Goal: Entertainment & Leisure: Browse casually

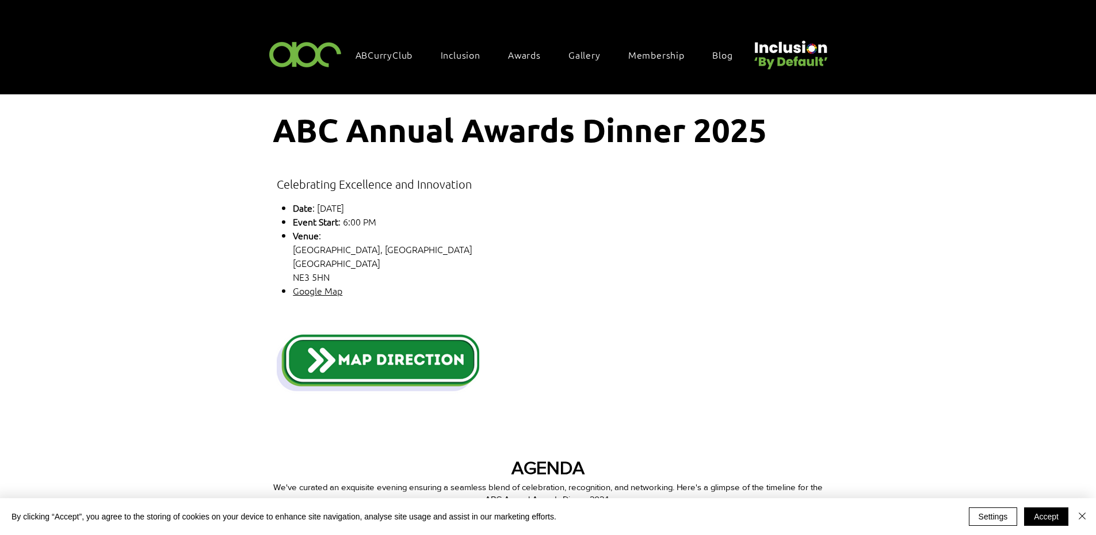
click at [403, 354] on img "main content" at bounding box center [378, 362] width 202 height 63
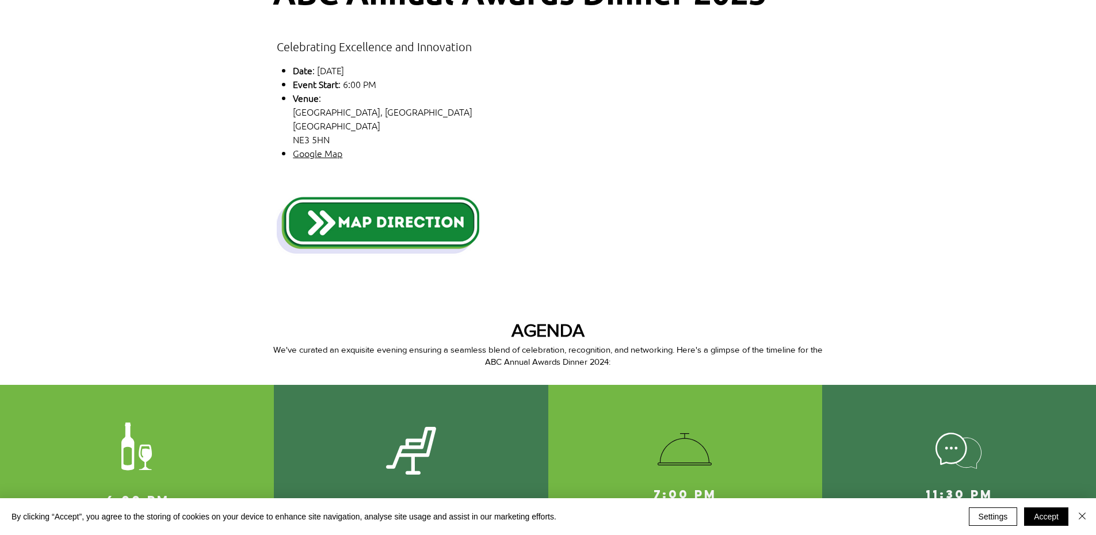
scroll to position [230, 0]
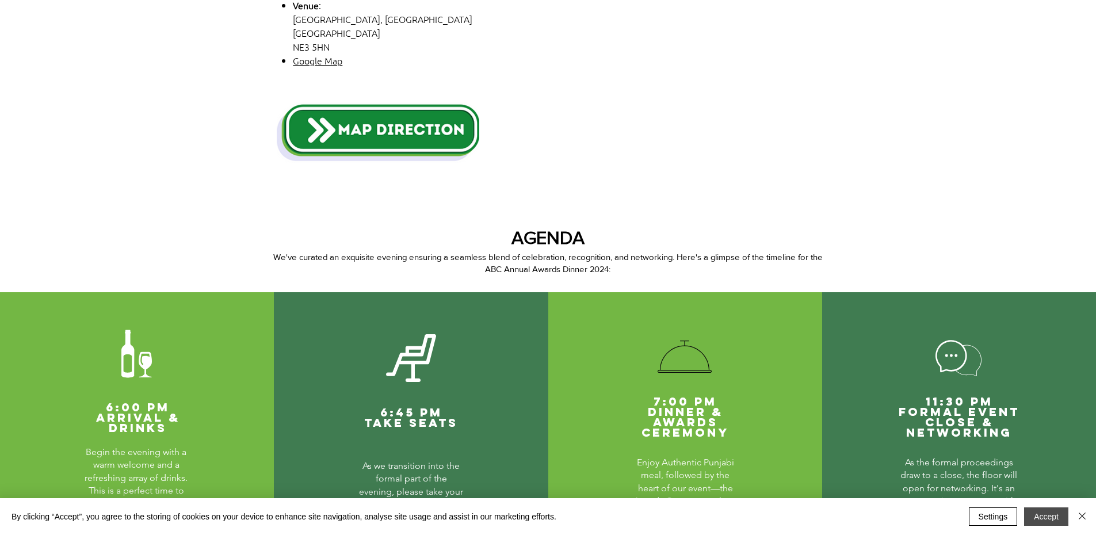
click at [1052, 512] on button "Accept" at bounding box center [1046, 516] width 44 height 18
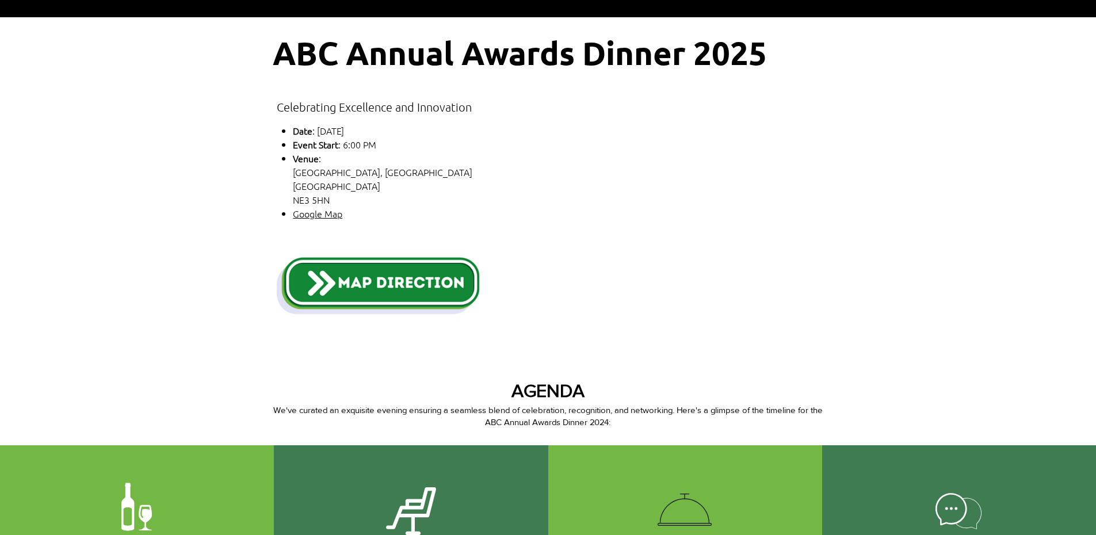
scroll to position [0, 0]
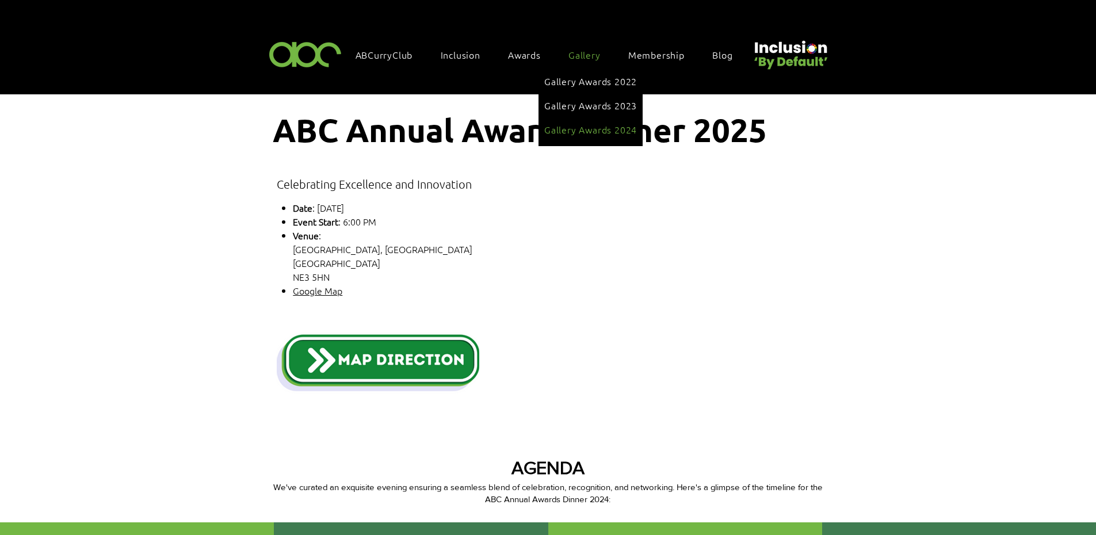
click at [579, 125] on span "Gallery Awards 2024" at bounding box center [590, 129] width 93 height 13
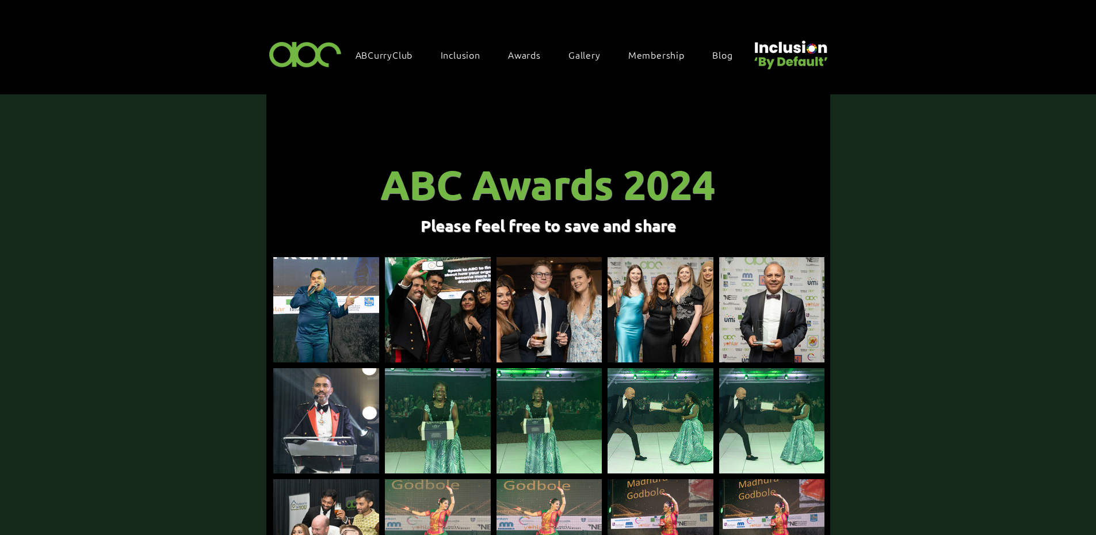
click at [331, 290] on img at bounding box center [326, 309] width 106 height 105
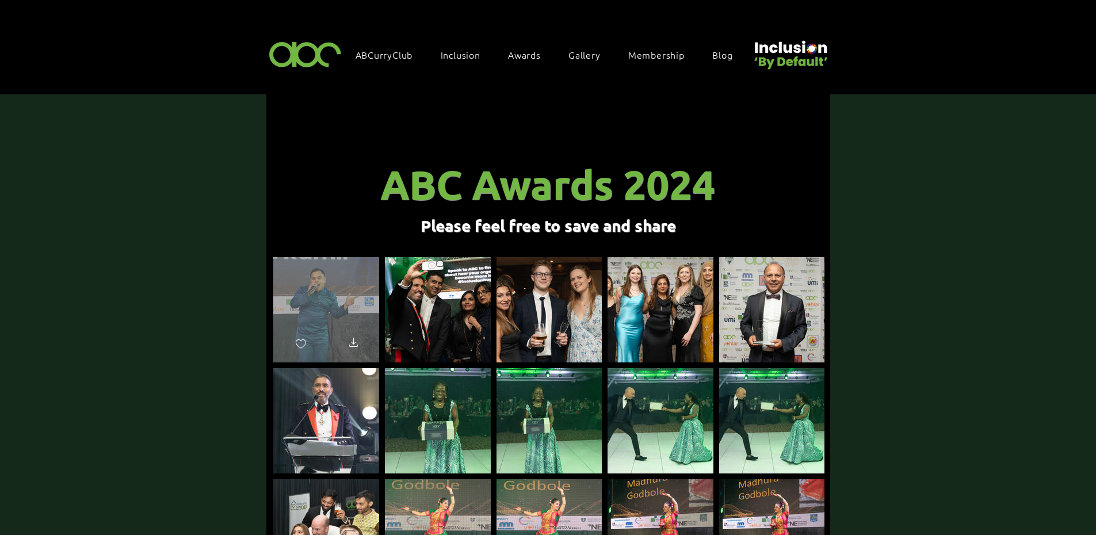
click at [373, 300] on div "main content" at bounding box center [326, 304] width 106 height 95
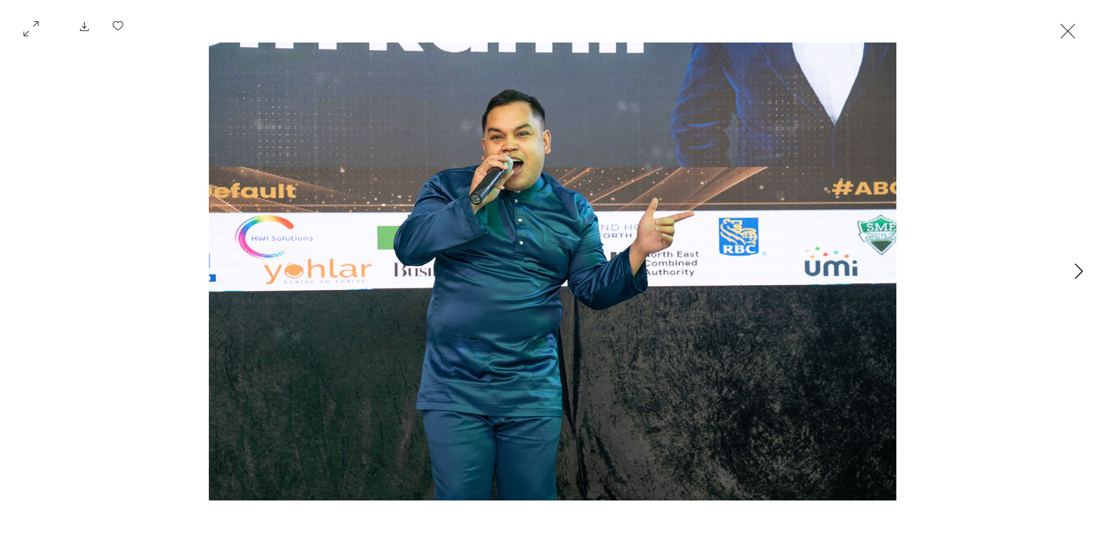
click at [1079, 269] on icon "Next Item" at bounding box center [1078, 271] width 8 height 16
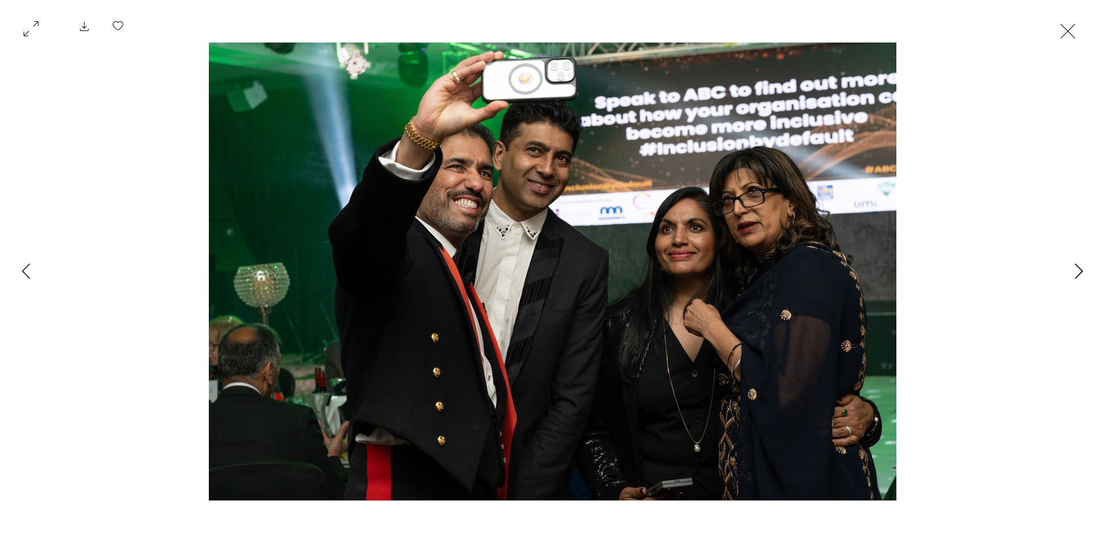
click at [1079, 269] on icon "Next Item" at bounding box center [1078, 271] width 8 height 16
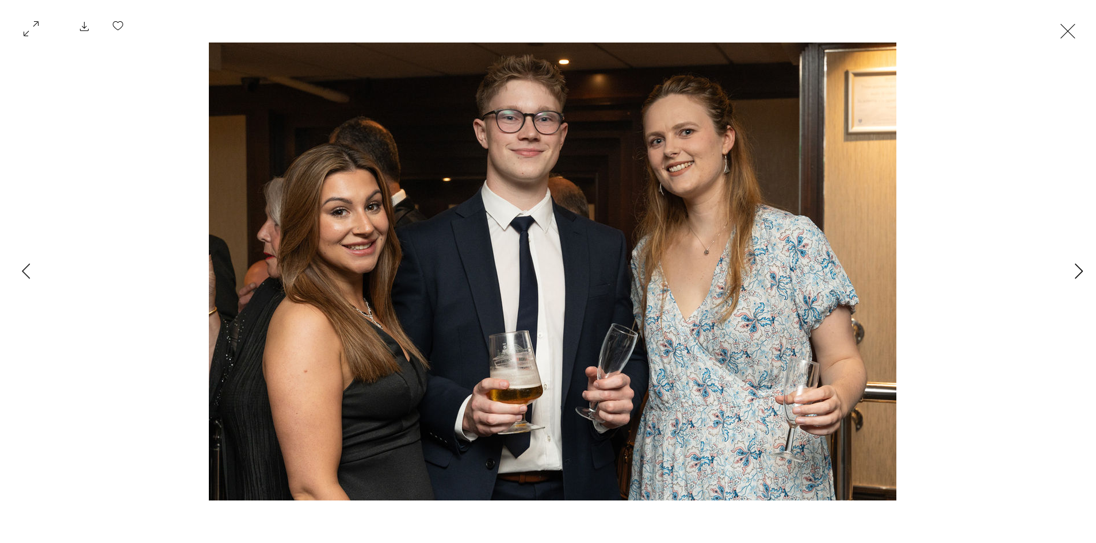
click at [1079, 269] on icon "Next Item" at bounding box center [1078, 271] width 8 height 16
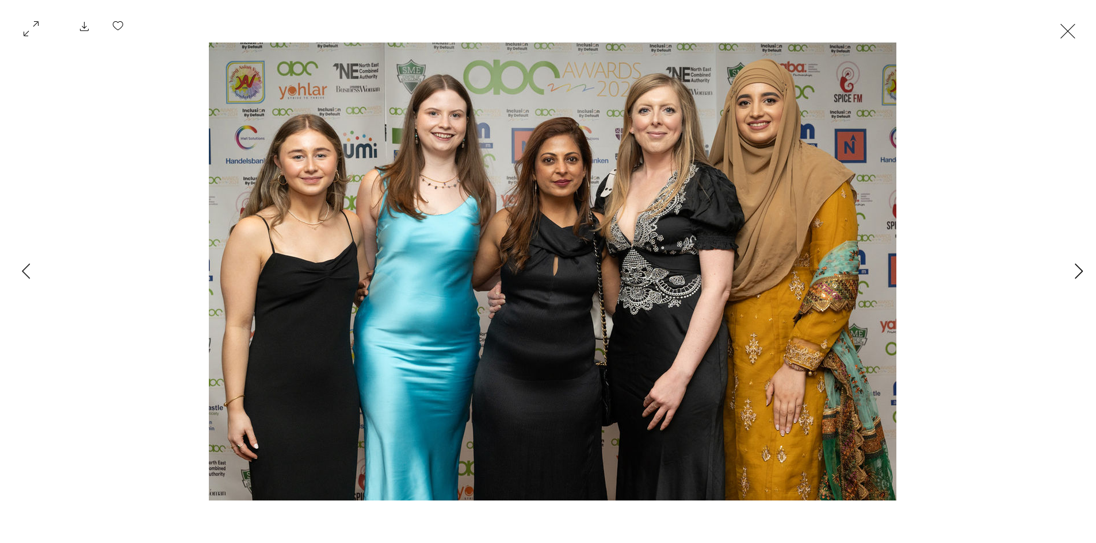
click at [1079, 269] on icon "Next Item" at bounding box center [1078, 271] width 8 height 16
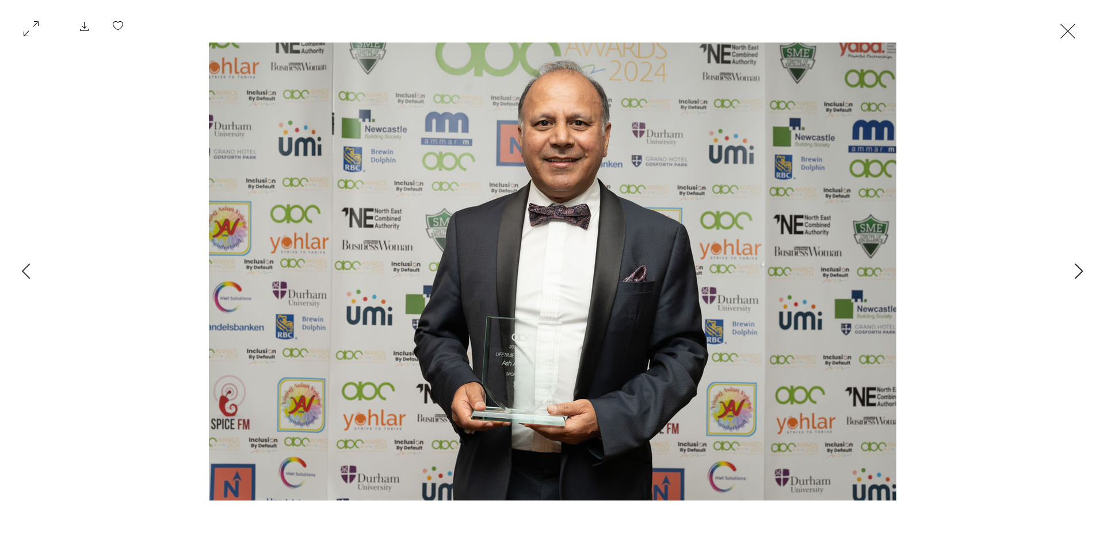
click at [1079, 269] on icon "Next Item" at bounding box center [1078, 271] width 8 height 16
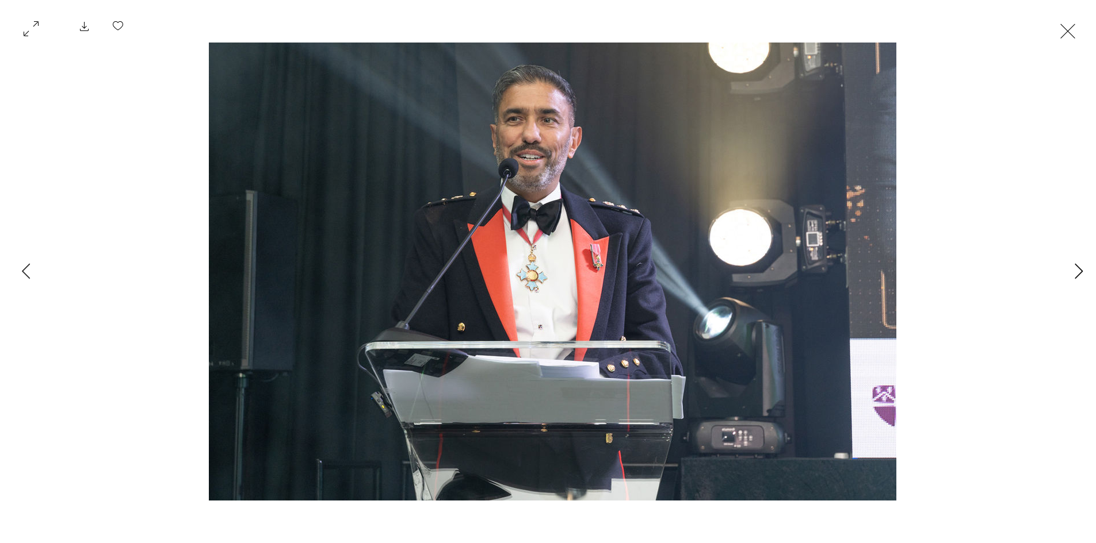
click at [1079, 269] on icon "Next Item" at bounding box center [1078, 271] width 8 height 16
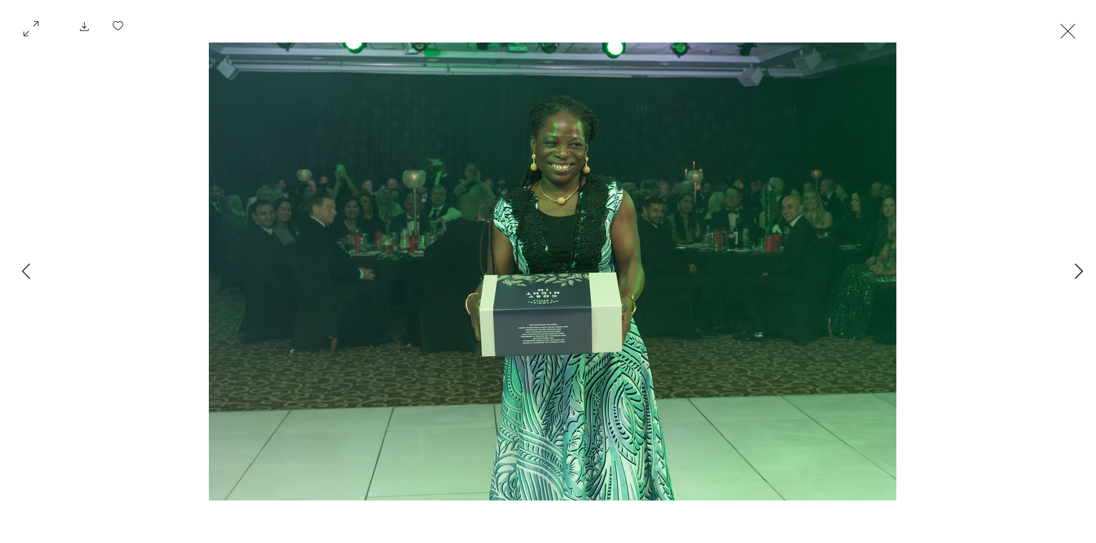
click at [1079, 269] on icon "Next Item" at bounding box center [1078, 271] width 8 height 16
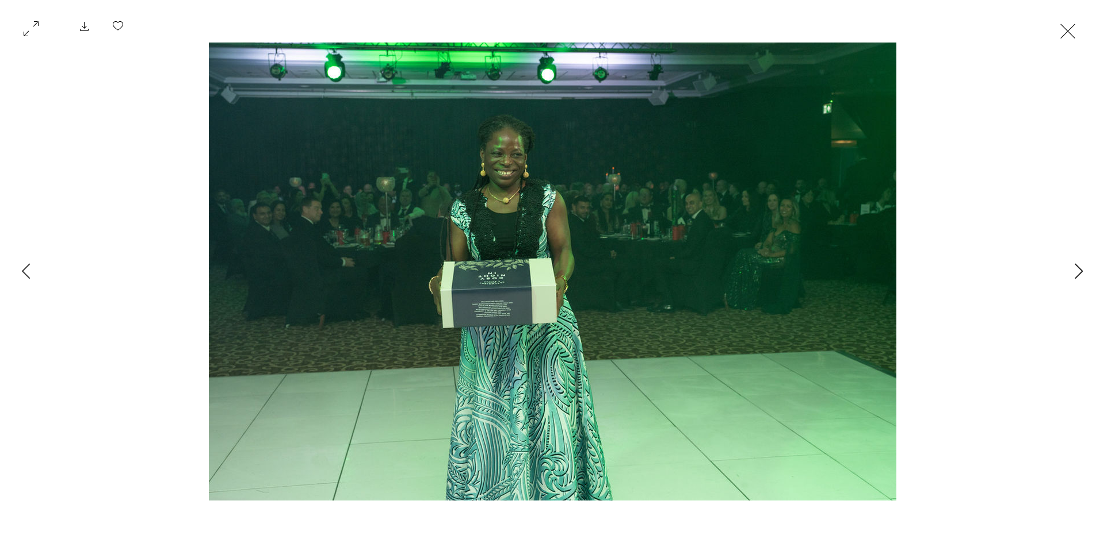
click at [1079, 269] on icon "Next Item" at bounding box center [1078, 271] width 8 height 16
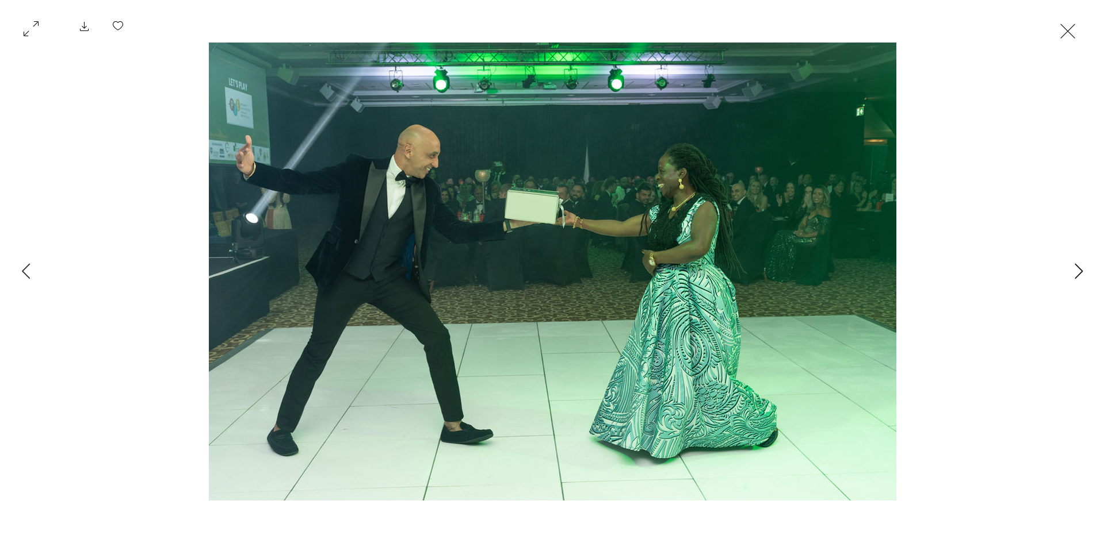
click at [1079, 269] on icon "Next Item" at bounding box center [1078, 271] width 8 height 16
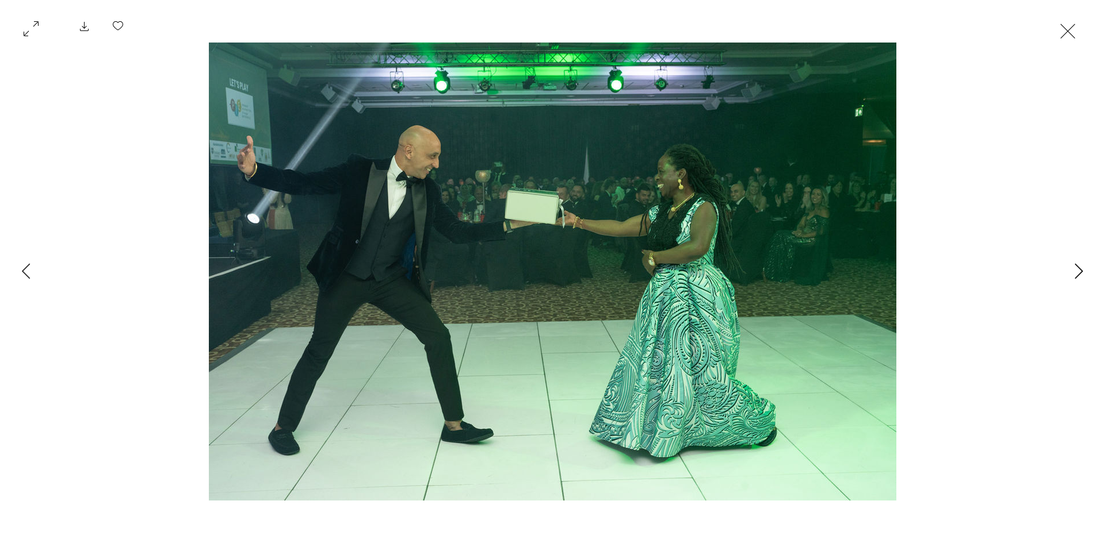
click at [1079, 269] on icon "Next Item" at bounding box center [1078, 271] width 8 height 16
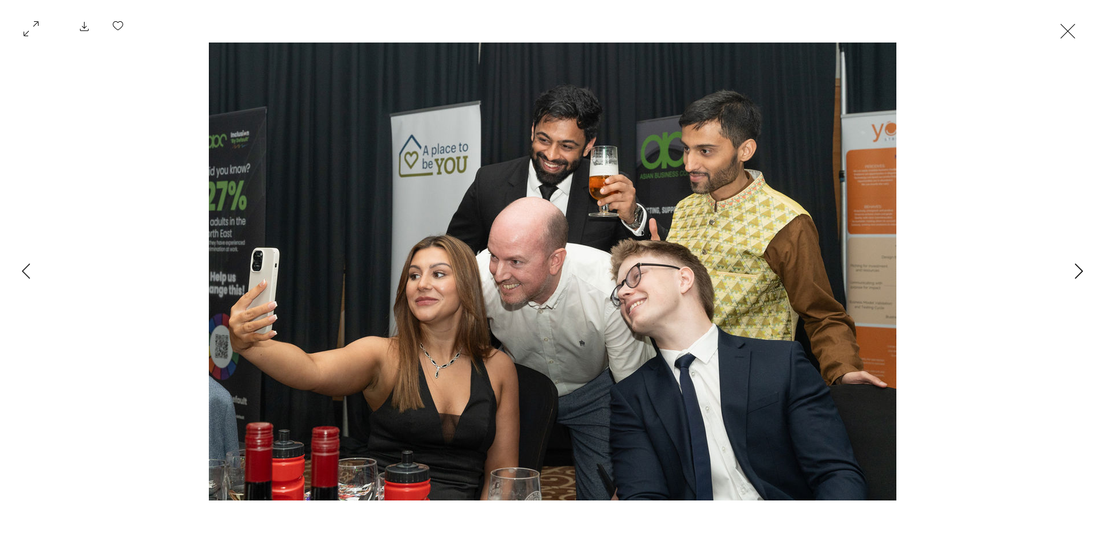
click at [1081, 270] on icon "Next Item" at bounding box center [1078, 271] width 8 height 16
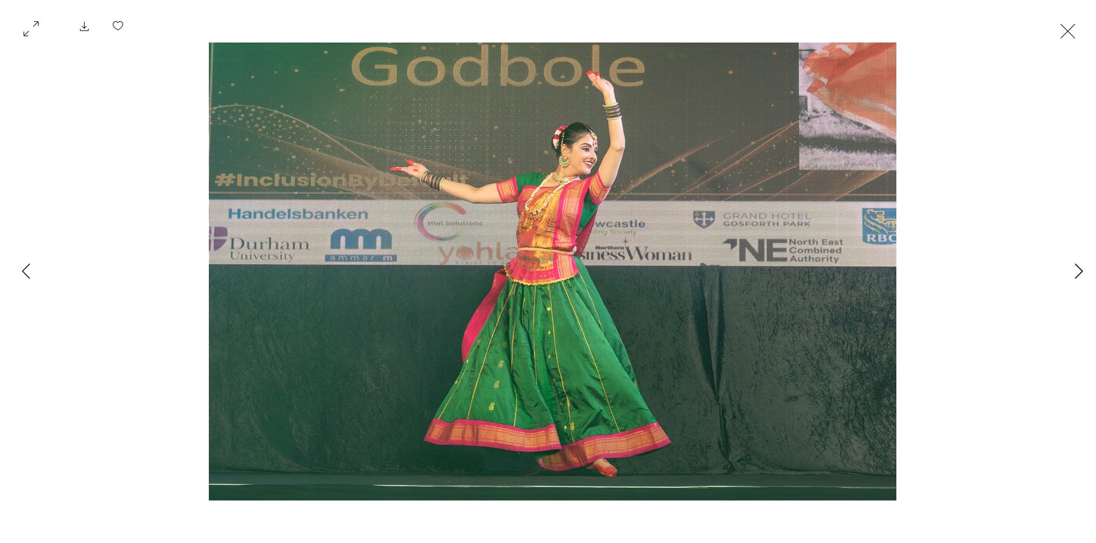
click at [1081, 270] on icon "Next Item" at bounding box center [1078, 271] width 8 height 16
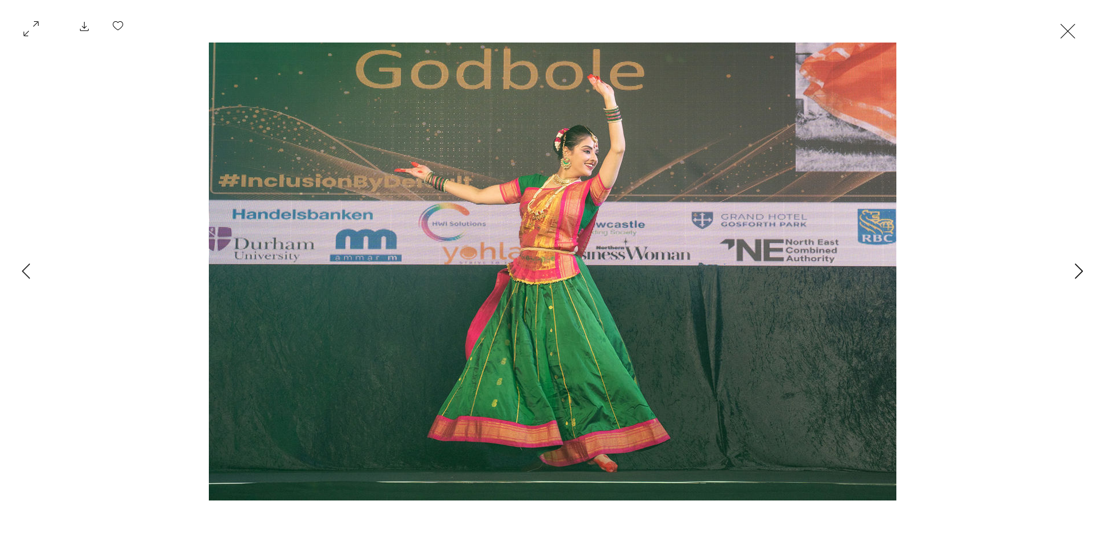
click at [1079, 273] on icon "Next Item" at bounding box center [1078, 271] width 9 height 16
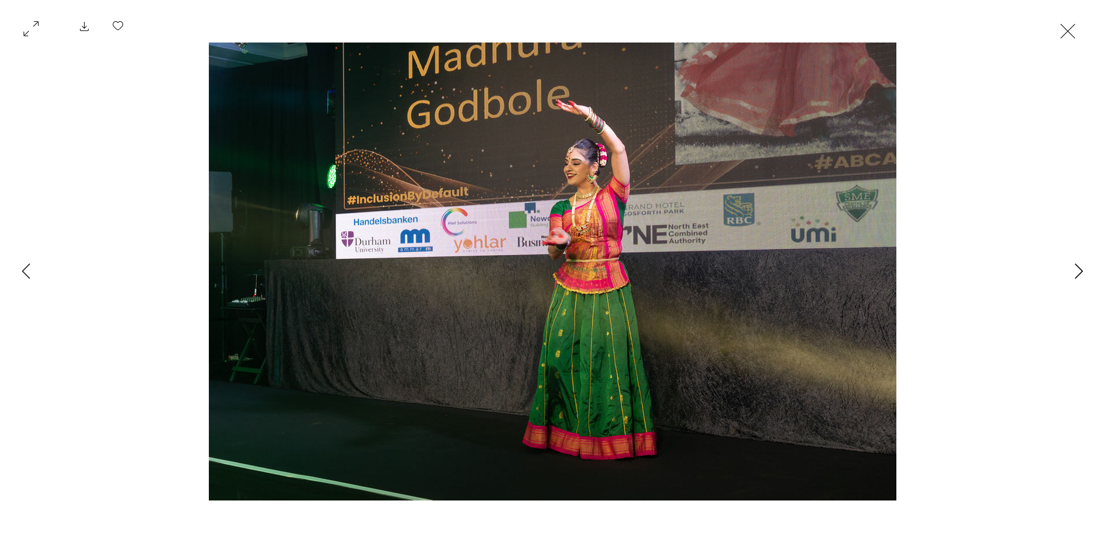
click at [1079, 273] on icon "Next Item" at bounding box center [1078, 271] width 9 height 16
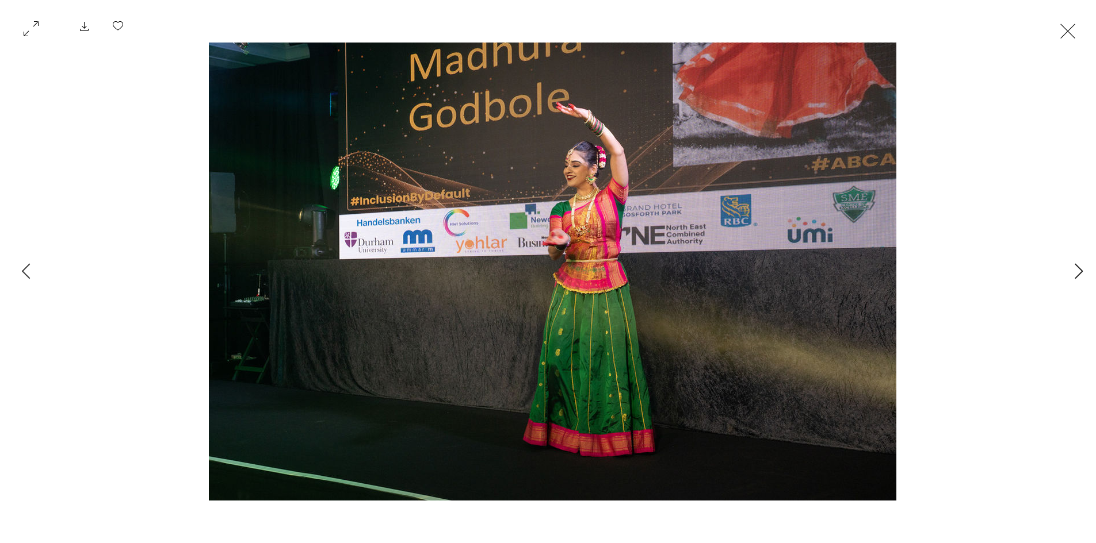
click at [1079, 273] on icon "Next Item" at bounding box center [1078, 271] width 9 height 16
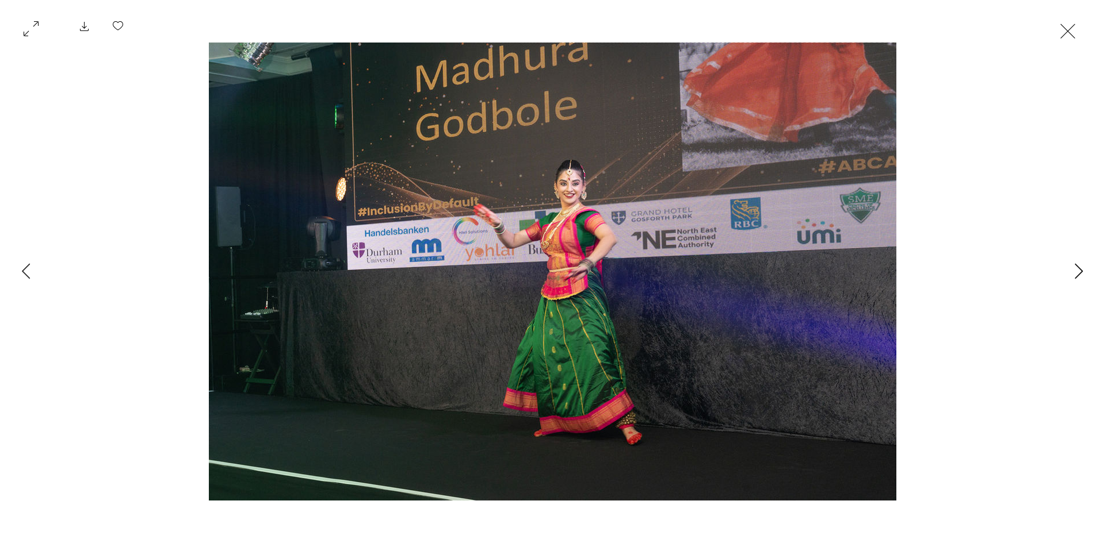
click at [1079, 273] on icon "Next Item" at bounding box center [1078, 271] width 9 height 16
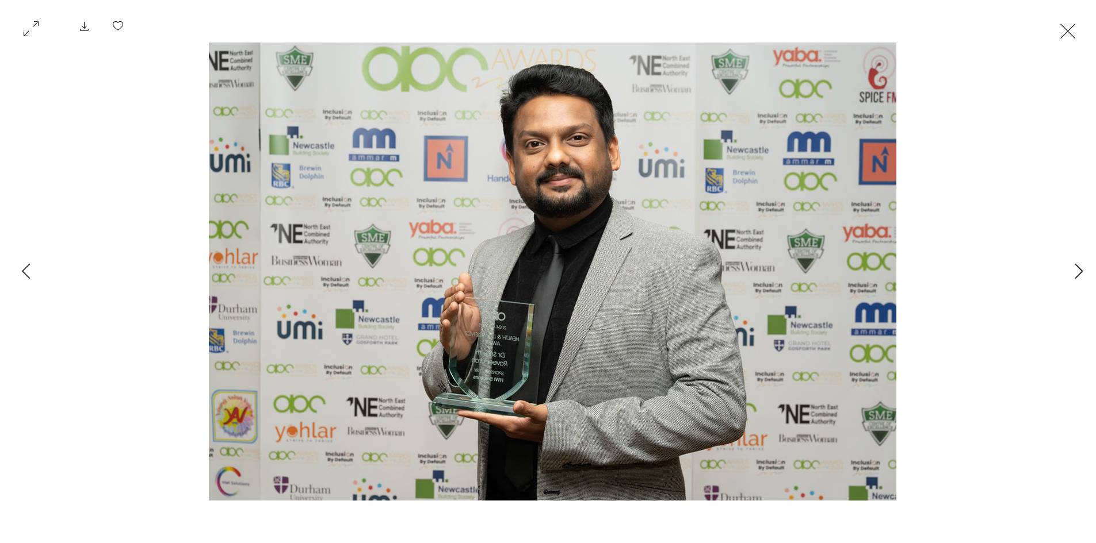
click at [1079, 273] on icon "Next Item" at bounding box center [1078, 271] width 9 height 16
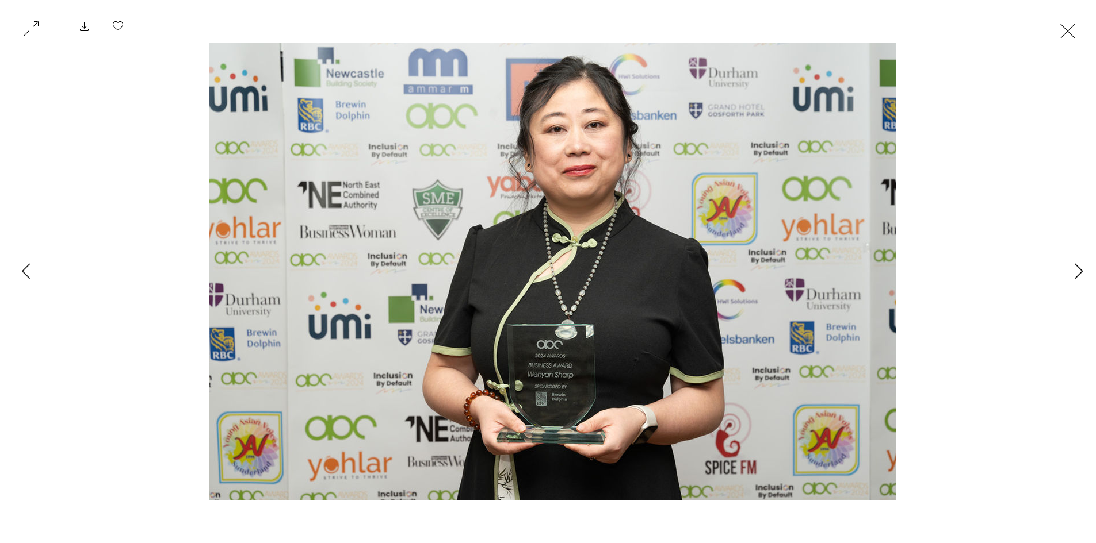
click at [1078, 271] on icon "Next Item" at bounding box center [1078, 271] width 9 height 16
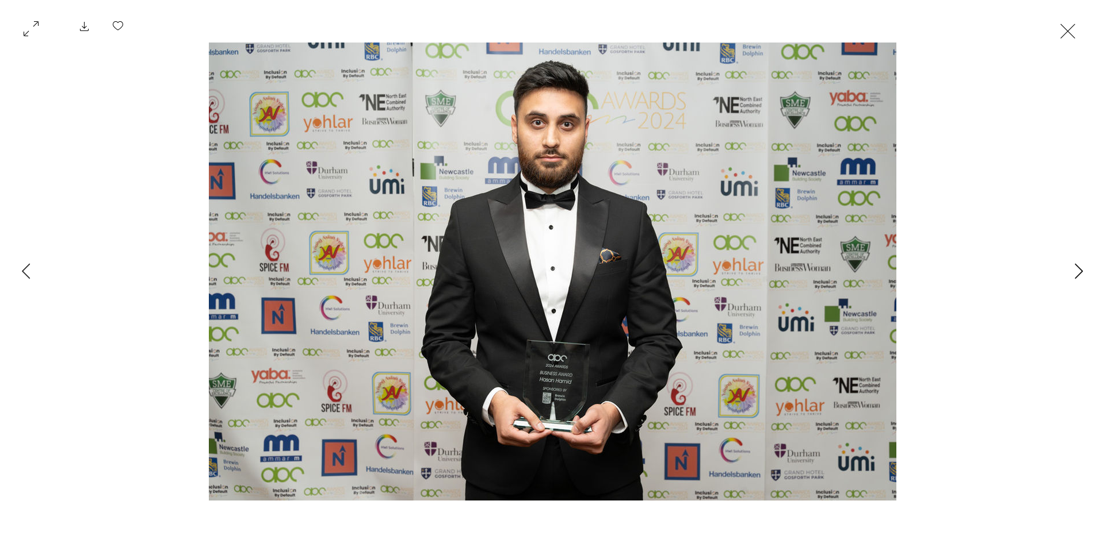
click at [1078, 271] on icon "Next Item" at bounding box center [1078, 271] width 9 height 16
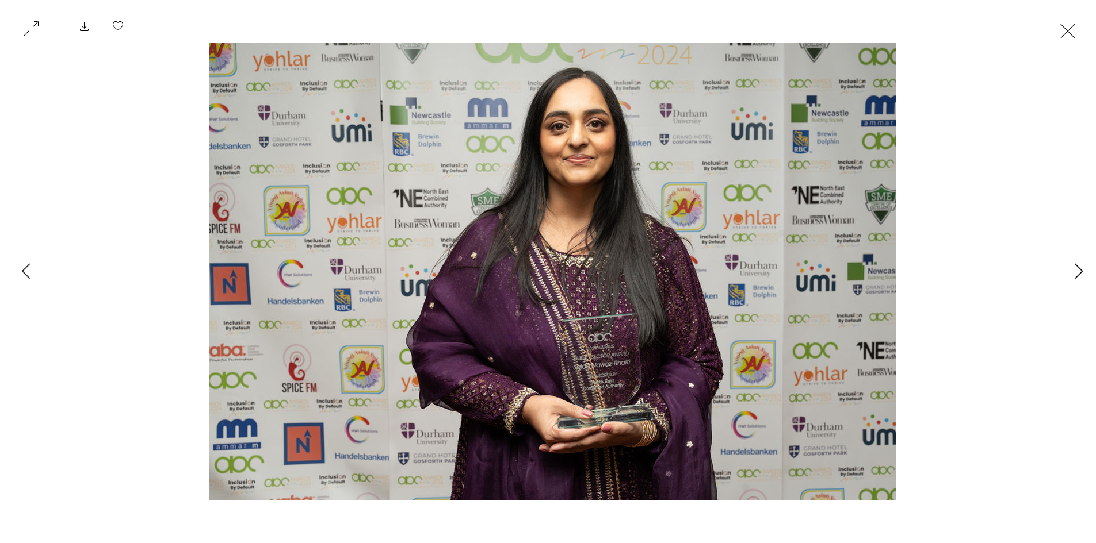
click at [1078, 271] on icon "Next Item" at bounding box center [1078, 271] width 9 height 16
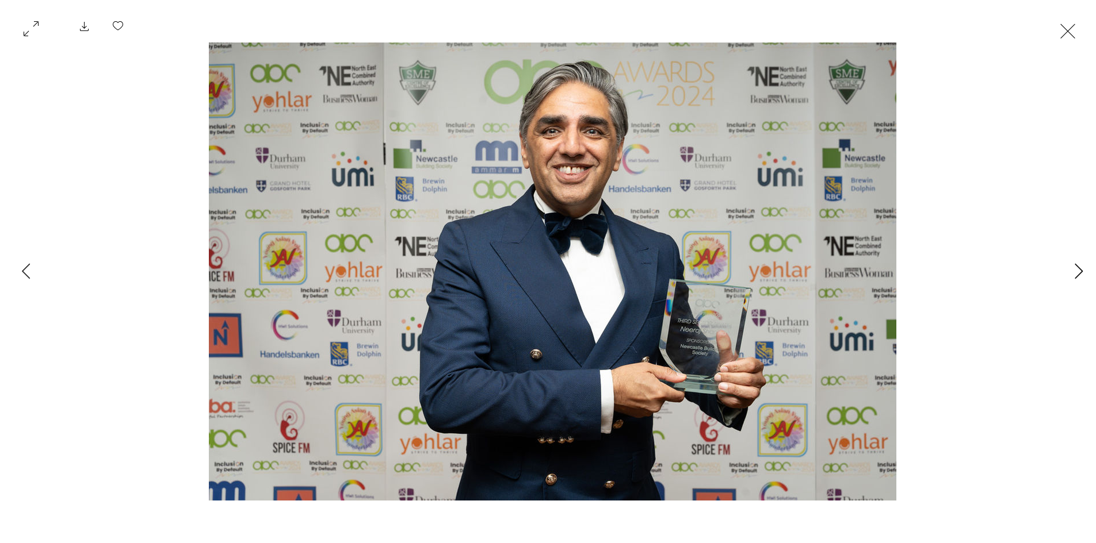
click at [1078, 271] on icon "Next Item" at bounding box center [1078, 271] width 9 height 16
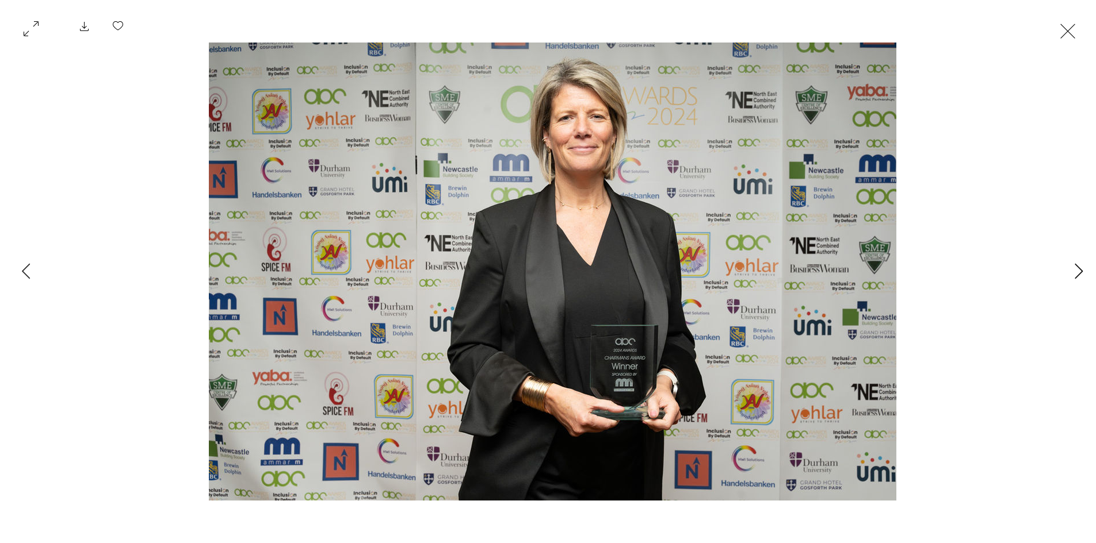
click at [1078, 271] on icon "Next Item" at bounding box center [1078, 271] width 9 height 16
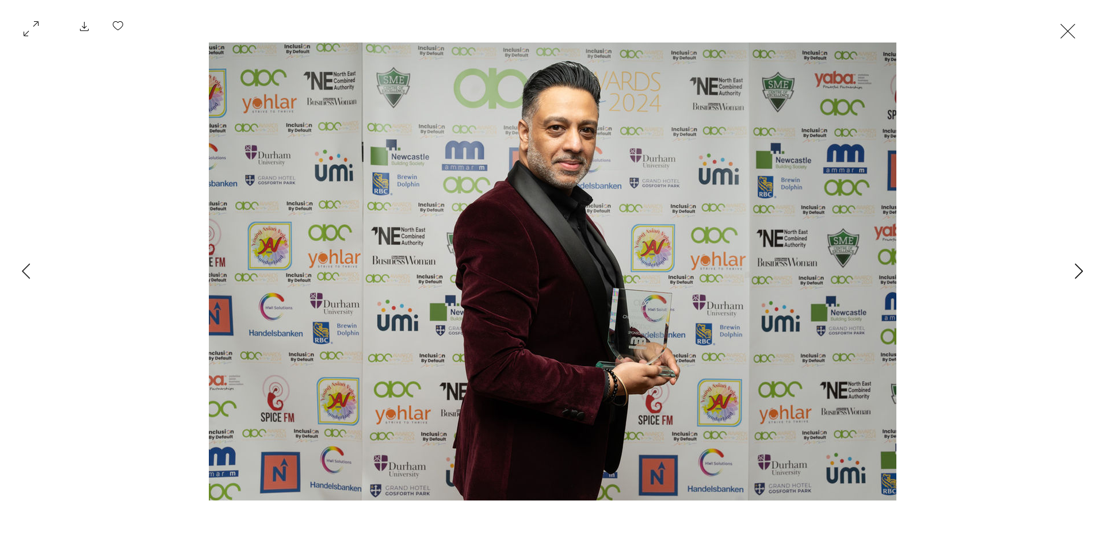
click at [1078, 271] on icon "Next Item" at bounding box center [1078, 271] width 9 height 16
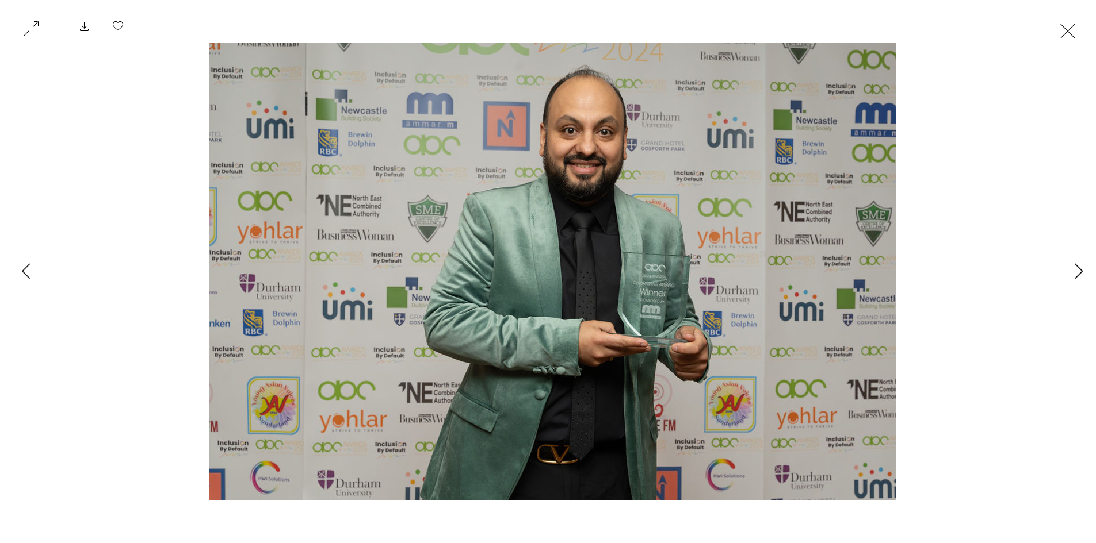
click at [1078, 271] on icon "Next Item" at bounding box center [1078, 271] width 9 height 16
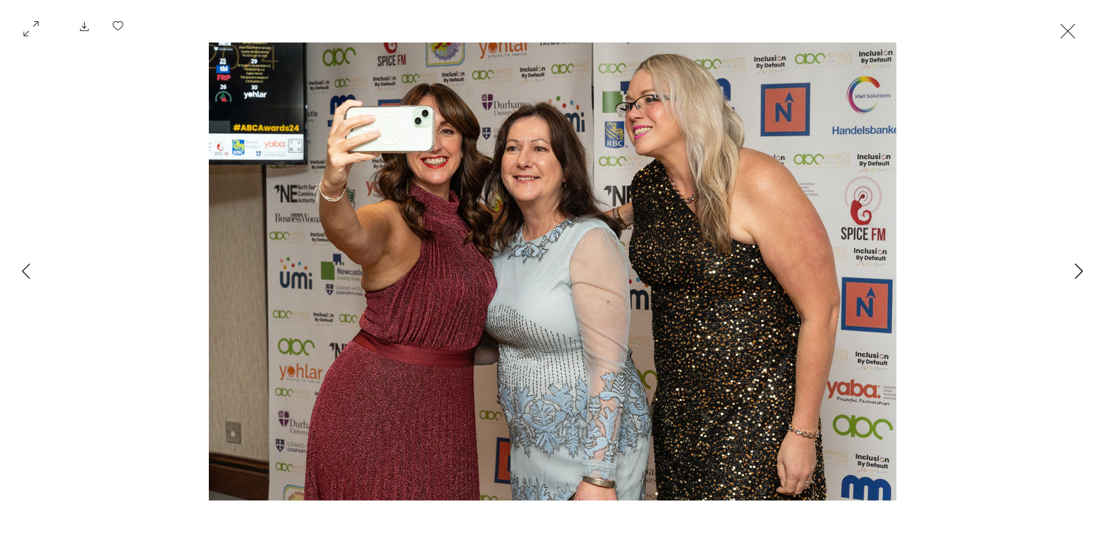
click at [1078, 271] on icon "Next Item" at bounding box center [1078, 271] width 9 height 16
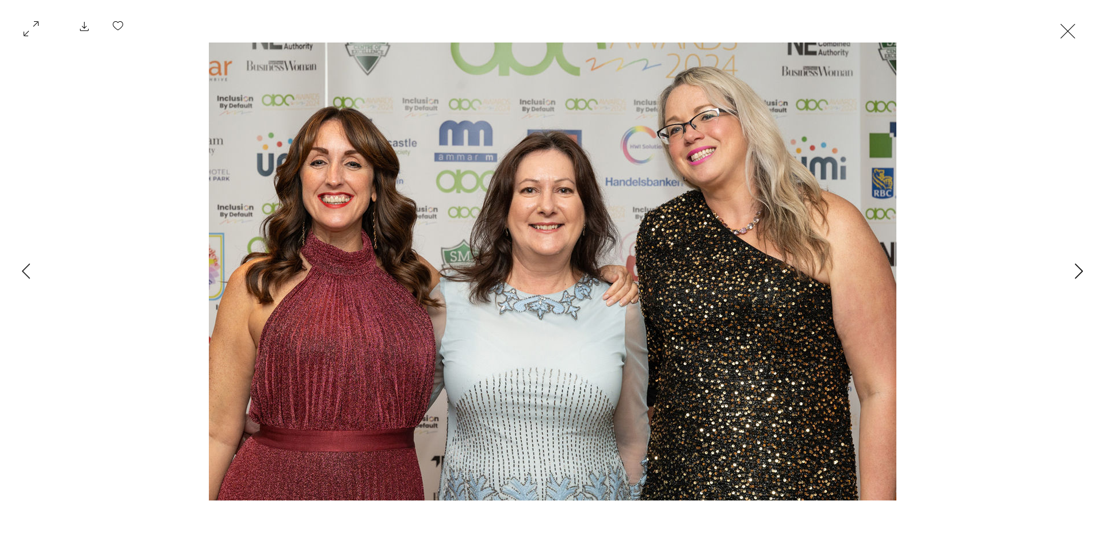
click at [1078, 271] on icon "Next Item" at bounding box center [1078, 271] width 9 height 16
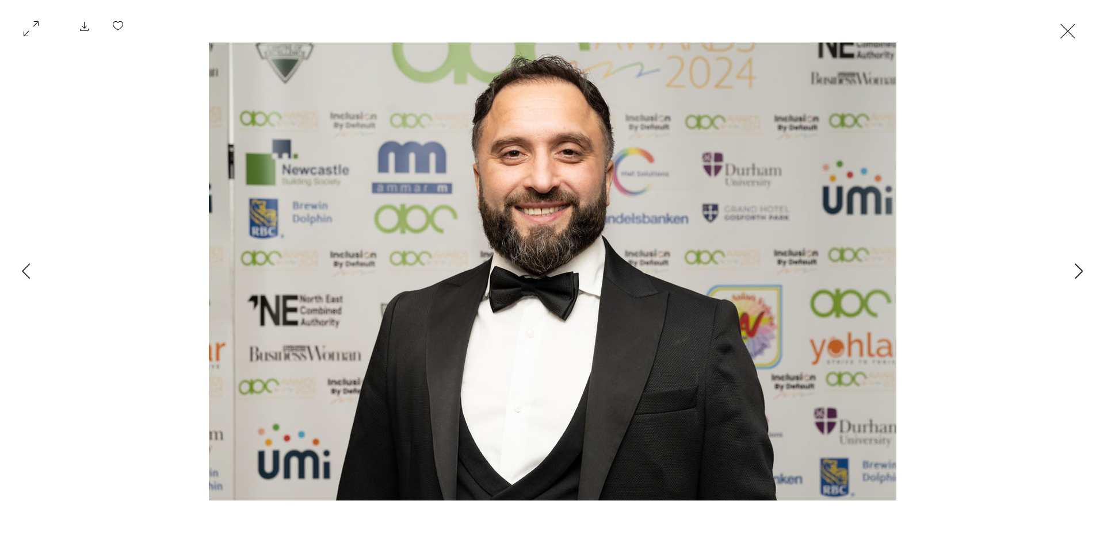
click at [1078, 271] on icon "Next Item" at bounding box center [1078, 271] width 9 height 16
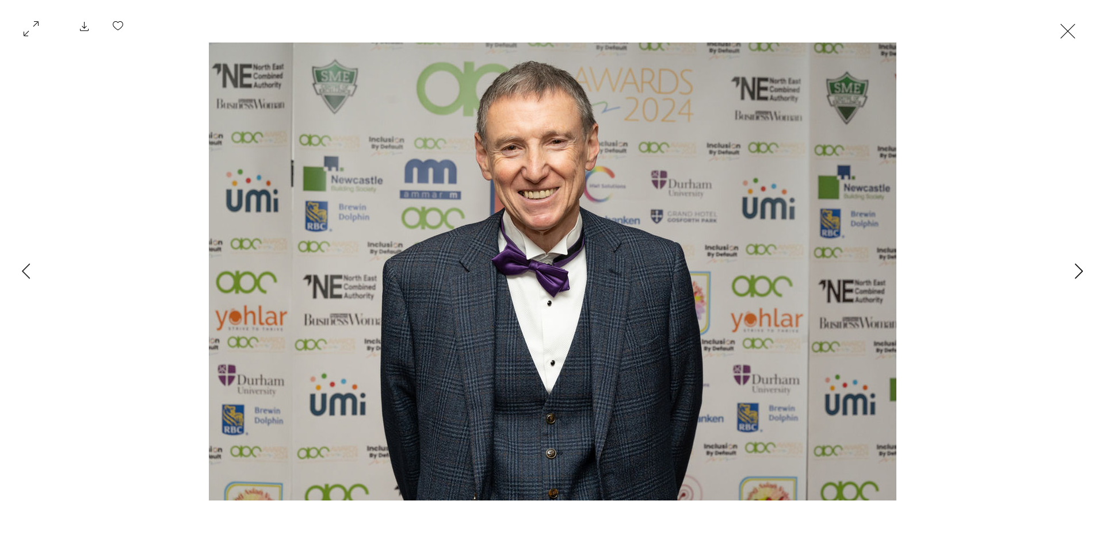
click at [1078, 271] on icon "Next Item" at bounding box center [1078, 271] width 9 height 16
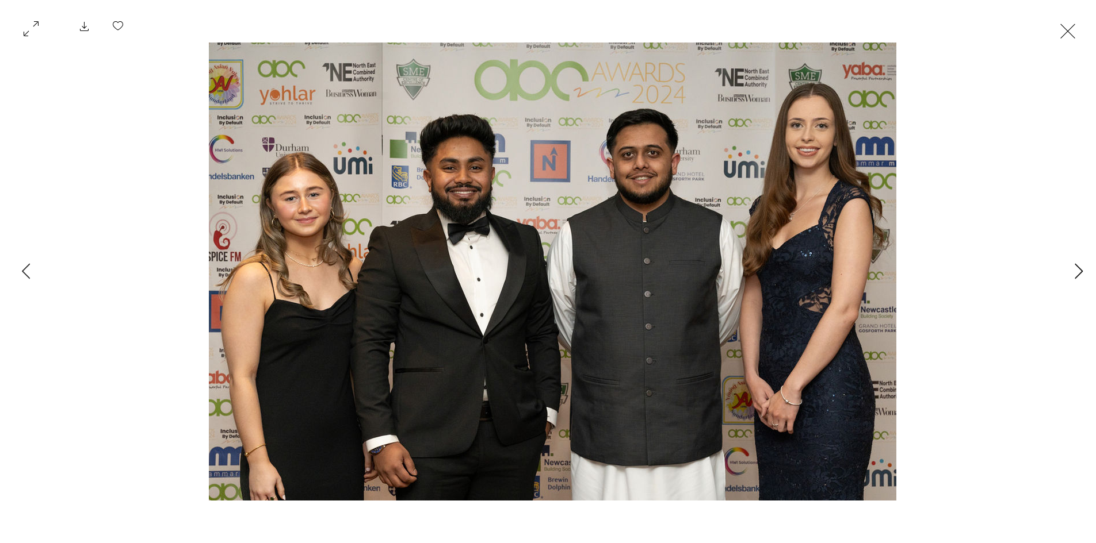
click at [1078, 271] on icon "Next Item" at bounding box center [1078, 271] width 9 height 16
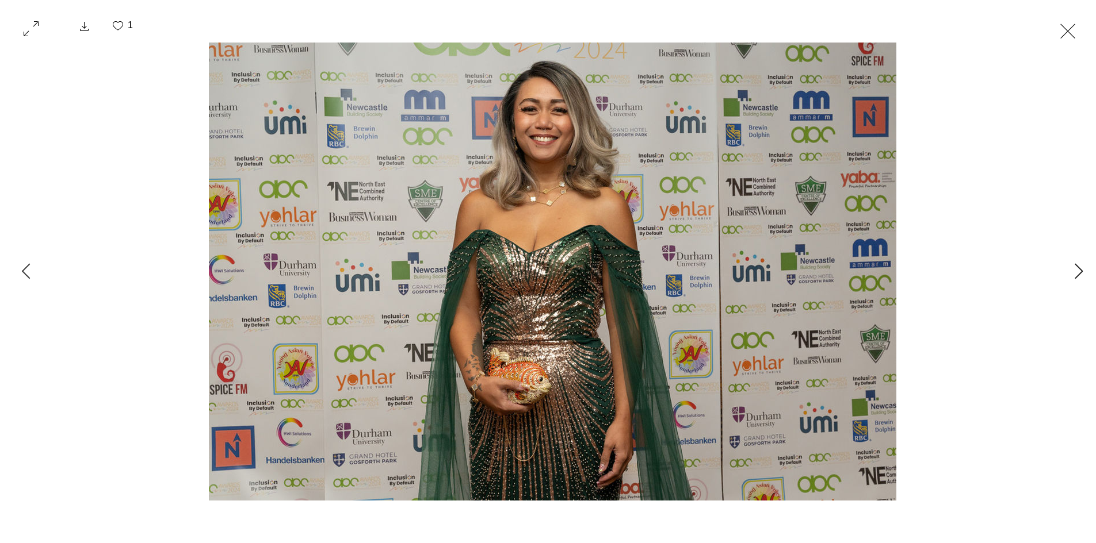
click at [1078, 271] on icon "Next Item" at bounding box center [1078, 271] width 9 height 16
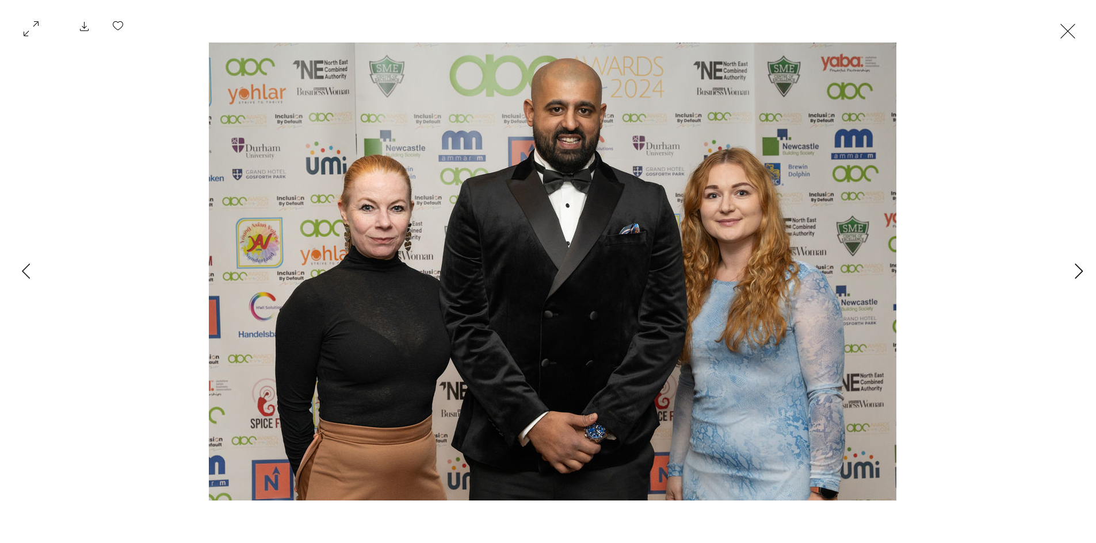
click at [1078, 271] on icon "Next Item" at bounding box center [1078, 271] width 9 height 16
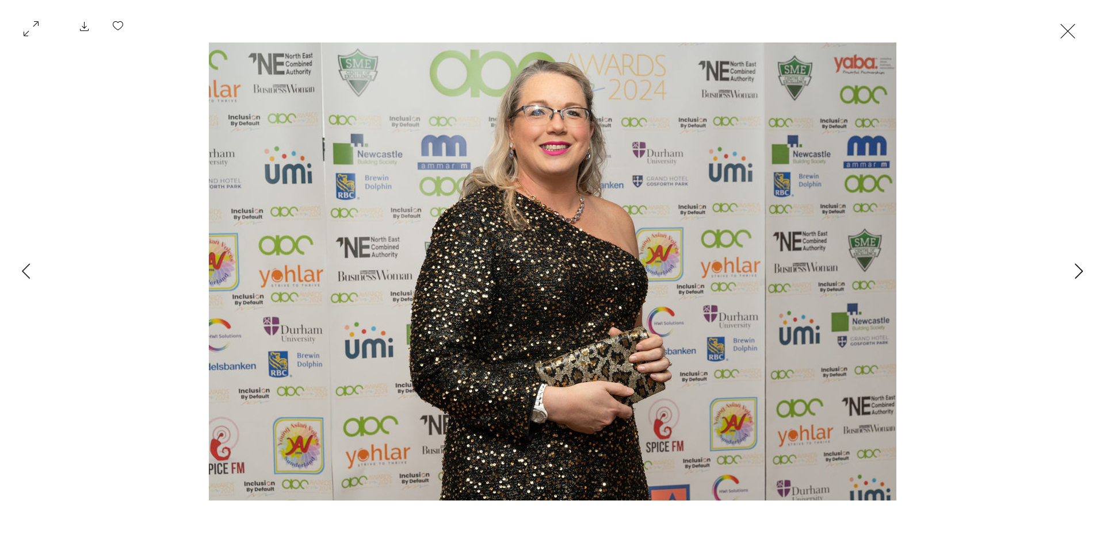
click at [1078, 271] on icon "Next Item" at bounding box center [1078, 271] width 9 height 16
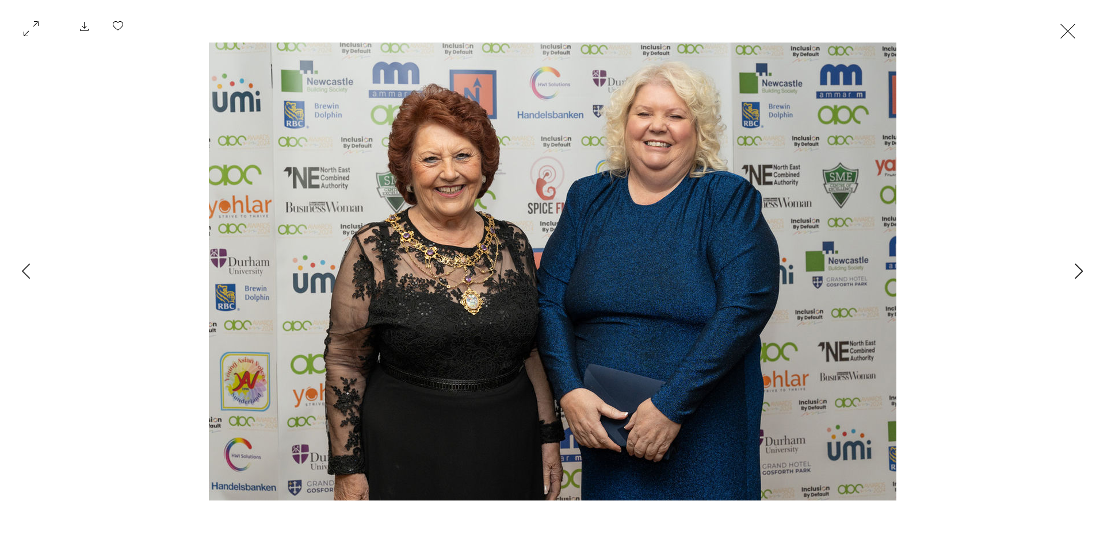
click at [1078, 271] on icon "Next Item" at bounding box center [1078, 271] width 9 height 16
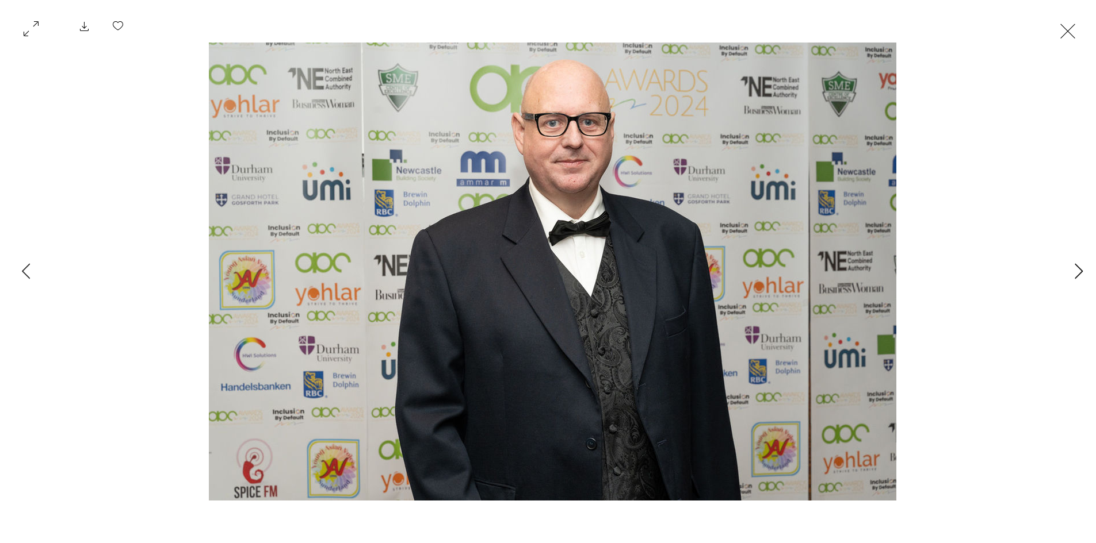
click at [1078, 271] on icon "Next Item" at bounding box center [1078, 271] width 9 height 16
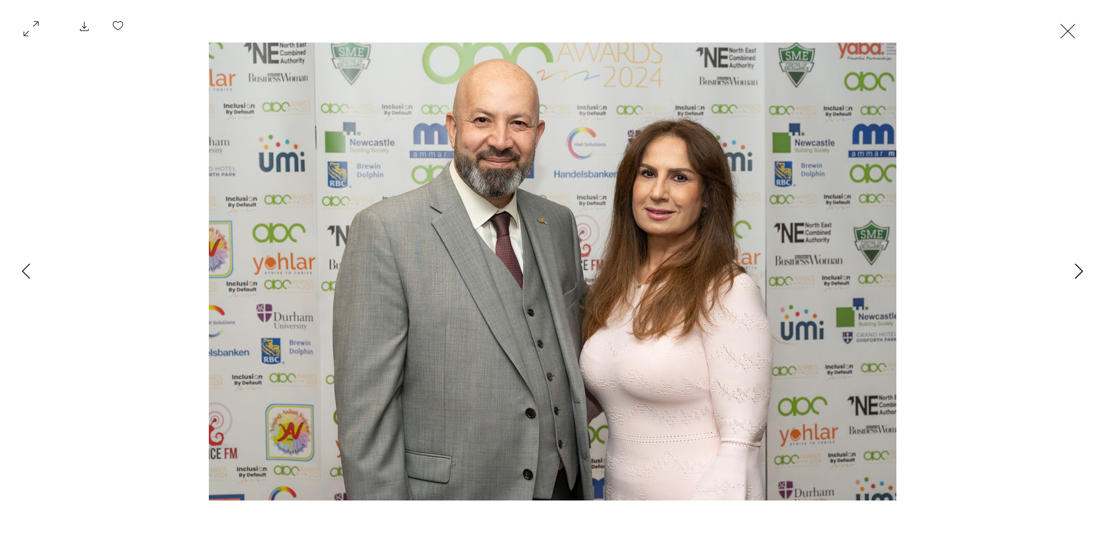
click at [1078, 271] on icon "Next Item" at bounding box center [1078, 271] width 9 height 16
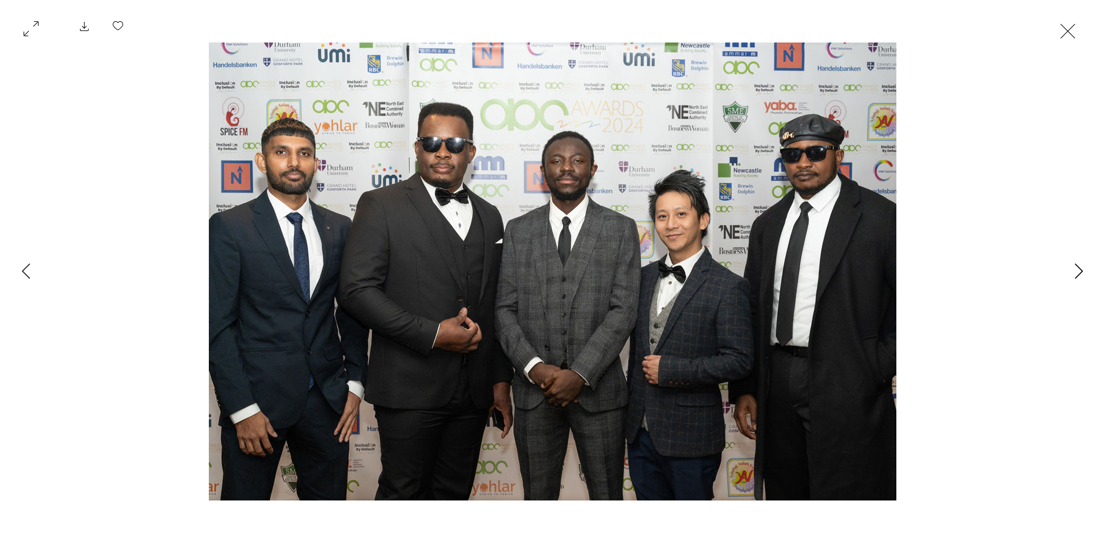
click at [1078, 271] on icon "Next Item" at bounding box center [1078, 271] width 9 height 16
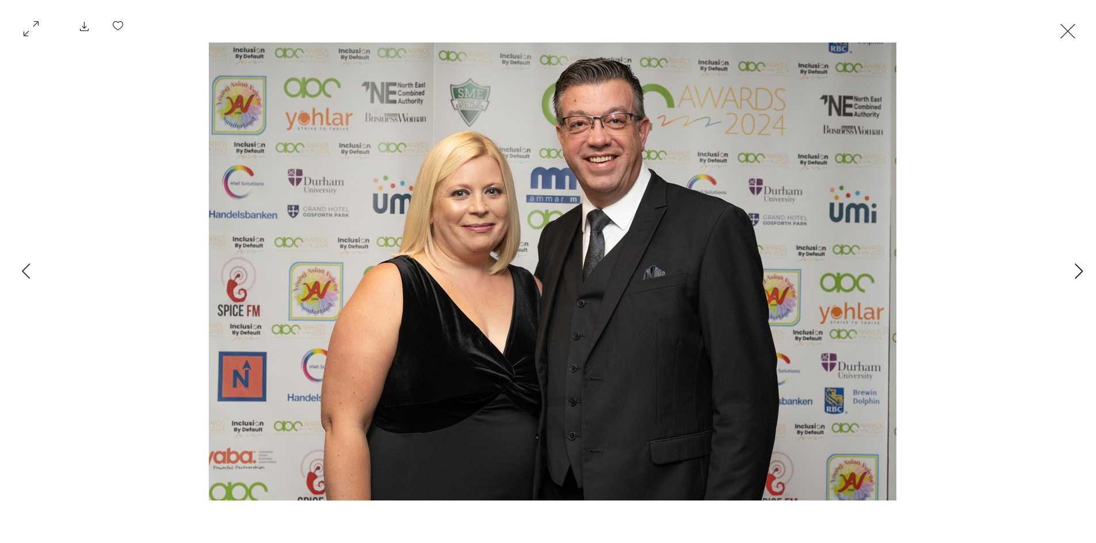
click at [1078, 271] on icon "Next Item" at bounding box center [1078, 271] width 9 height 16
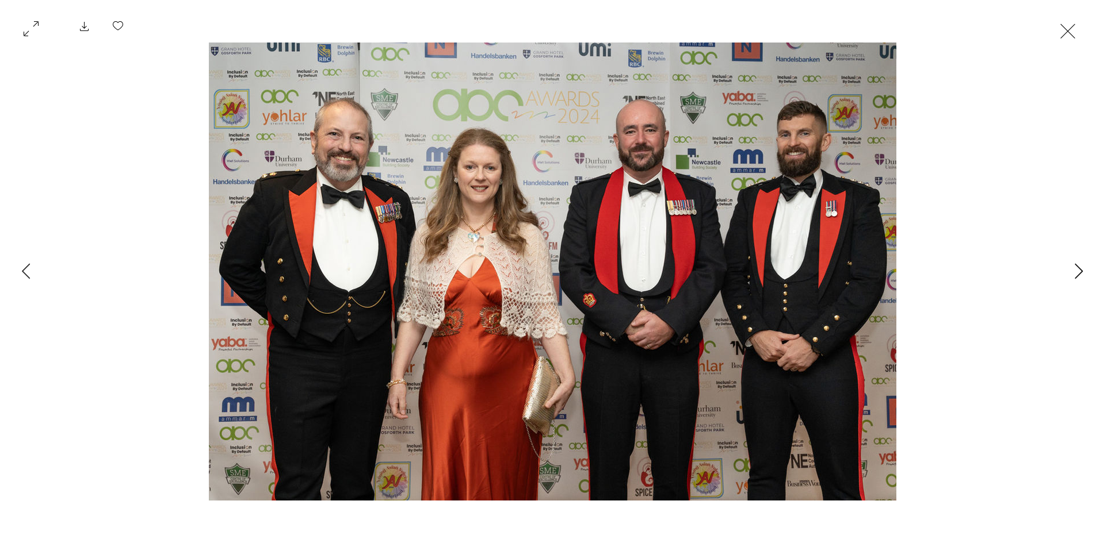
click at [1078, 271] on icon "Next Item" at bounding box center [1078, 271] width 9 height 16
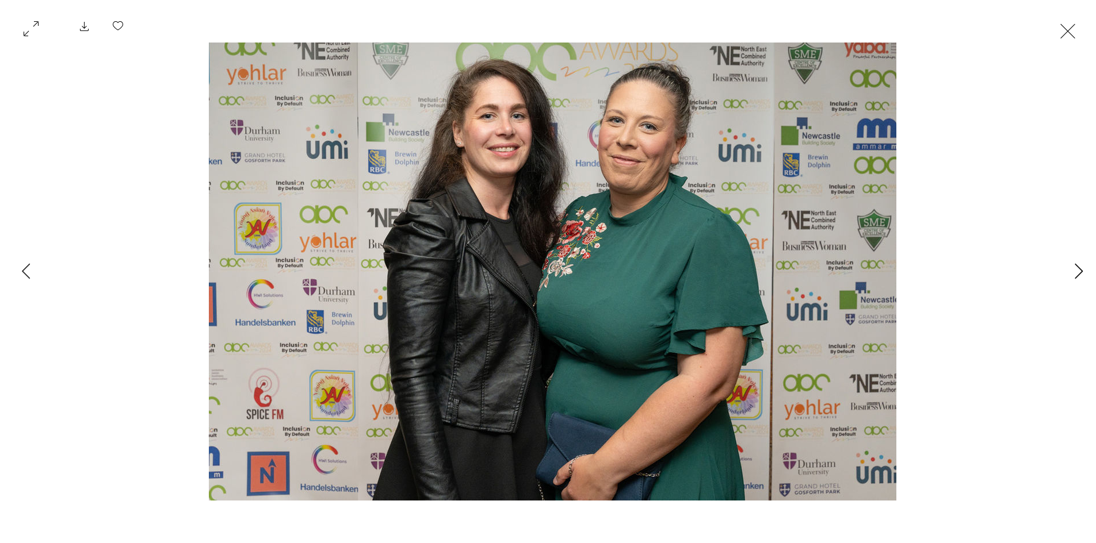
click at [1078, 271] on icon "Next Item" at bounding box center [1078, 271] width 9 height 16
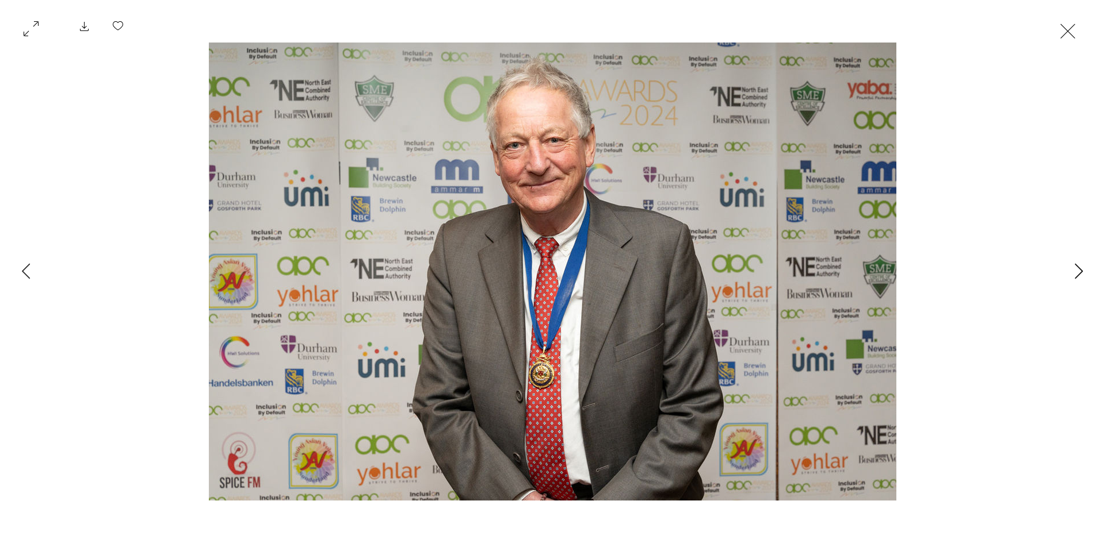
click at [1078, 271] on icon "Next Item" at bounding box center [1078, 271] width 9 height 16
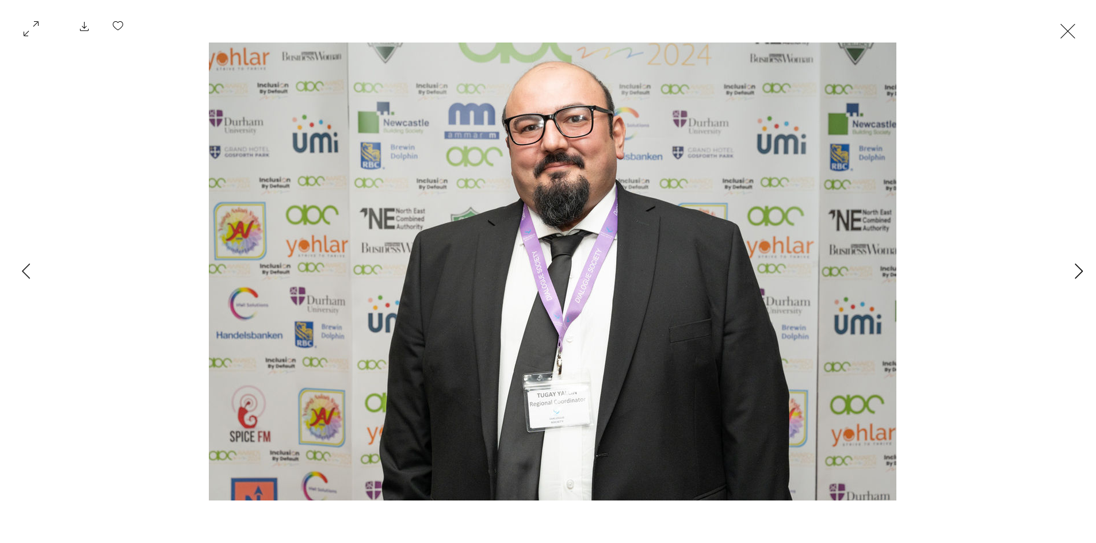
click at [1078, 271] on icon "Next Item" at bounding box center [1078, 271] width 9 height 16
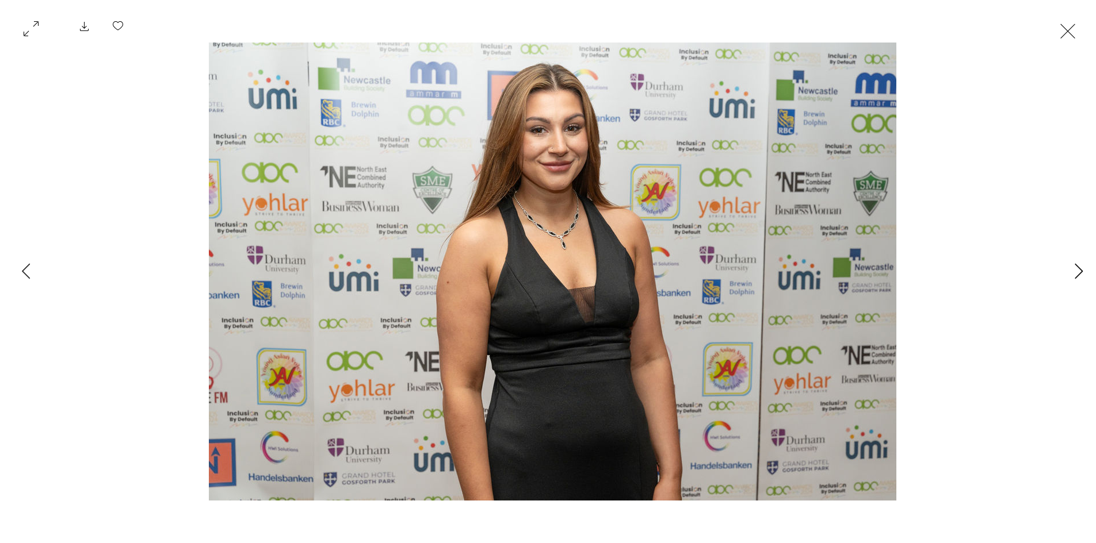
click at [1078, 271] on icon "Next Item" at bounding box center [1078, 271] width 9 height 16
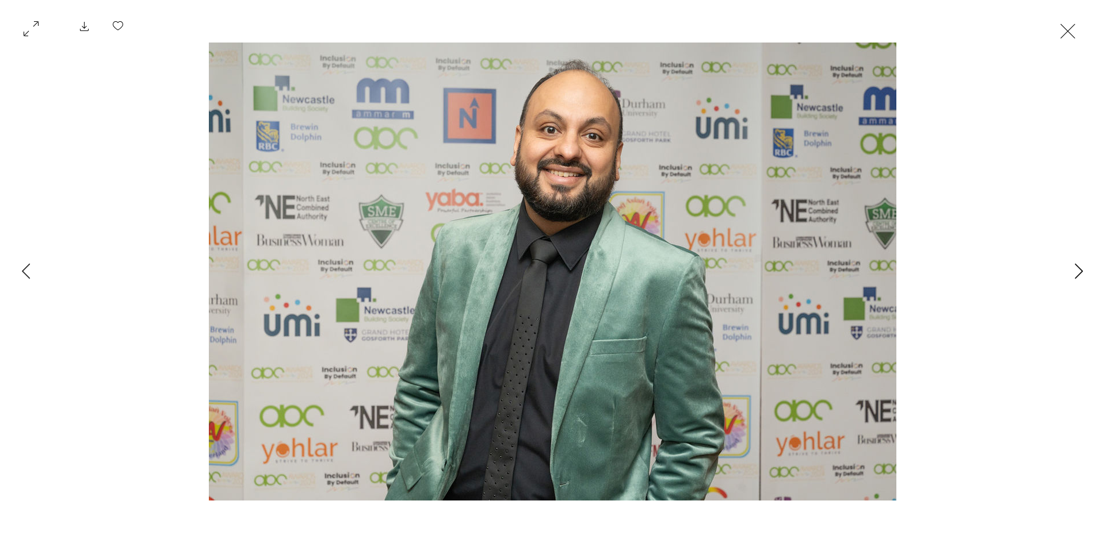
click at [1078, 271] on icon "Next Item" at bounding box center [1078, 271] width 9 height 16
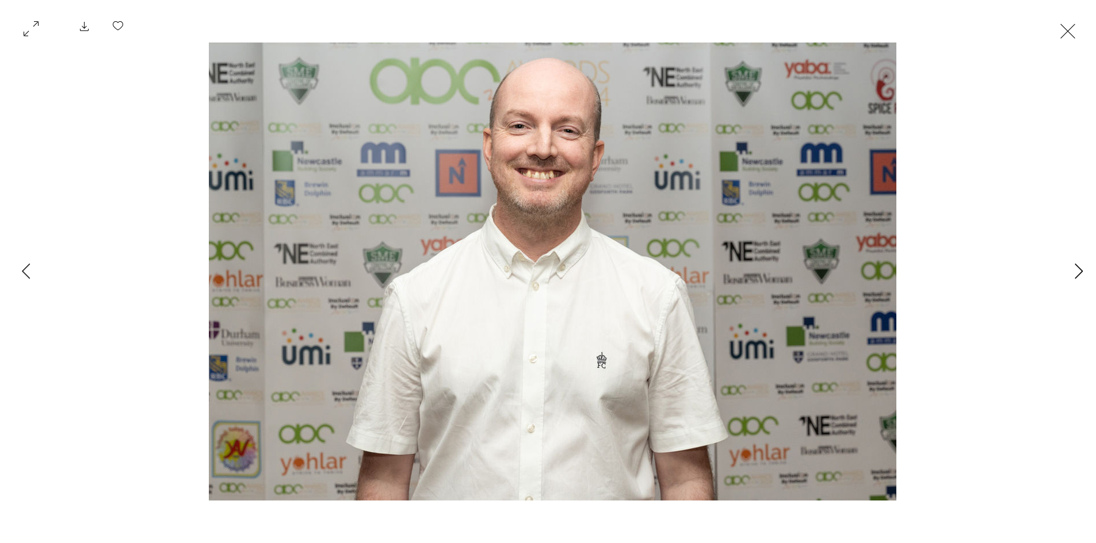
click at [1078, 271] on icon "Next Item" at bounding box center [1078, 271] width 9 height 16
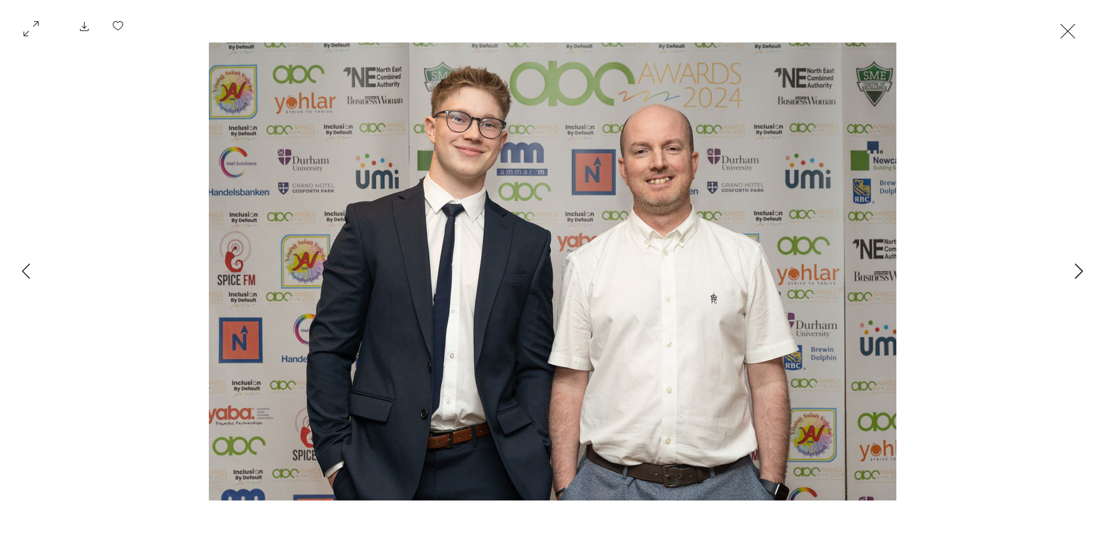
click at [1078, 271] on icon "Next Item" at bounding box center [1078, 271] width 9 height 16
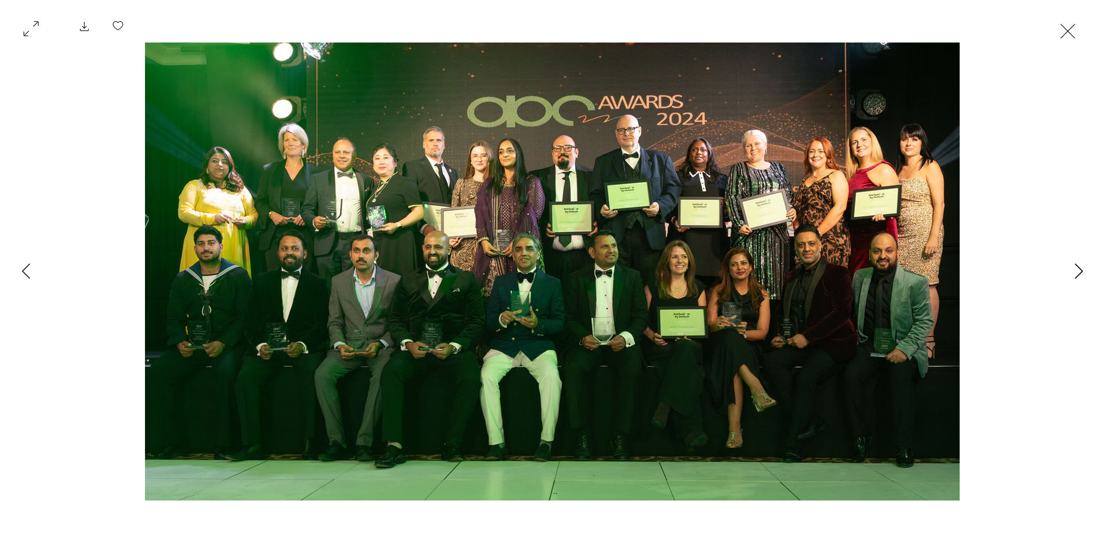
click at [1078, 271] on icon "Next Item" at bounding box center [1078, 271] width 9 height 16
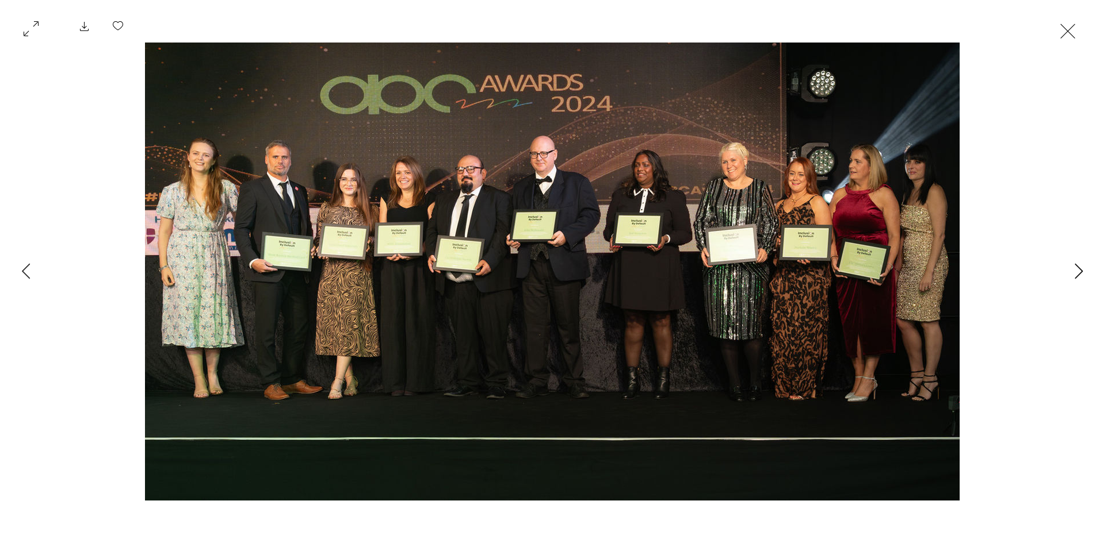
click at [1078, 271] on icon "Next Item" at bounding box center [1078, 271] width 9 height 16
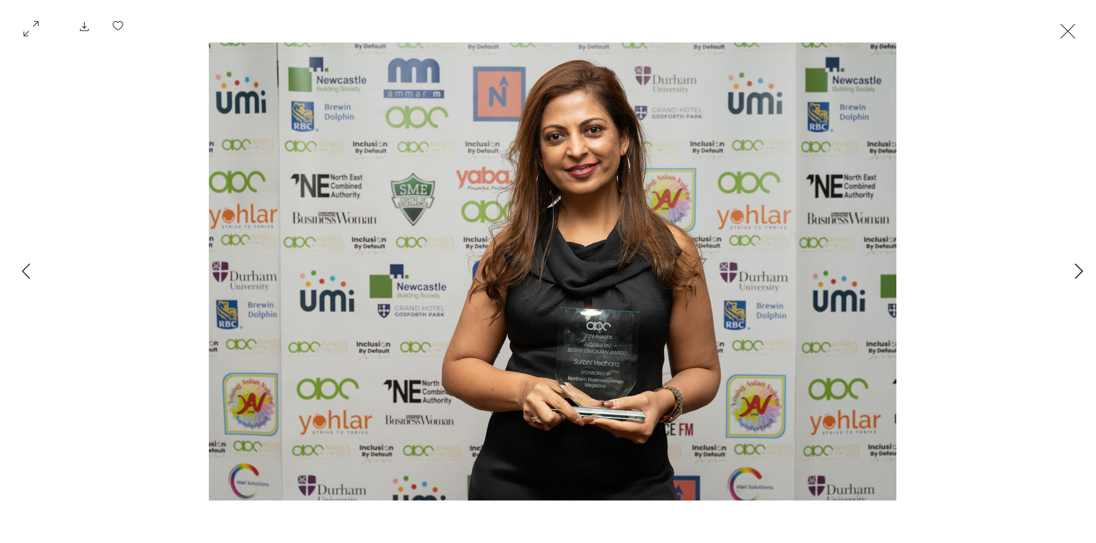
click at [1078, 271] on icon "Next Item" at bounding box center [1078, 271] width 9 height 16
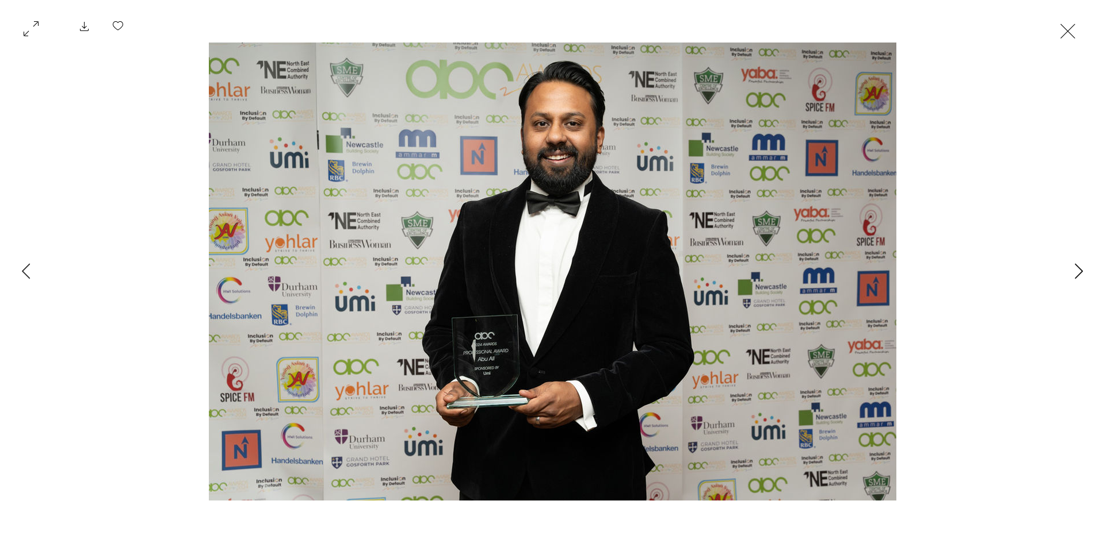
click at [1078, 271] on icon "Next Item" at bounding box center [1078, 271] width 9 height 16
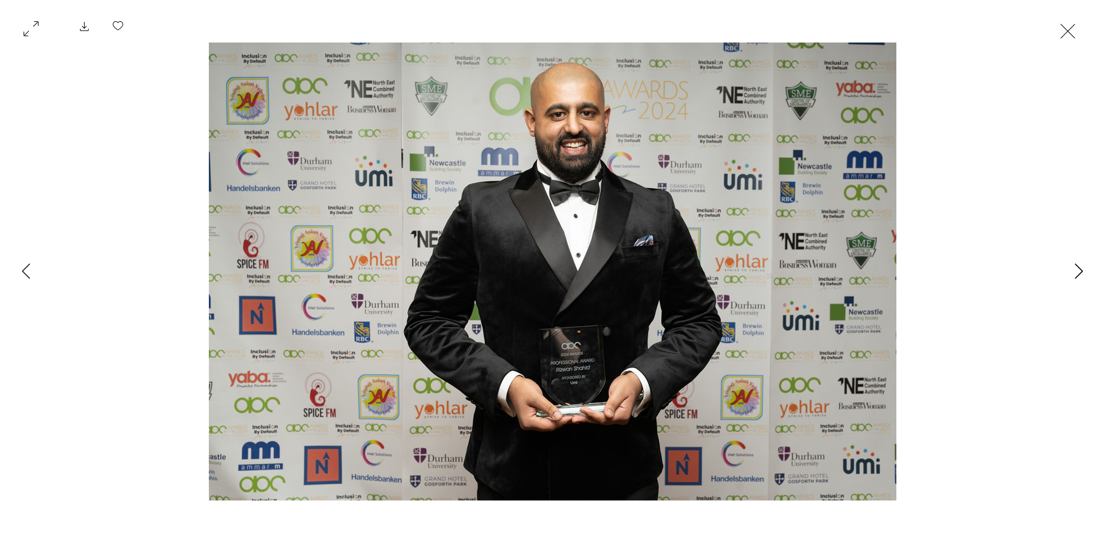
click at [1078, 271] on icon "Next Item" at bounding box center [1078, 271] width 9 height 16
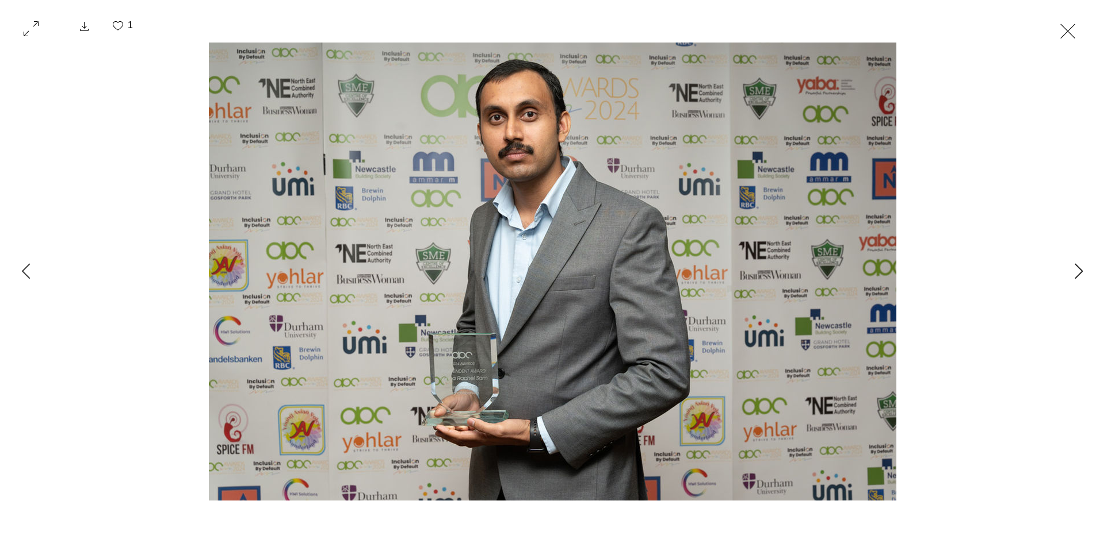
click at [1078, 271] on icon "Next Item" at bounding box center [1078, 271] width 9 height 16
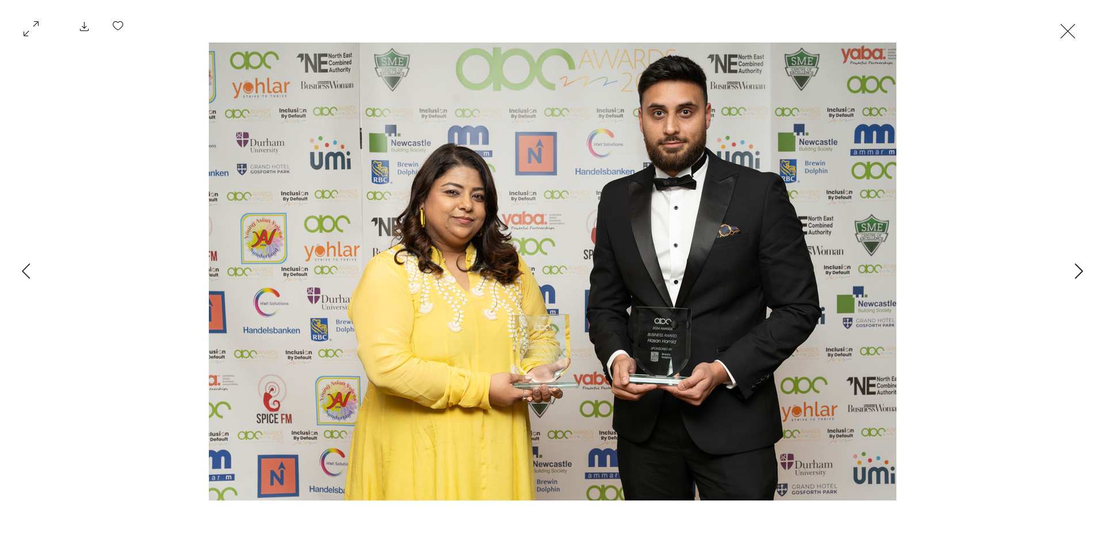
click at [1078, 271] on icon "Next Item" at bounding box center [1078, 271] width 9 height 16
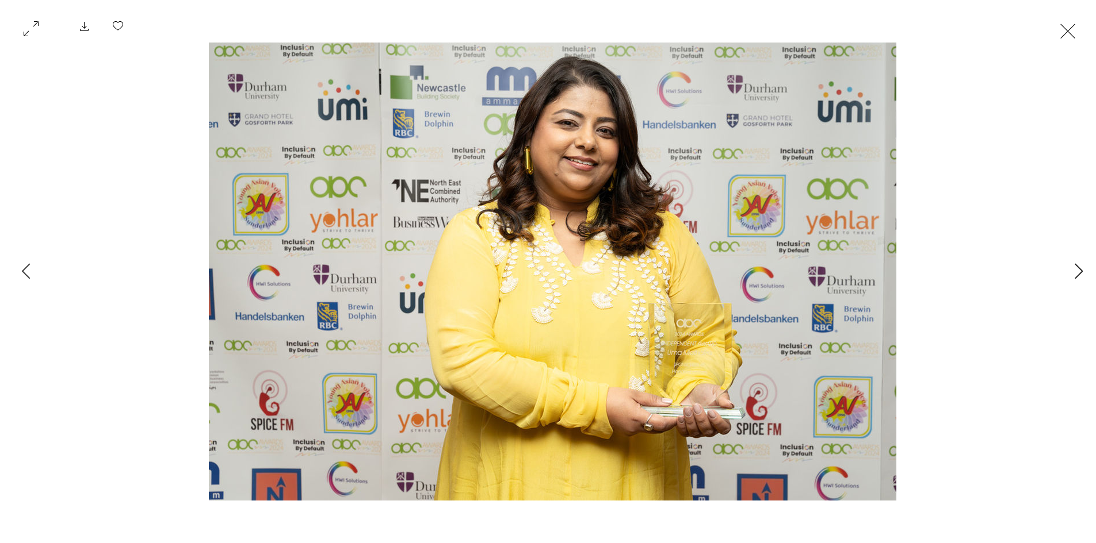
click at [1078, 271] on icon "Next Item" at bounding box center [1078, 271] width 9 height 16
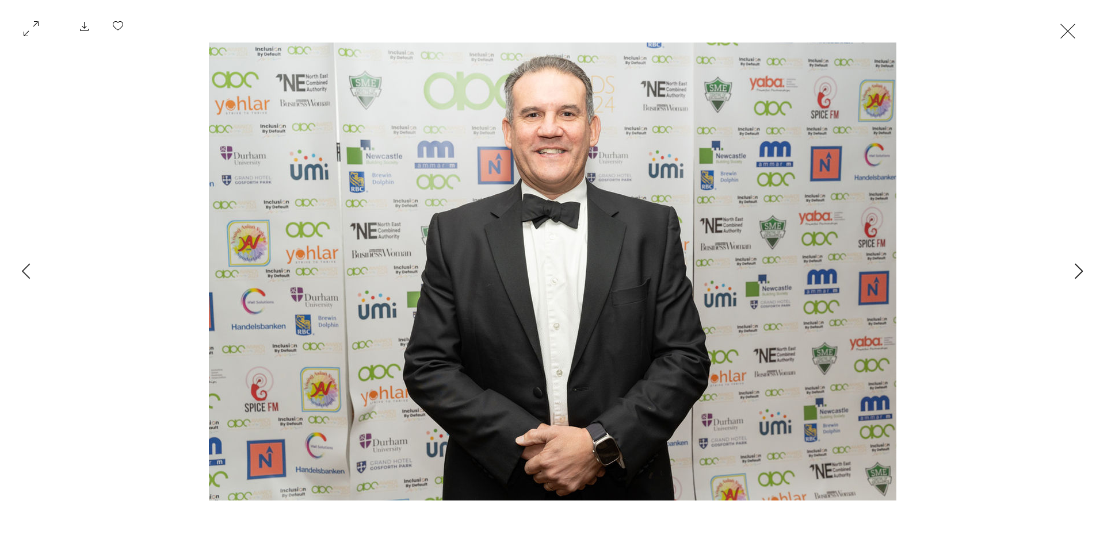
click at [1078, 271] on icon "Next Item" at bounding box center [1078, 271] width 9 height 16
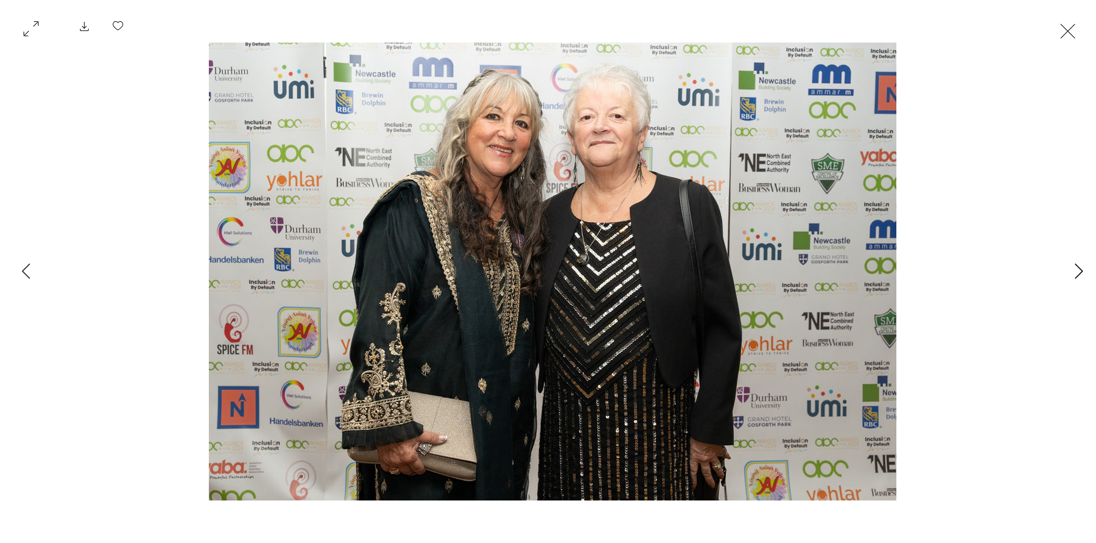
click at [1078, 271] on icon "Next Item" at bounding box center [1078, 271] width 9 height 16
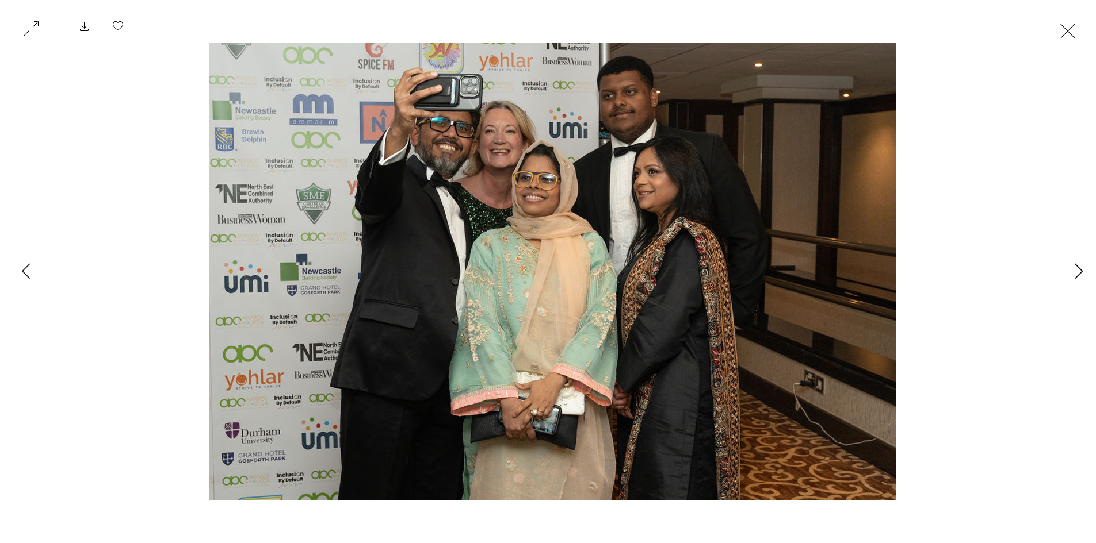
click at [1078, 271] on icon "Next Item" at bounding box center [1078, 271] width 9 height 16
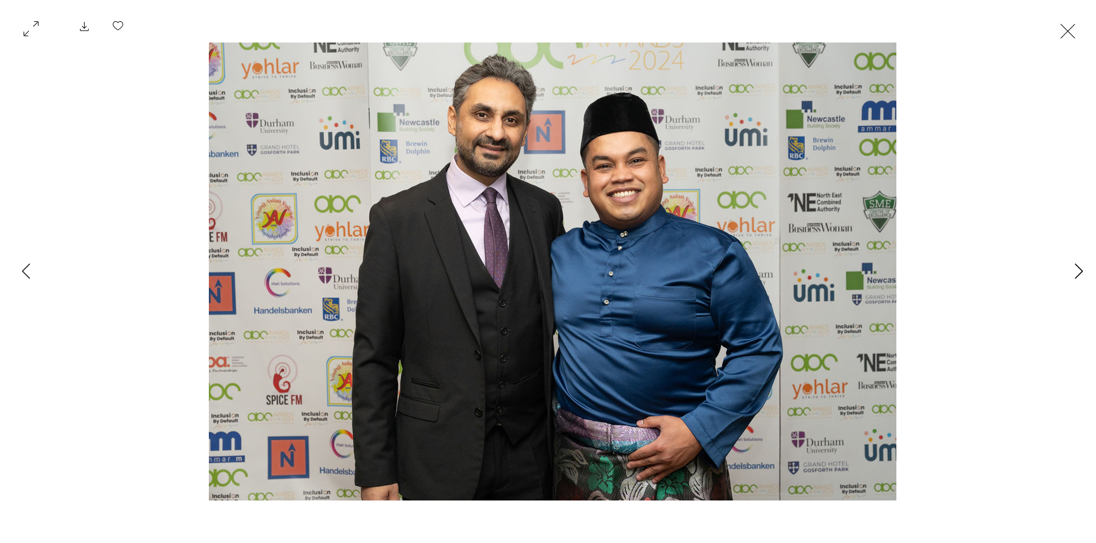
click at [1078, 271] on icon "Next Item" at bounding box center [1078, 271] width 9 height 16
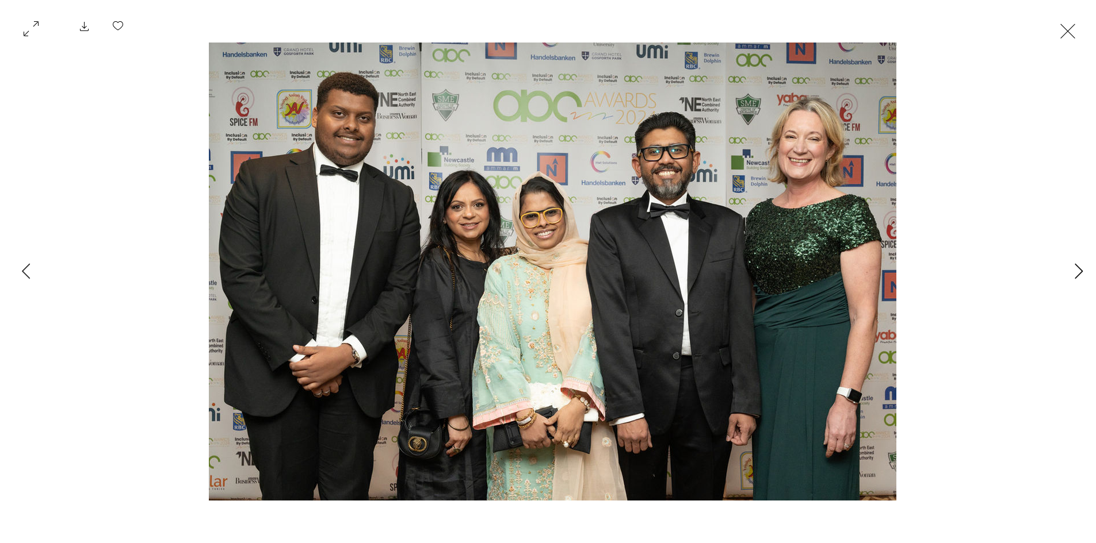
click at [1078, 271] on icon "Next Item" at bounding box center [1078, 271] width 9 height 16
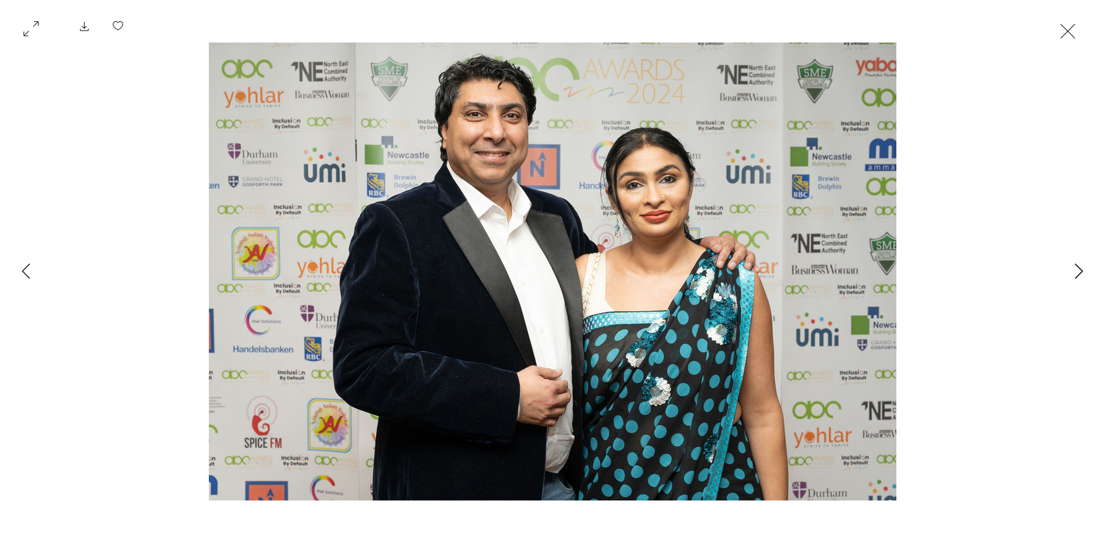
click at [1078, 271] on icon "Next Item" at bounding box center [1078, 271] width 9 height 16
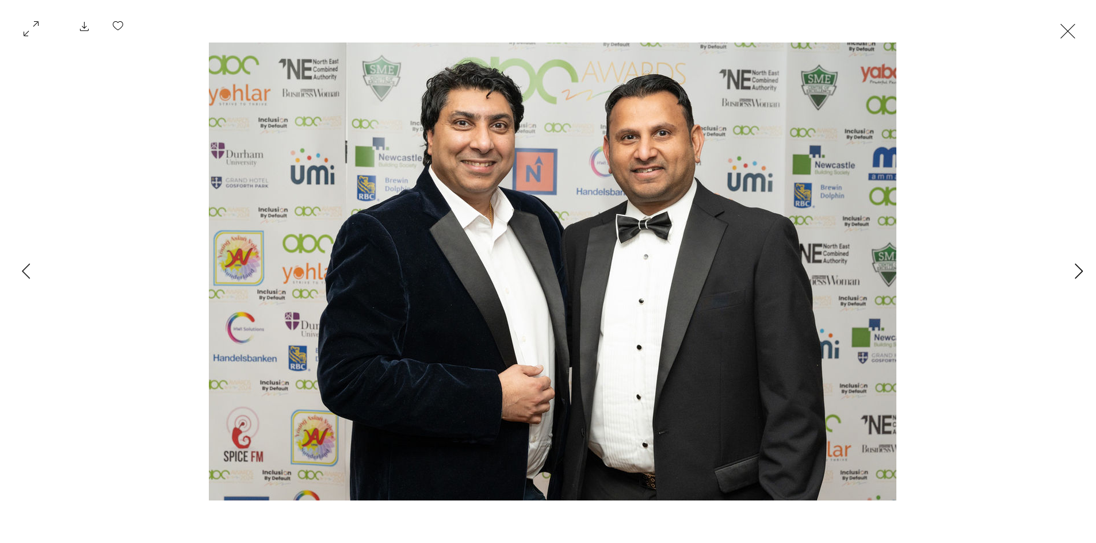
click at [1078, 271] on icon "Next Item" at bounding box center [1078, 271] width 9 height 16
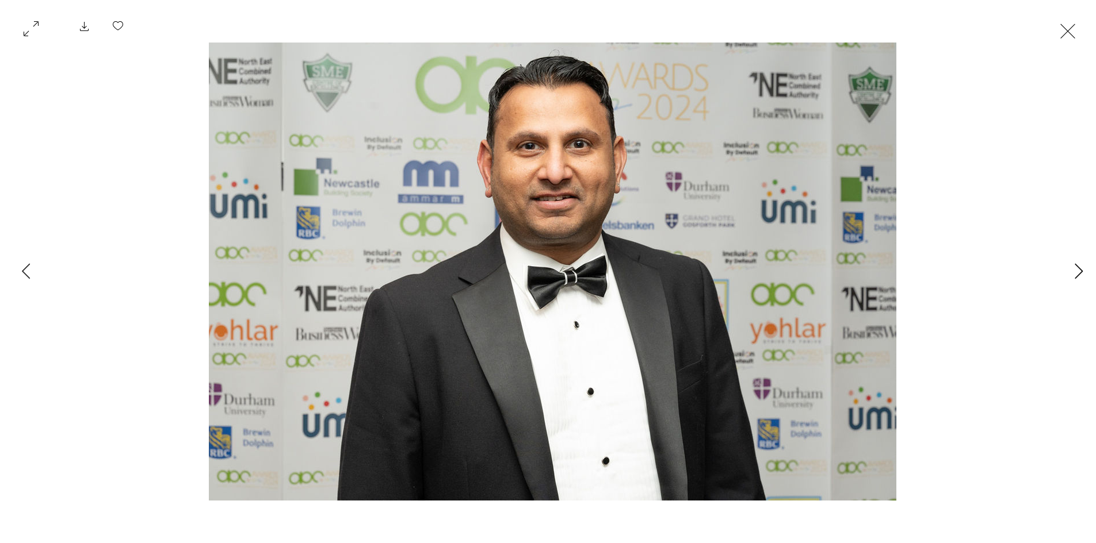
click at [1078, 271] on icon "Next Item" at bounding box center [1078, 271] width 9 height 16
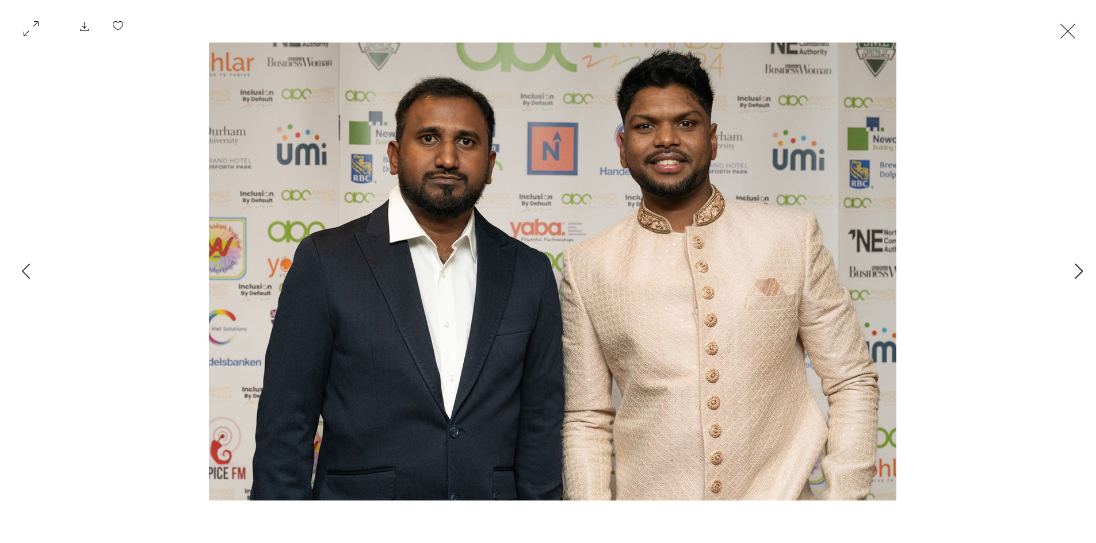
click at [1078, 271] on icon "Next Item" at bounding box center [1078, 271] width 9 height 16
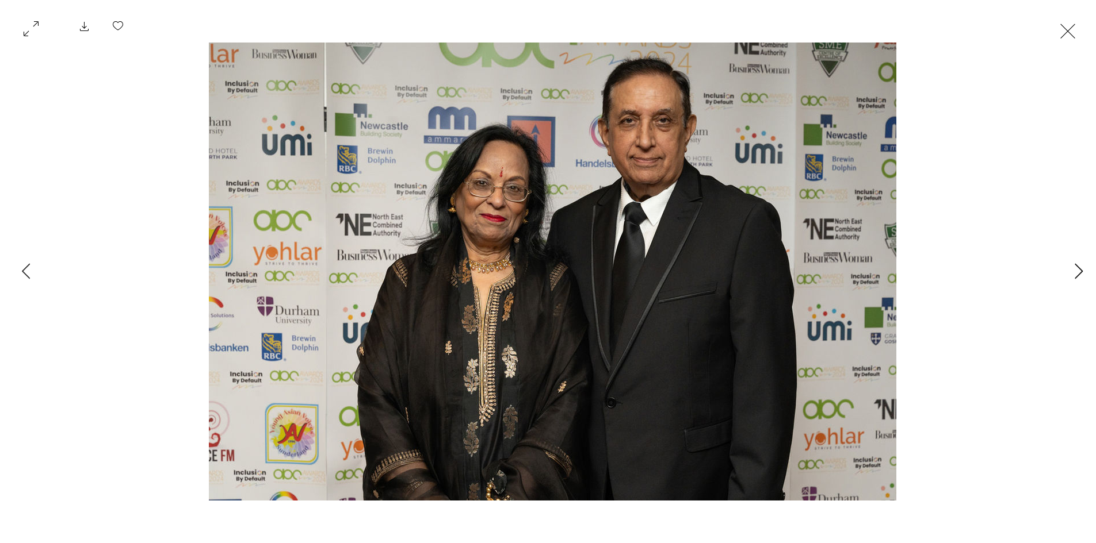
click at [1078, 271] on icon "Next Item" at bounding box center [1078, 271] width 9 height 16
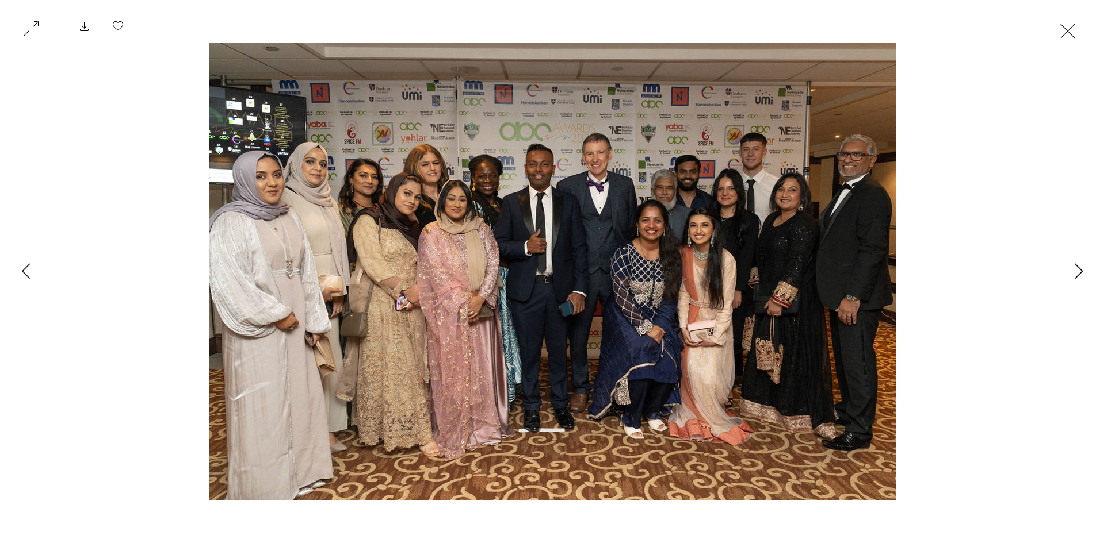
click at [1078, 271] on icon "Next Item" at bounding box center [1078, 271] width 9 height 16
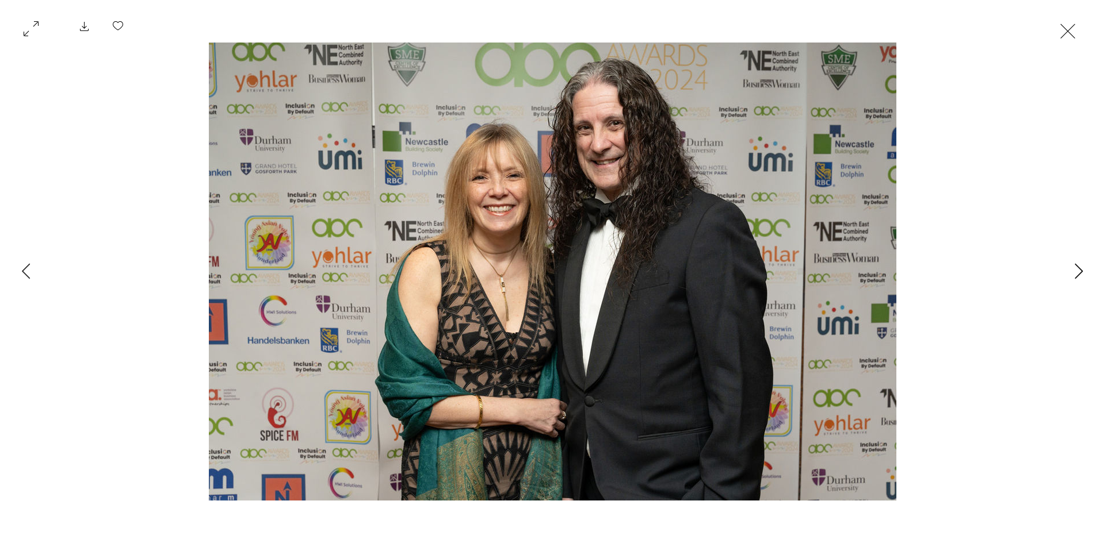
click at [1078, 271] on icon "Next Item" at bounding box center [1078, 271] width 9 height 16
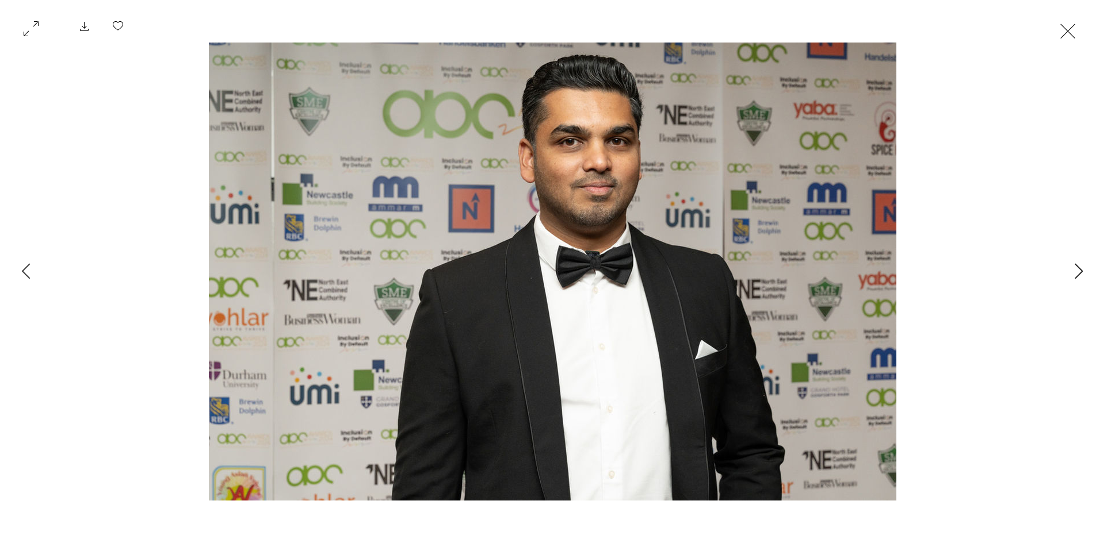
click at [1078, 271] on icon "Next Item" at bounding box center [1078, 271] width 9 height 16
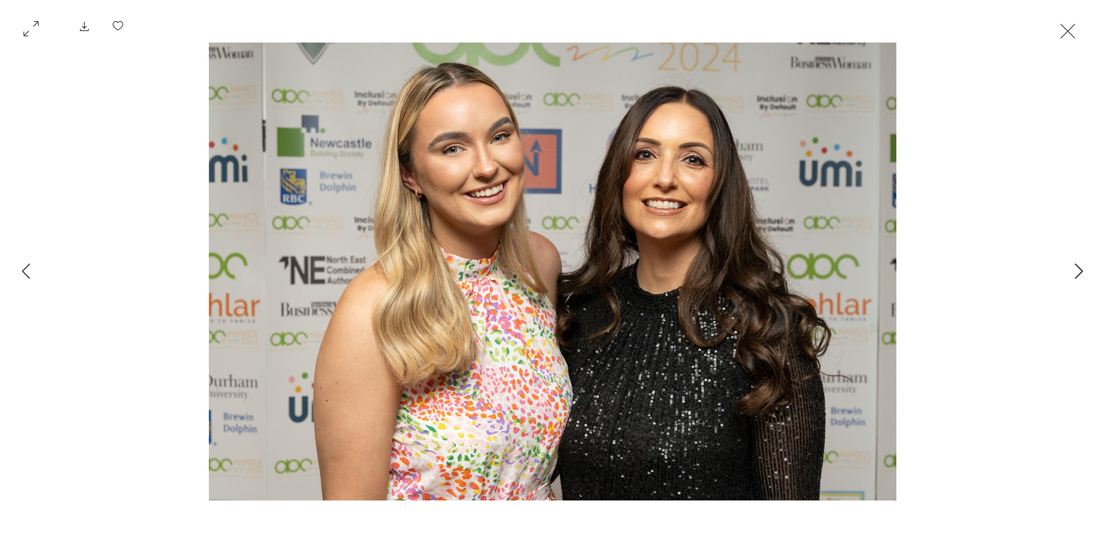
click at [1078, 271] on icon "Next Item" at bounding box center [1078, 271] width 9 height 16
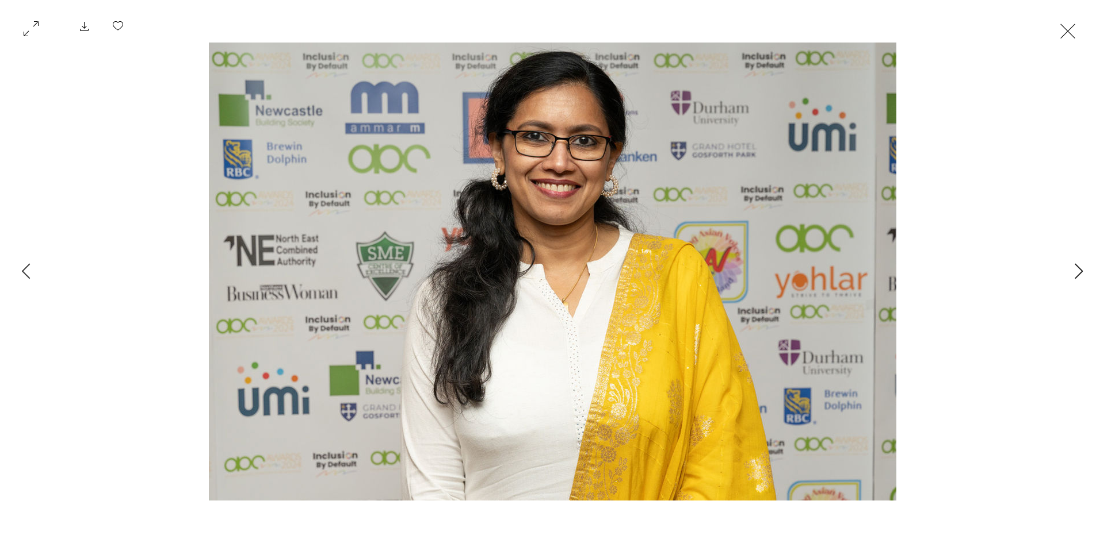
click at [1078, 271] on icon "Next Item" at bounding box center [1078, 271] width 9 height 16
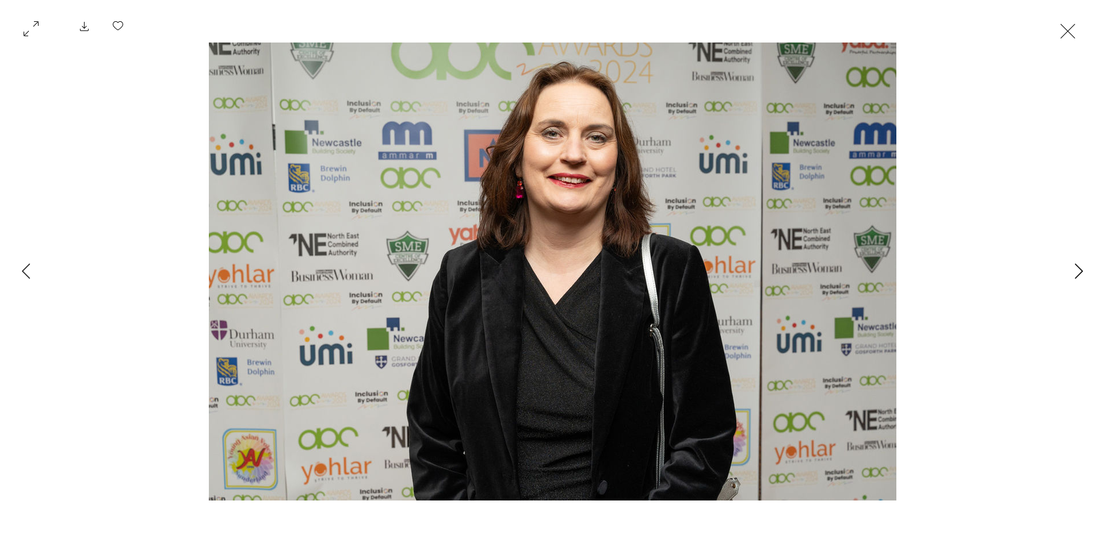
click at [1078, 271] on icon "Next Item" at bounding box center [1078, 271] width 9 height 16
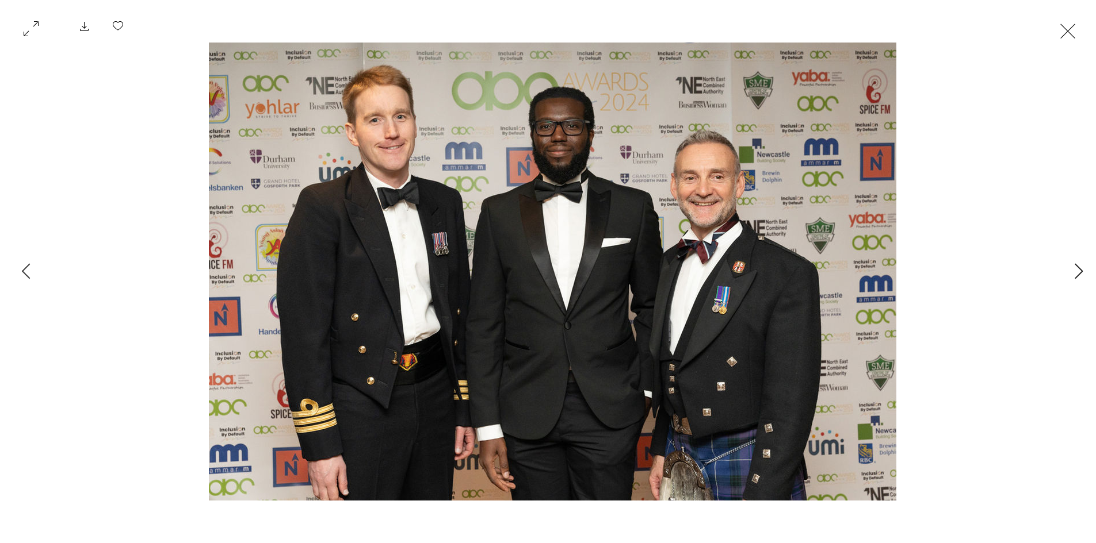
click at [1078, 271] on icon "Next Item" at bounding box center [1078, 271] width 9 height 16
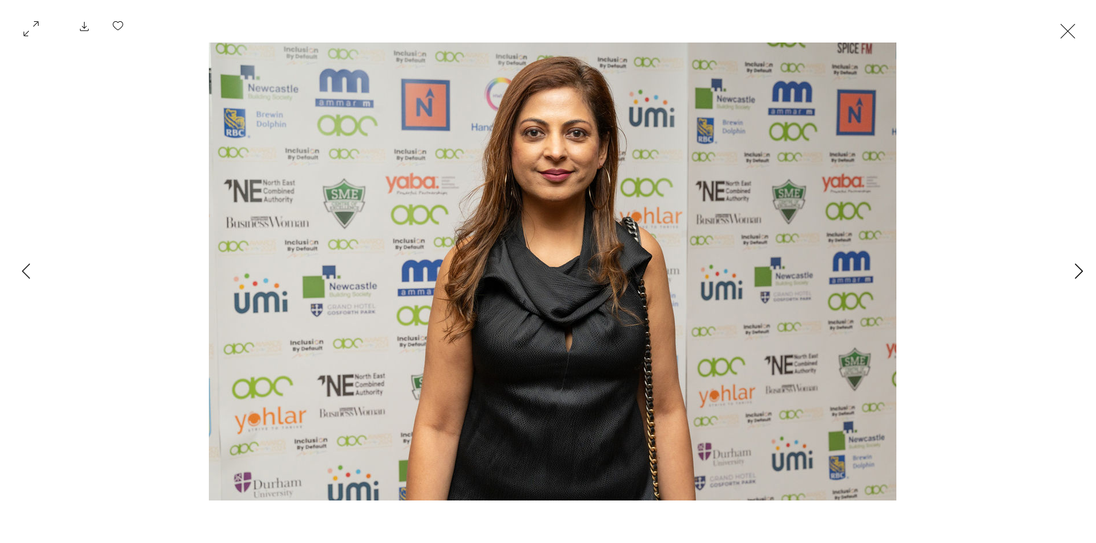
click at [1078, 271] on icon "Next Item" at bounding box center [1078, 271] width 9 height 16
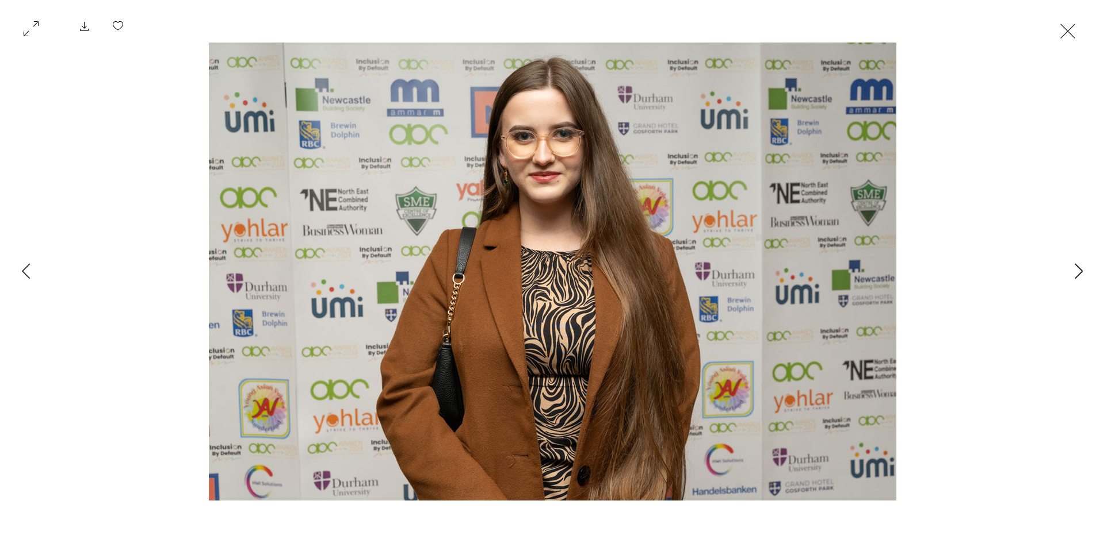
click at [1078, 271] on icon "Next Item" at bounding box center [1078, 271] width 9 height 16
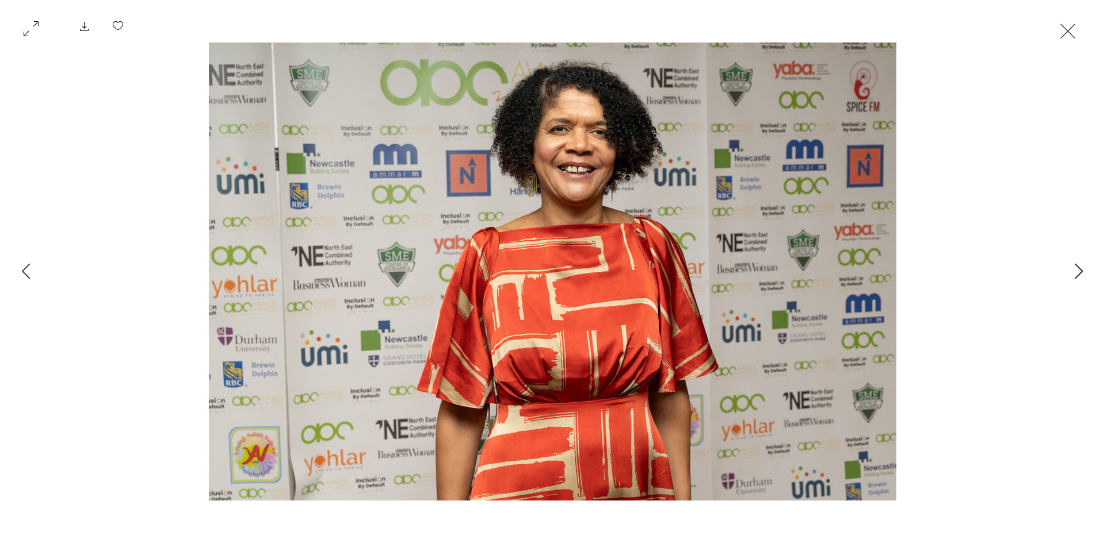
click at [1078, 271] on icon "Next Item" at bounding box center [1078, 271] width 9 height 16
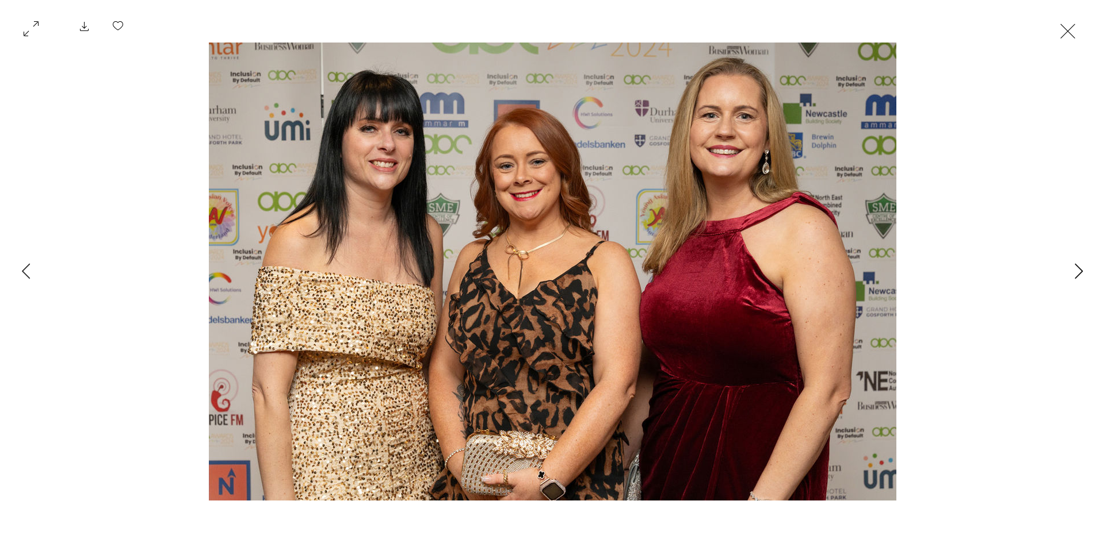
click at [1078, 271] on icon "Next Item" at bounding box center [1078, 271] width 9 height 16
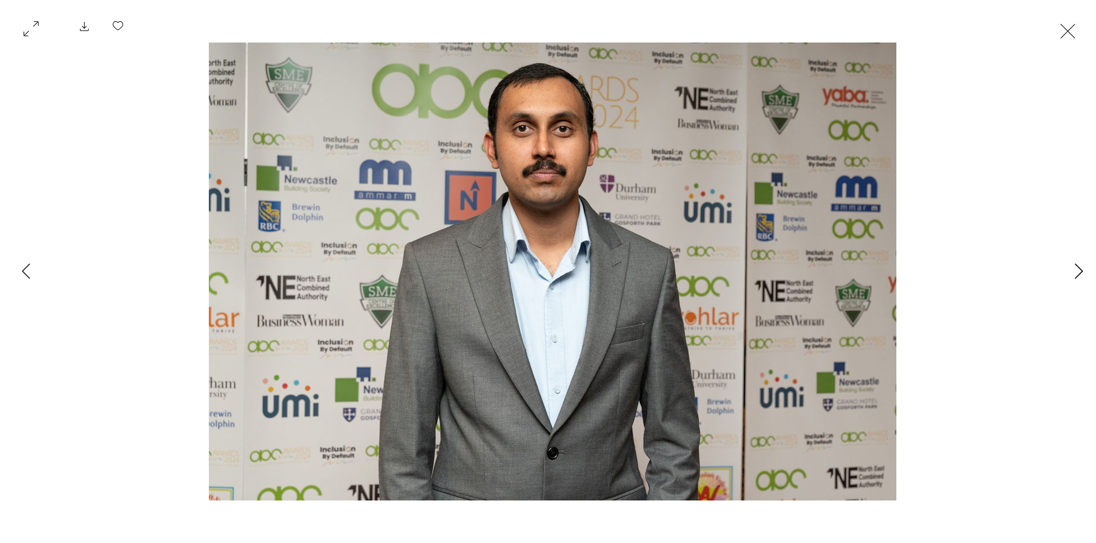
click at [1078, 271] on icon "Next Item" at bounding box center [1078, 271] width 9 height 16
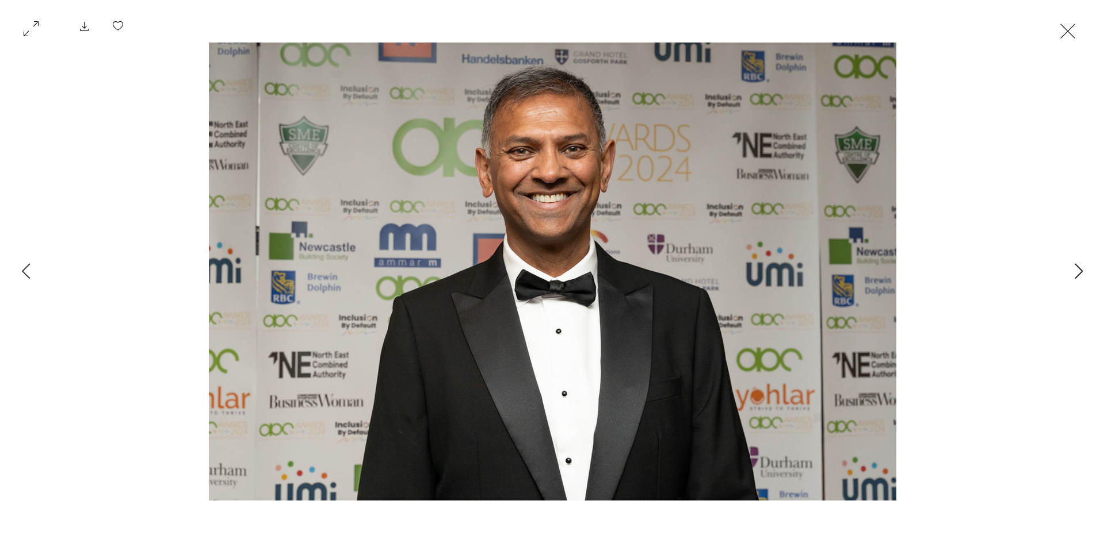
click at [1078, 271] on icon "Next Item" at bounding box center [1078, 271] width 9 height 16
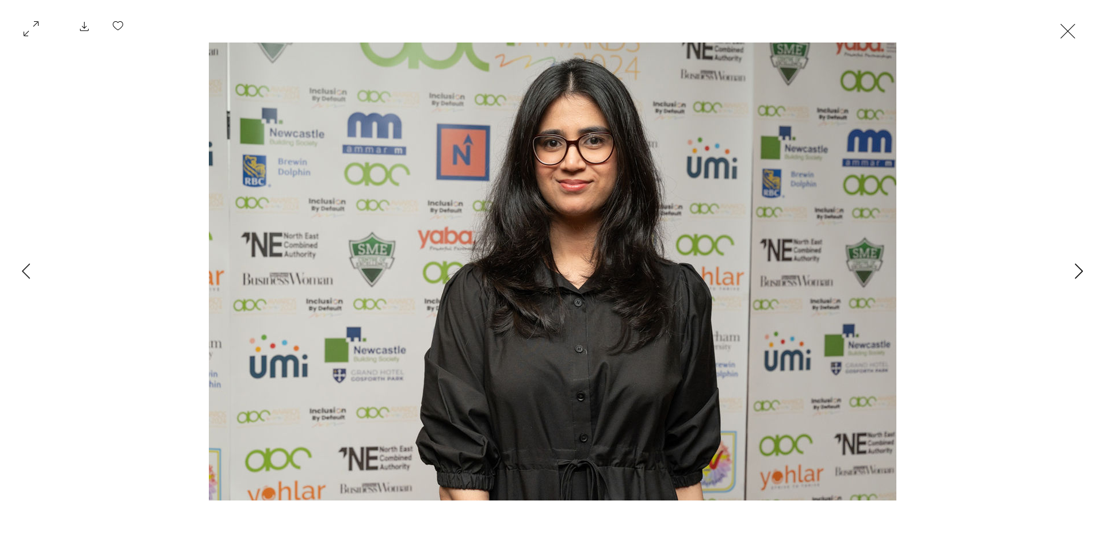
click at [1078, 271] on icon "Next Item" at bounding box center [1078, 271] width 9 height 16
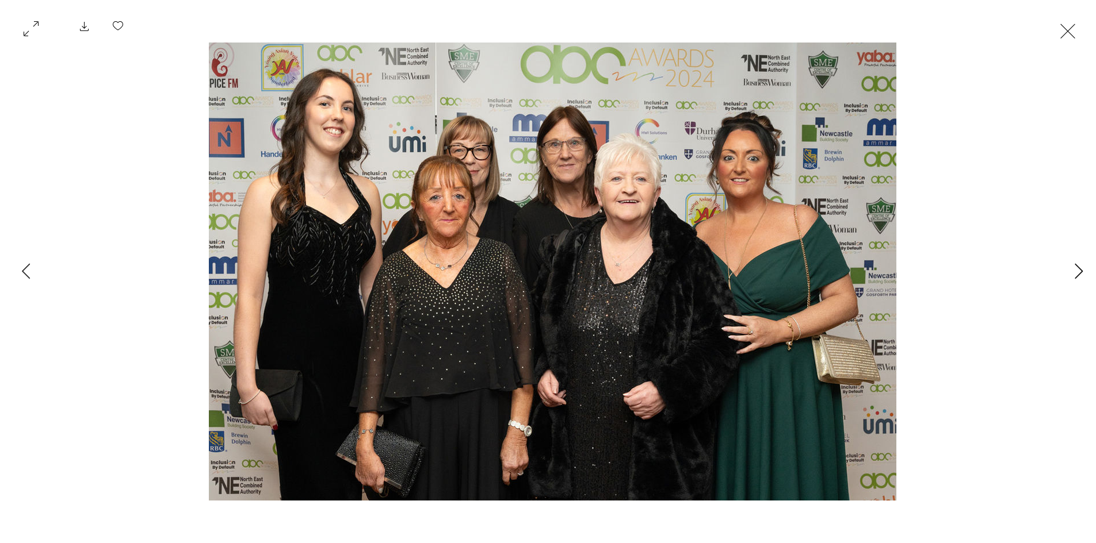
click at [1078, 271] on icon "Next Item" at bounding box center [1078, 271] width 9 height 16
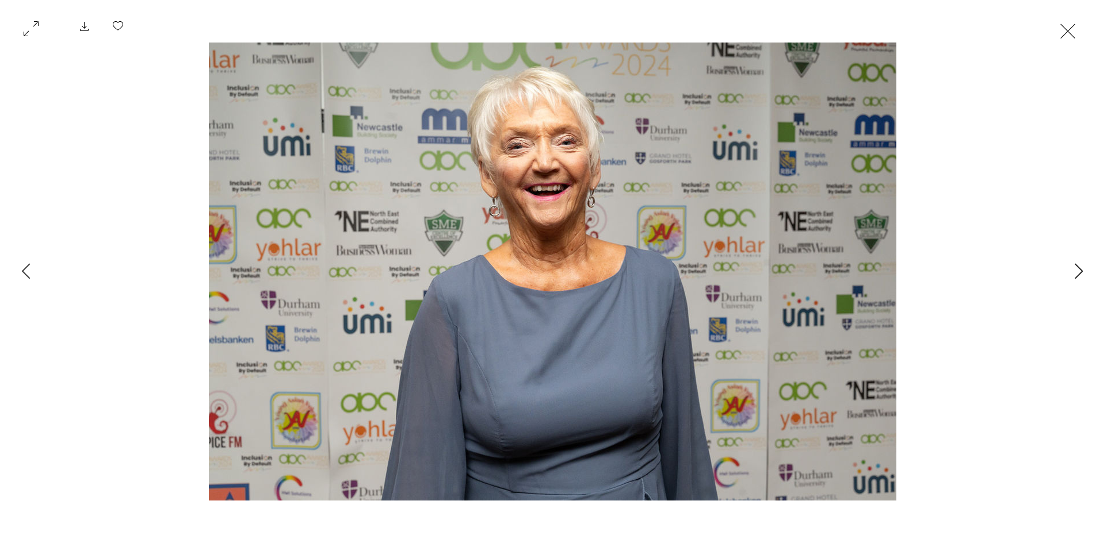
click at [1078, 271] on icon "Next Item" at bounding box center [1078, 271] width 9 height 16
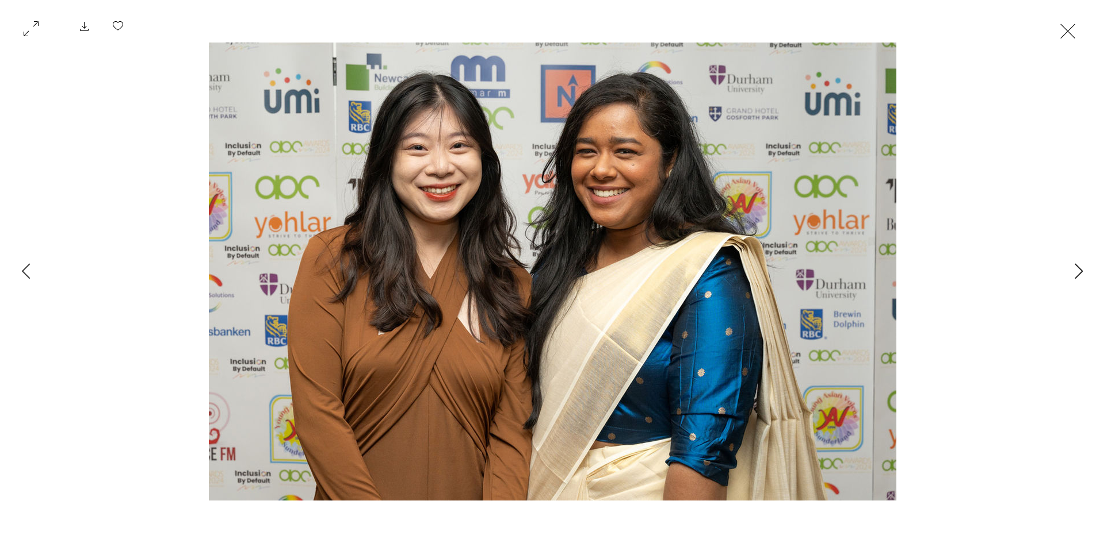
click at [1078, 271] on icon "Next Item" at bounding box center [1078, 271] width 9 height 16
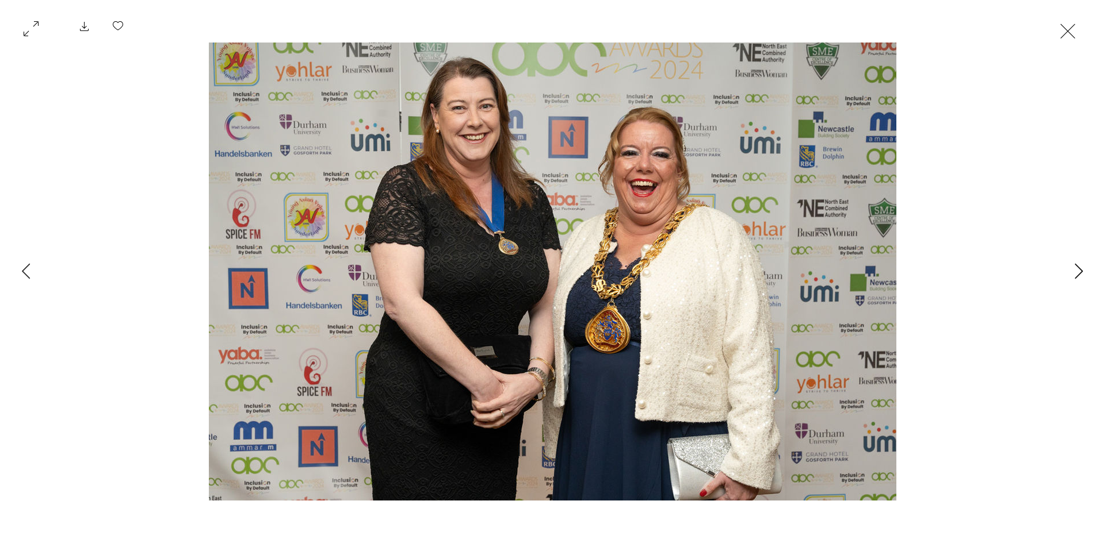
click at [1078, 271] on icon "Next Item" at bounding box center [1078, 271] width 9 height 16
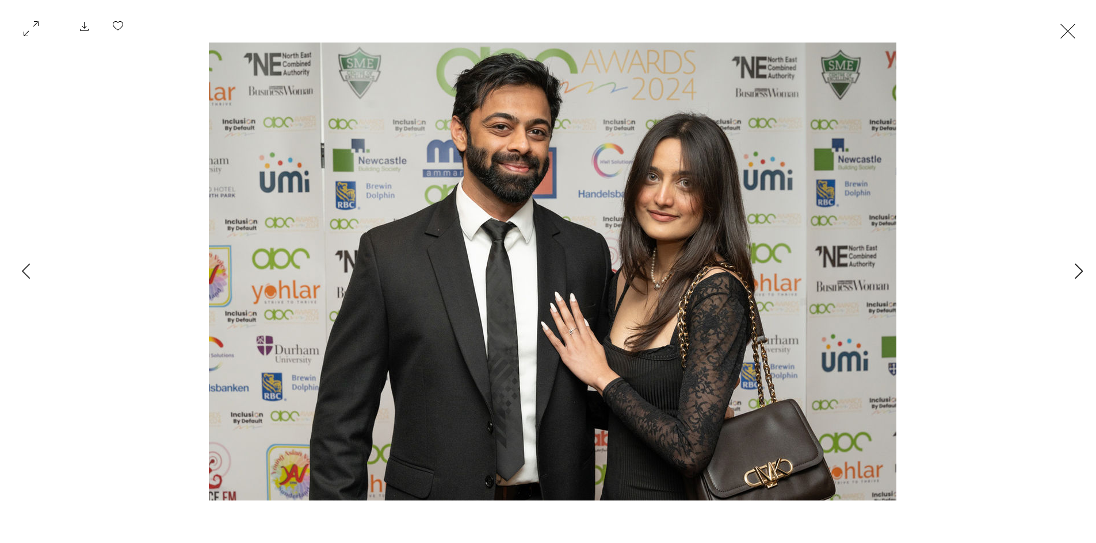
click at [1078, 271] on icon "Next Item" at bounding box center [1078, 271] width 9 height 16
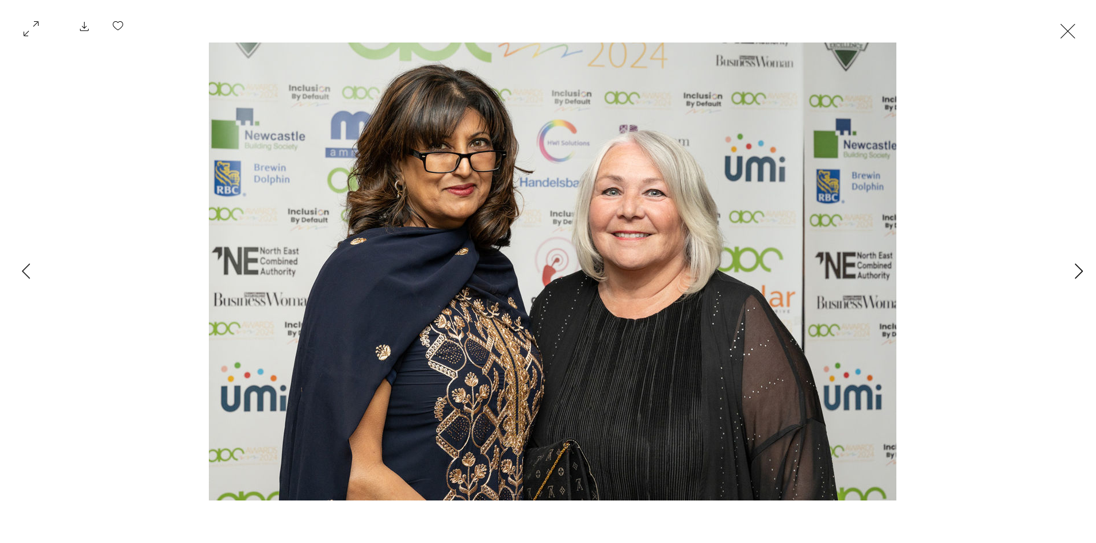
click at [1078, 271] on icon "Next Item" at bounding box center [1078, 271] width 9 height 16
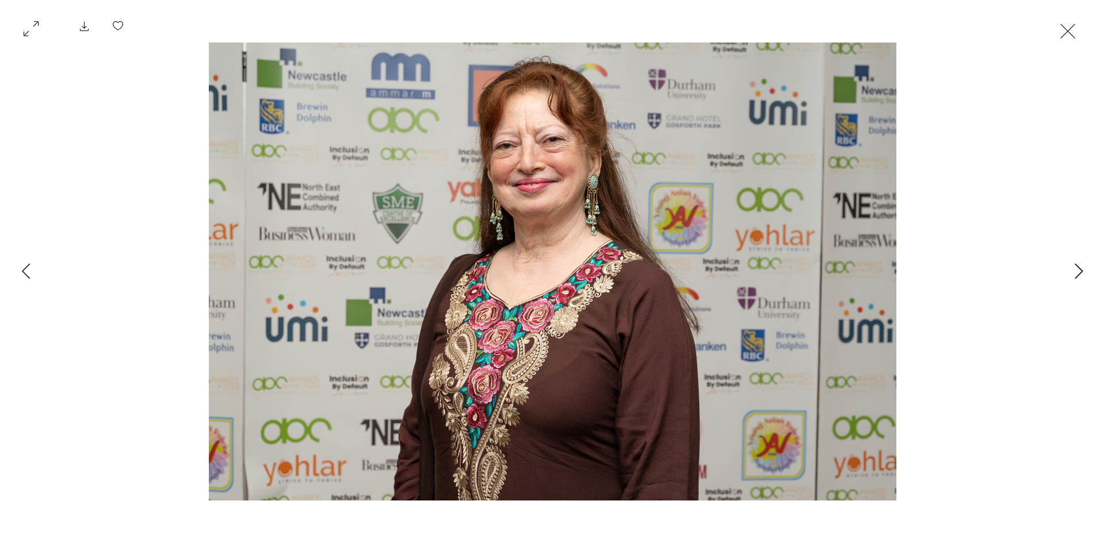
click at [1078, 271] on icon "Next Item" at bounding box center [1078, 271] width 9 height 16
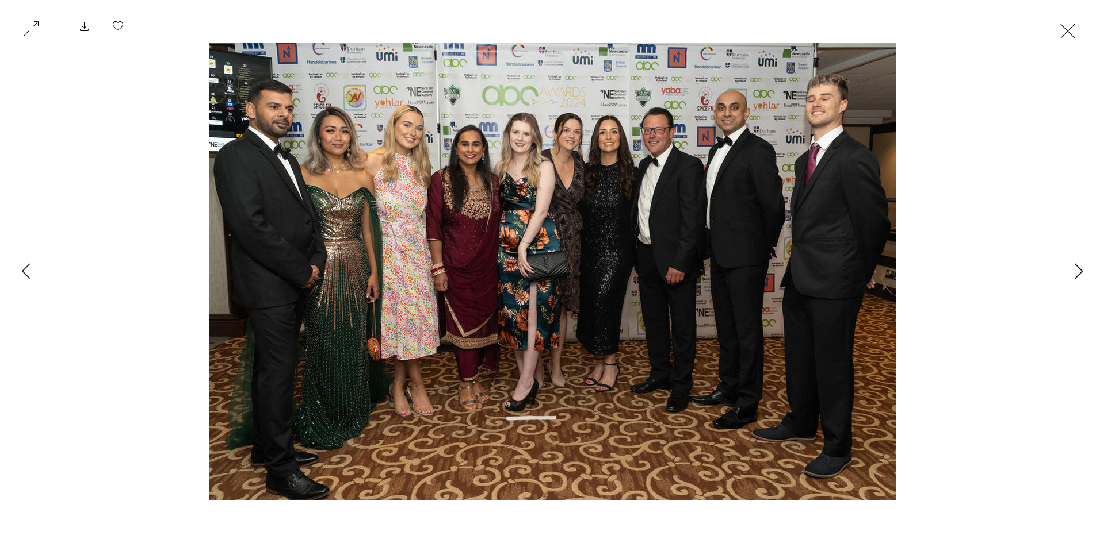
click at [1078, 271] on icon "Next Item" at bounding box center [1078, 271] width 9 height 16
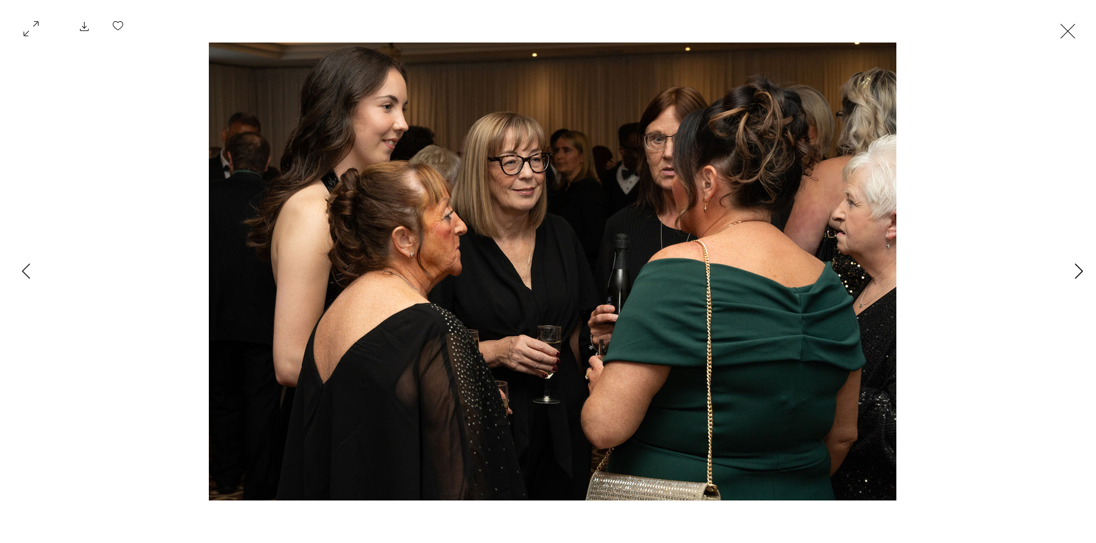
click at [1078, 271] on icon "Next Item" at bounding box center [1078, 271] width 9 height 16
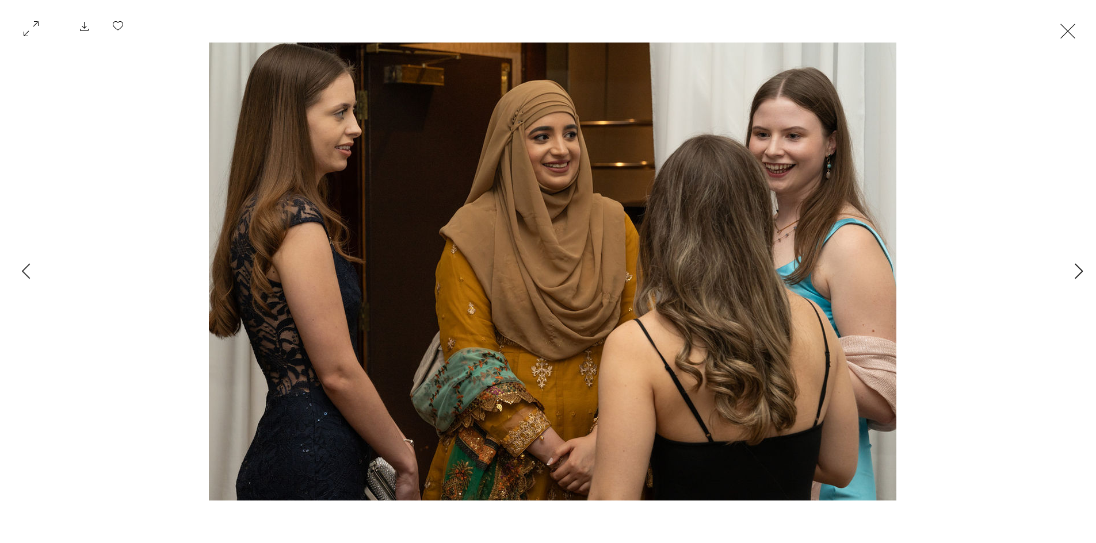
click at [1078, 271] on icon "Next Item" at bounding box center [1078, 271] width 9 height 16
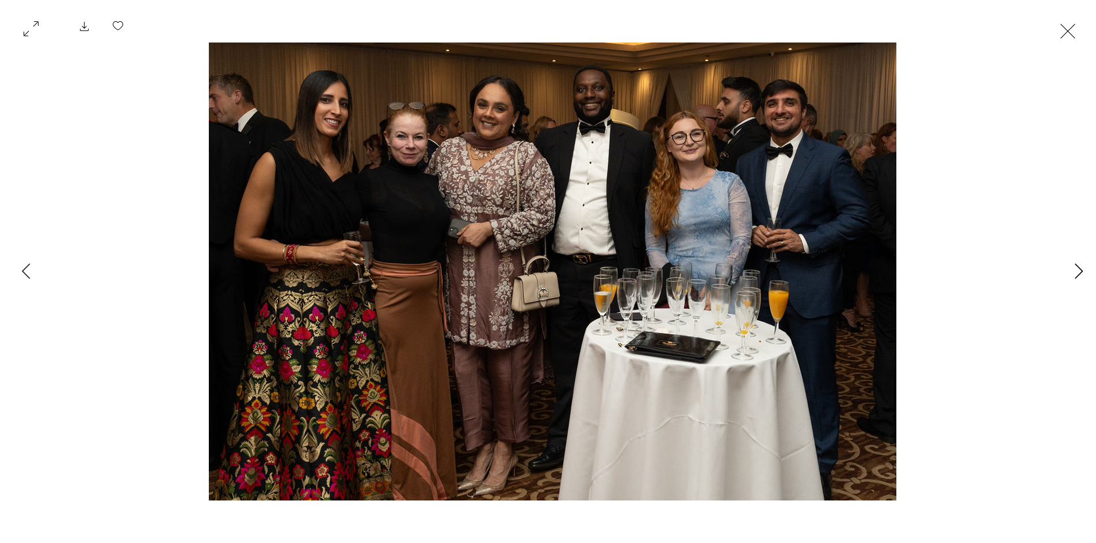
click at [1078, 271] on icon "Next Item" at bounding box center [1078, 271] width 9 height 16
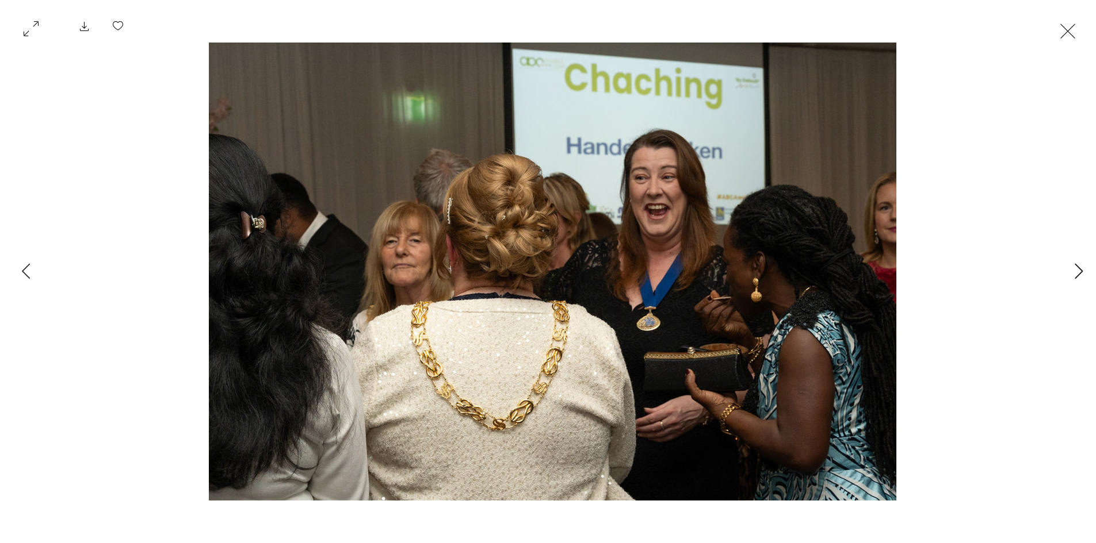
click at [1078, 271] on icon "Next Item" at bounding box center [1078, 271] width 9 height 16
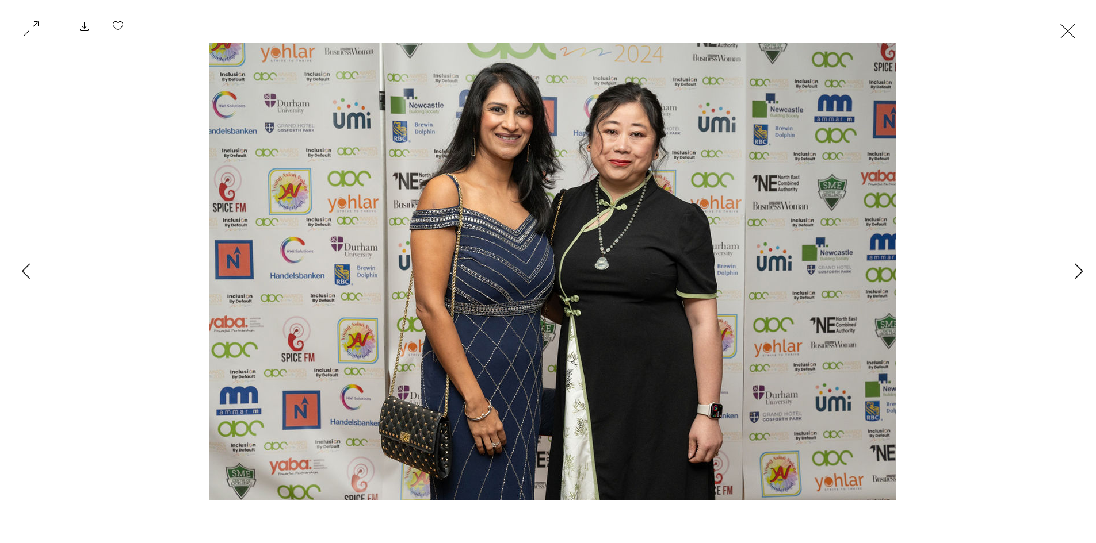
click at [1078, 271] on icon "Next Item" at bounding box center [1078, 271] width 9 height 16
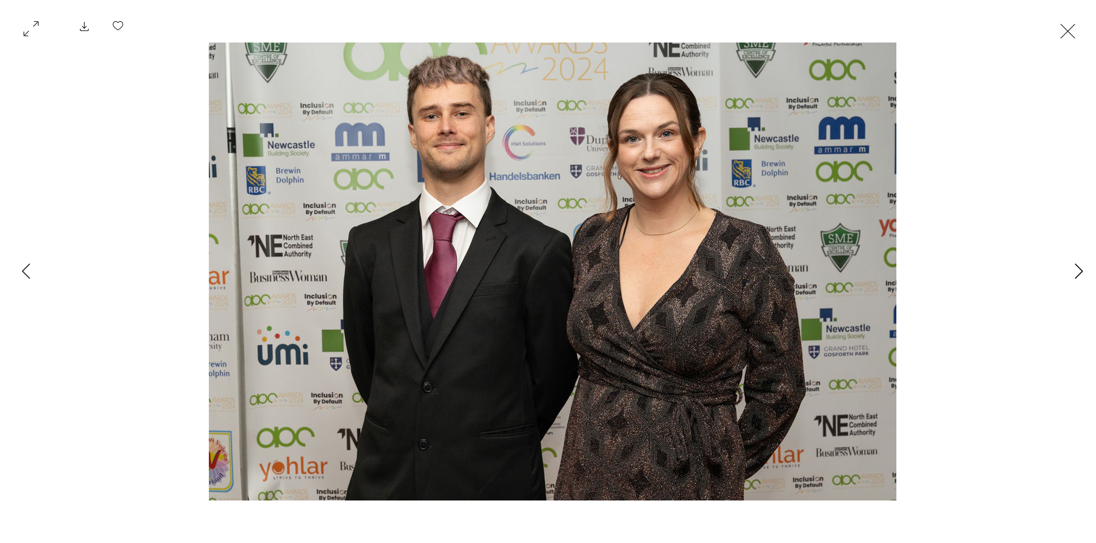
click at [1078, 271] on icon "Next Item" at bounding box center [1078, 271] width 9 height 16
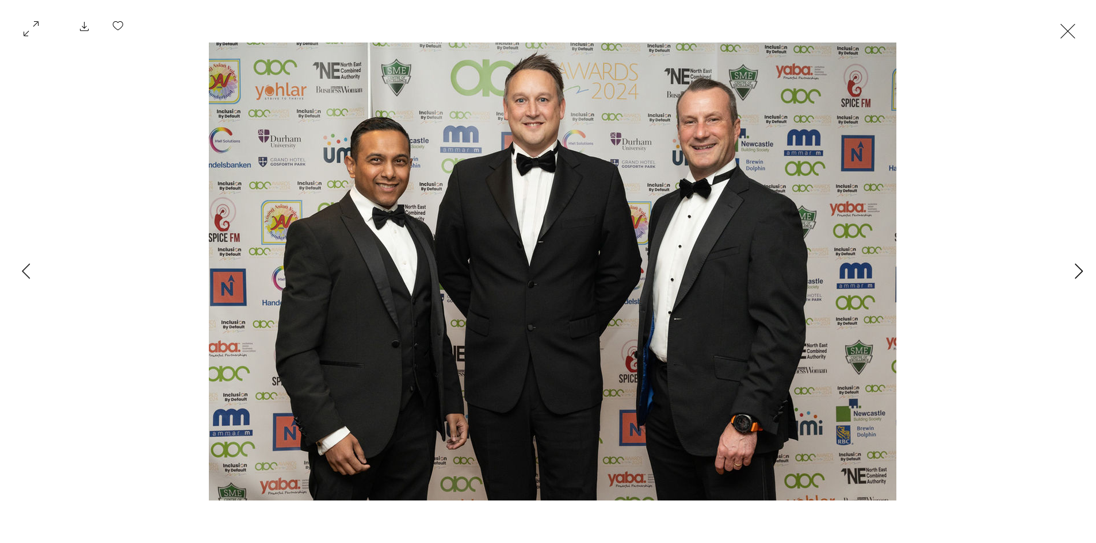
click at [1078, 271] on icon "Next Item" at bounding box center [1078, 271] width 9 height 16
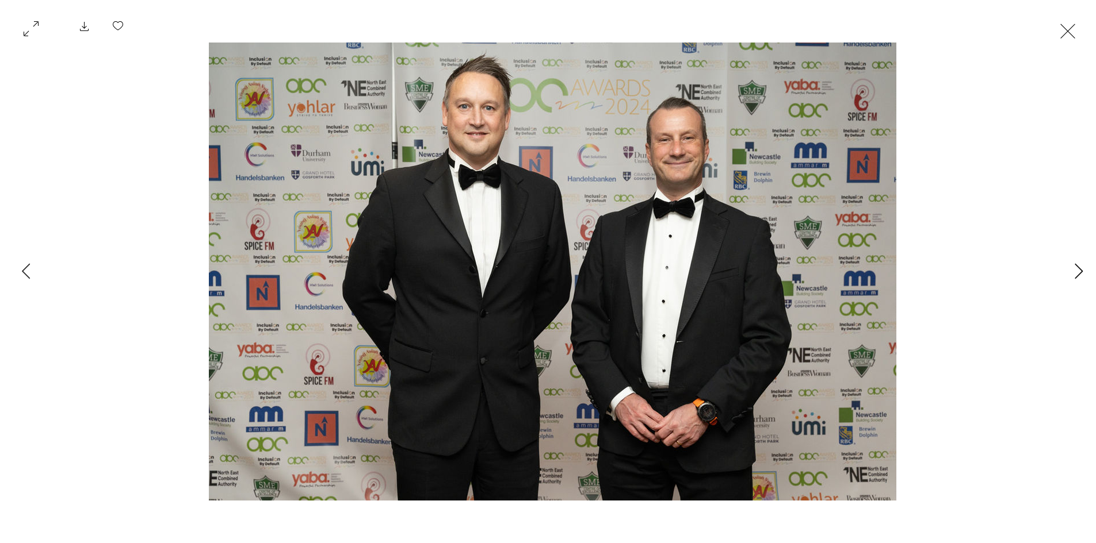
click at [1078, 271] on icon "Next Item" at bounding box center [1078, 271] width 9 height 16
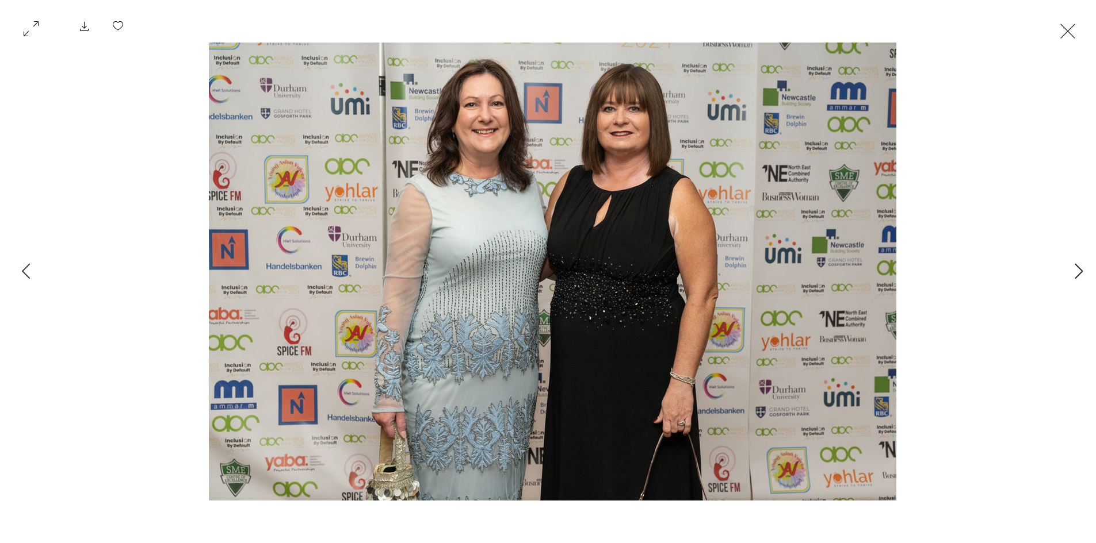
click at [1078, 271] on icon "Next Item" at bounding box center [1078, 271] width 9 height 16
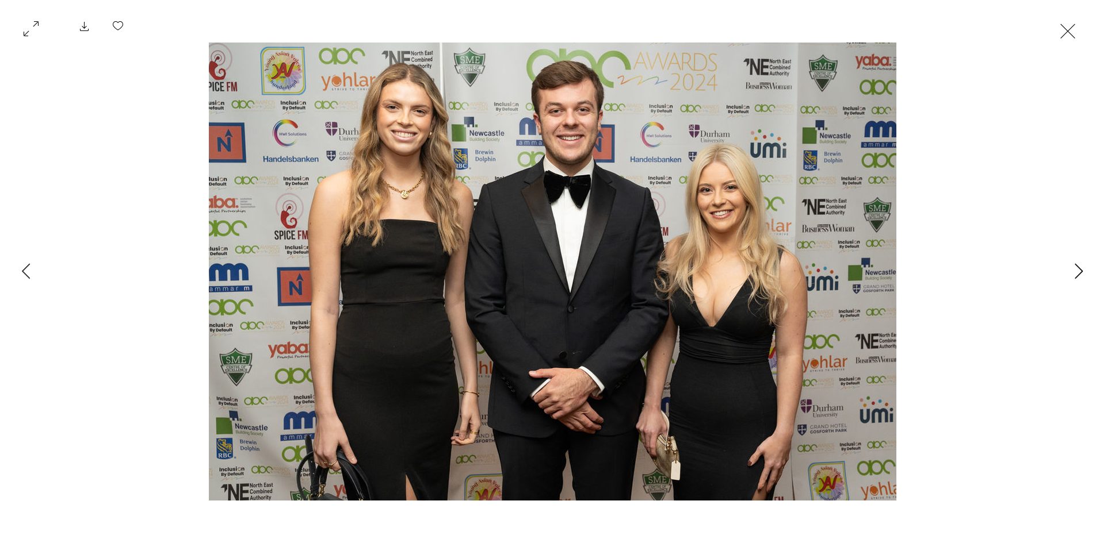
click at [1078, 271] on icon "Next Item" at bounding box center [1078, 271] width 9 height 16
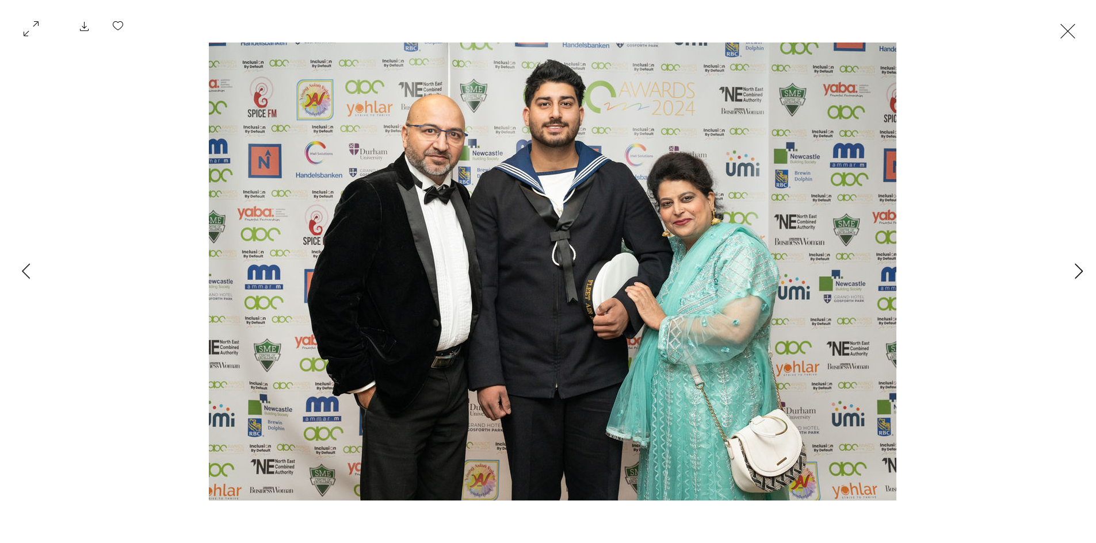
click at [1078, 271] on icon "Next Item" at bounding box center [1078, 271] width 9 height 16
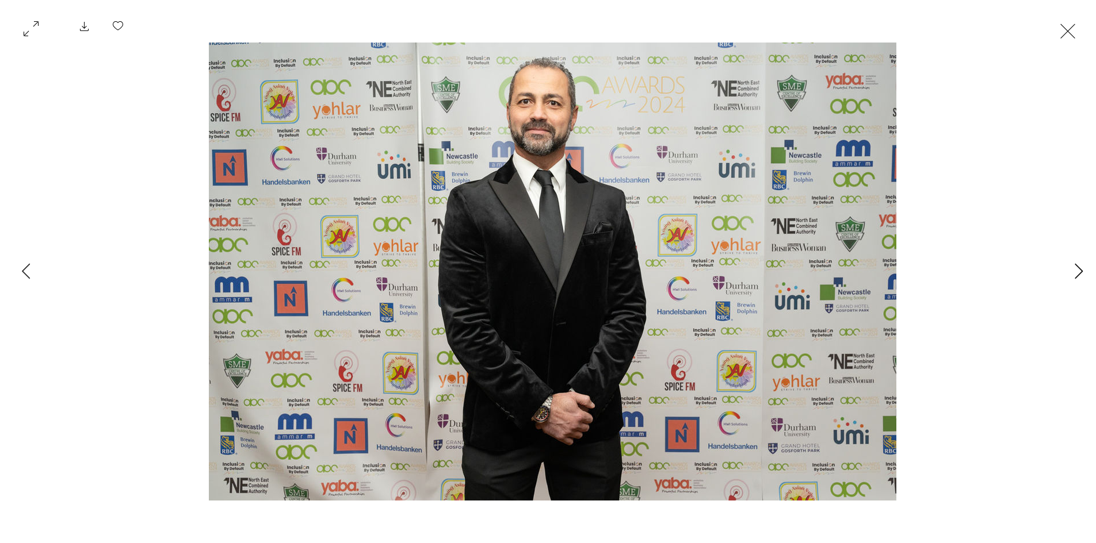
click at [1078, 271] on icon "Next Item" at bounding box center [1078, 271] width 9 height 16
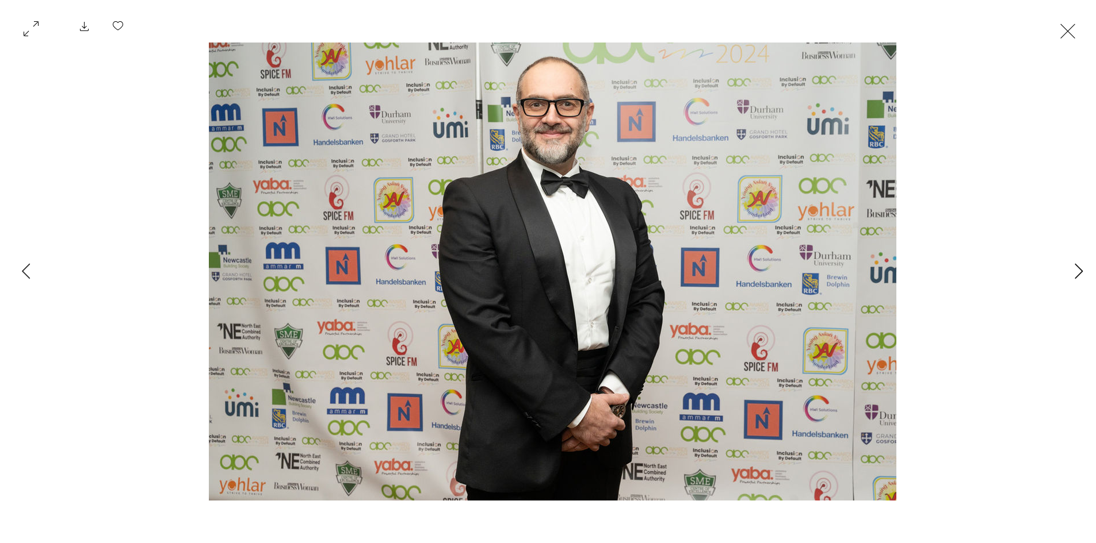
click at [1078, 271] on icon "Next Item" at bounding box center [1078, 271] width 9 height 16
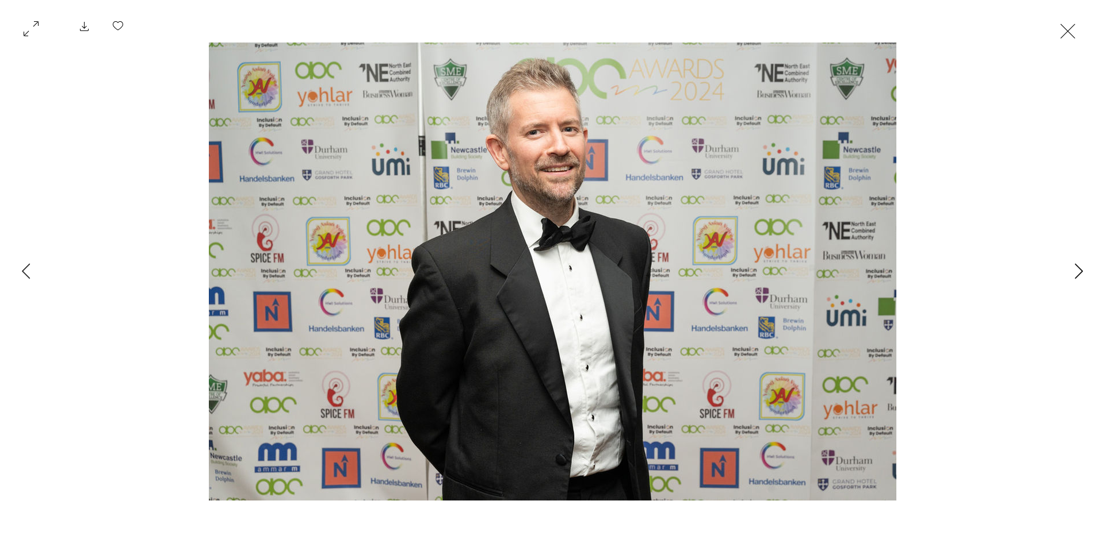
click at [1078, 271] on icon "Next Item" at bounding box center [1078, 271] width 9 height 16
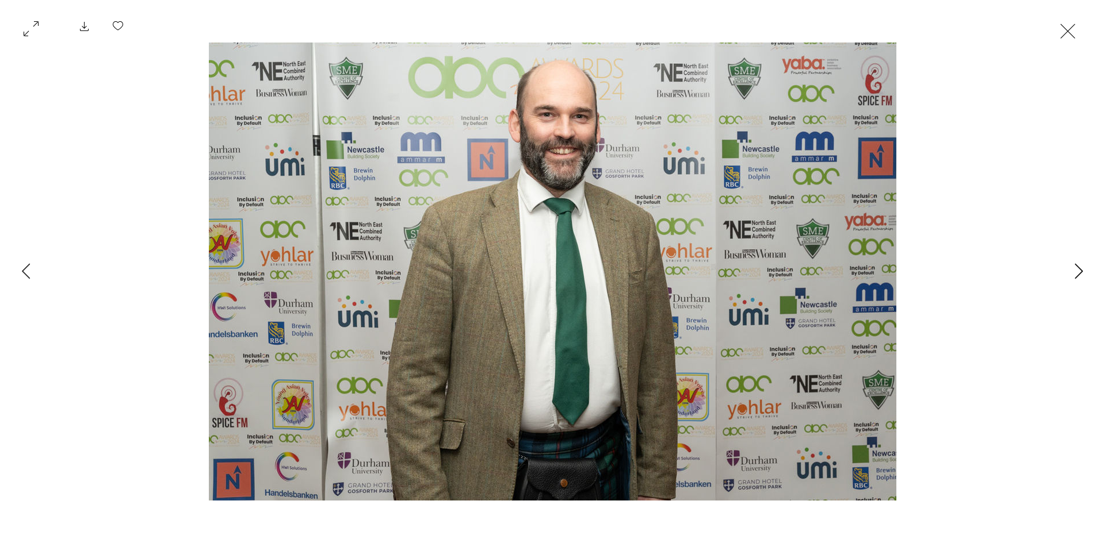
click at [1078, 271] on icon "Next Item" at bounding box center [1078, 271] width 9 height 16
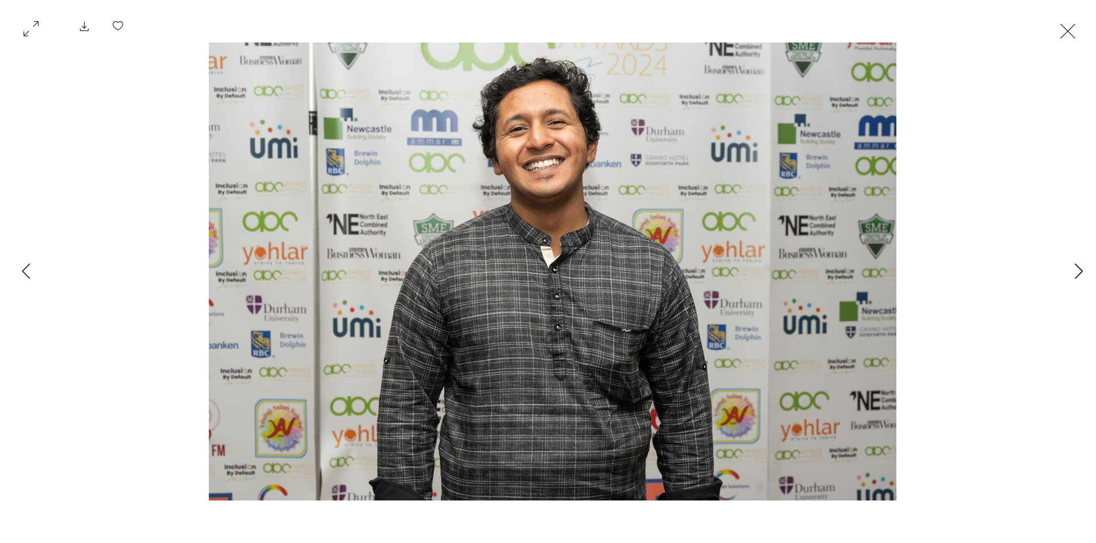
click at [1078, 271] on icon "Next Item" at bounding box center [1078, 271] width 9 height 16
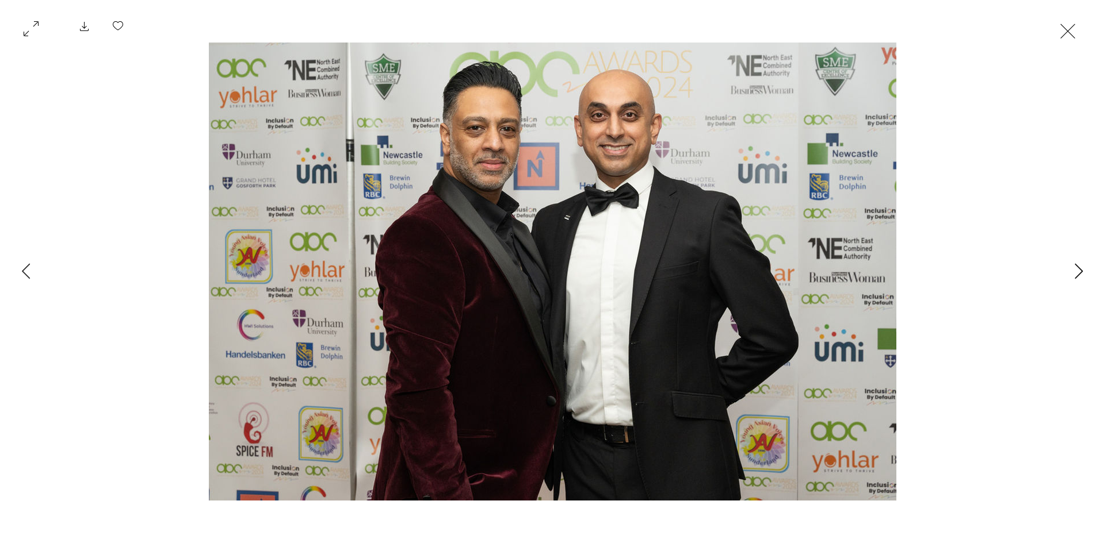
click at [1078, 271] on icon "Next Item" at bounding box center [1078, 271] width 9 height 16
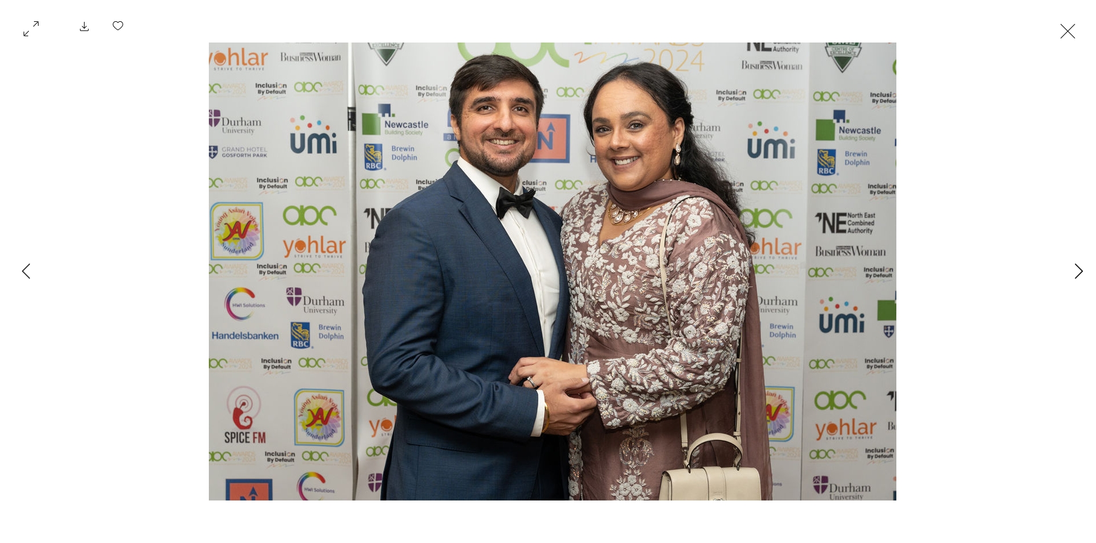
click at [1074, 267] on icon "Next Item" at bounding box center [1078, 271] width 9 height 16
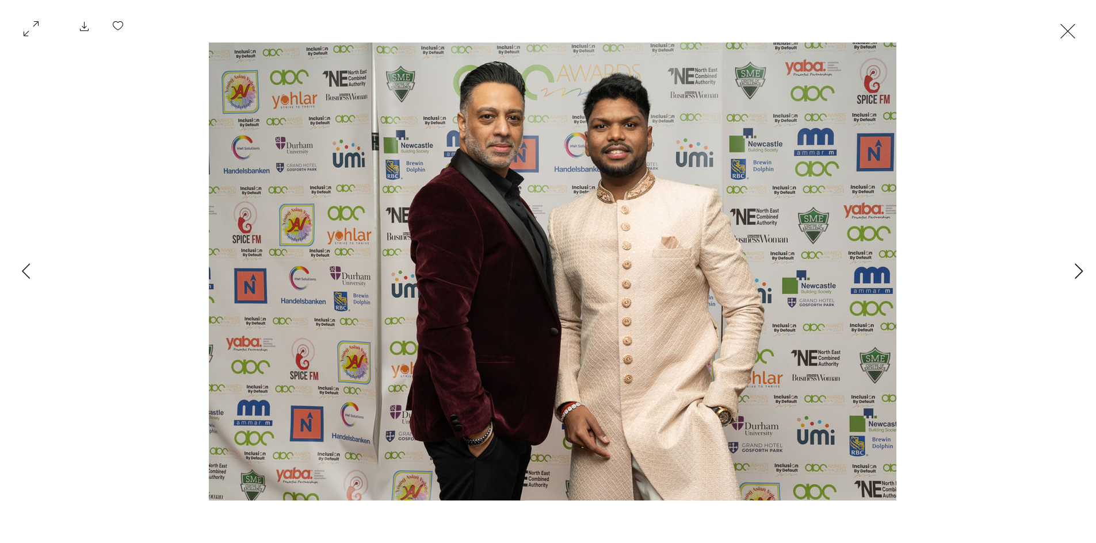
click at [1074, 267] on icon "Next Item" at bounding box center [1078, 271] width 9 height 16
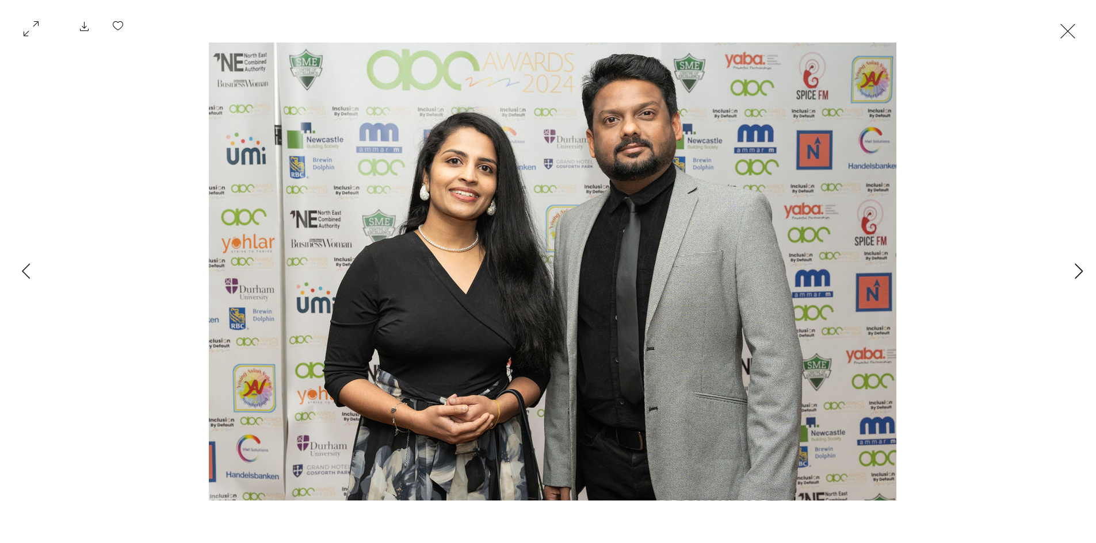
click at [1074, 267] on icon "Next Item" at bounding box center [1078, 271] width 9 height 16
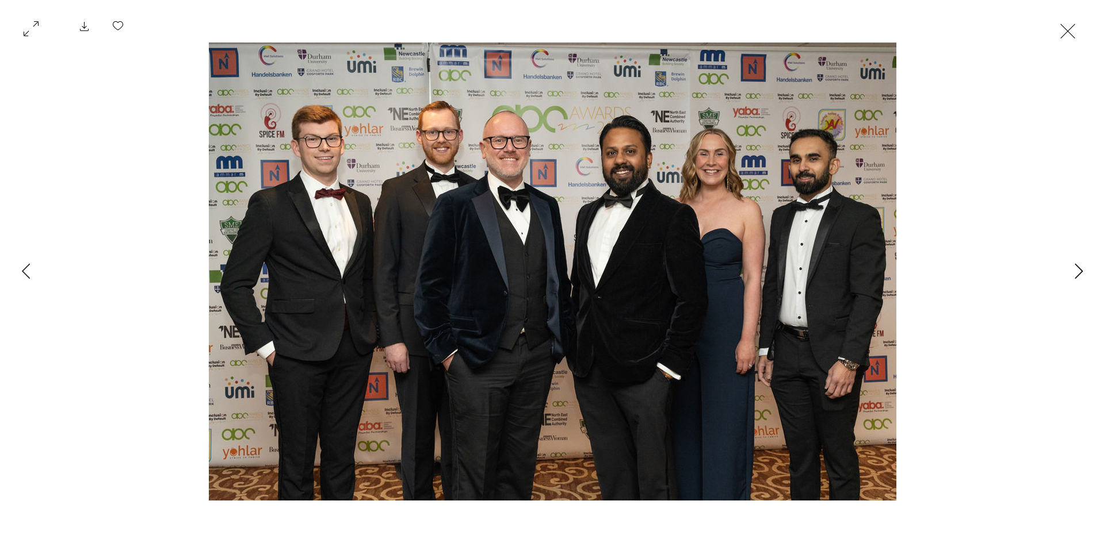
click at [1074, 267] on icon "Next Item" at bounding box center [1078, 271] width 9 height 16
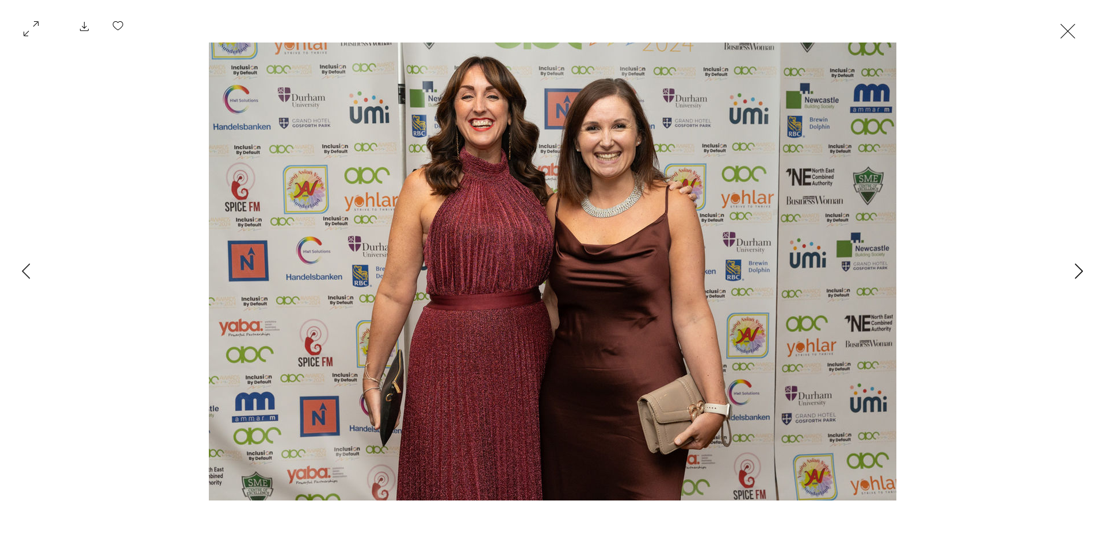
click at [1074, 267] on icon "Next Item" at bounding box center [1078, 271] width 9 height 16
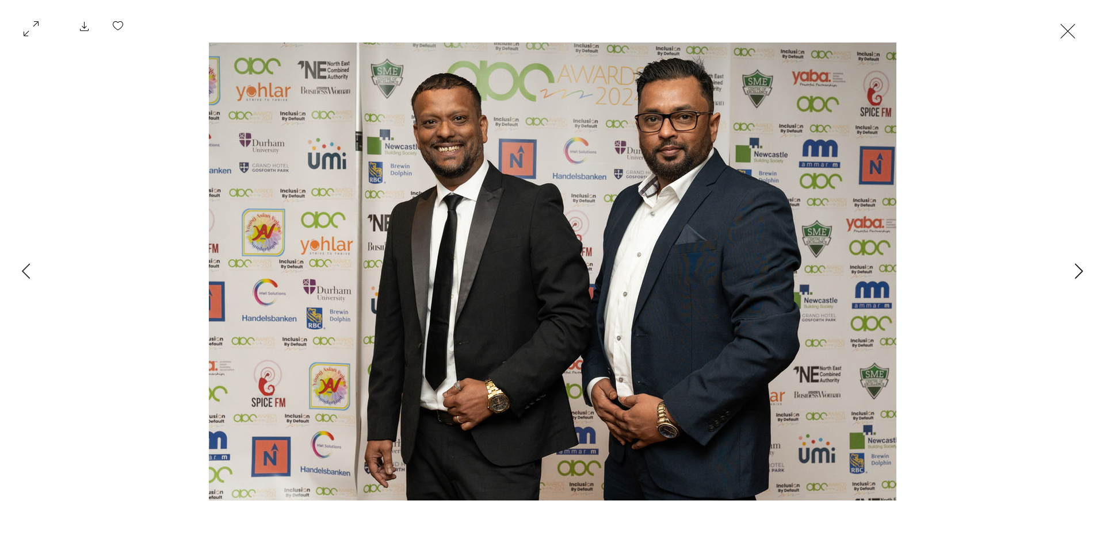
click at [1074, 267] on icon "Next Item" at bounding box center [1078, 271] width 9 height 16
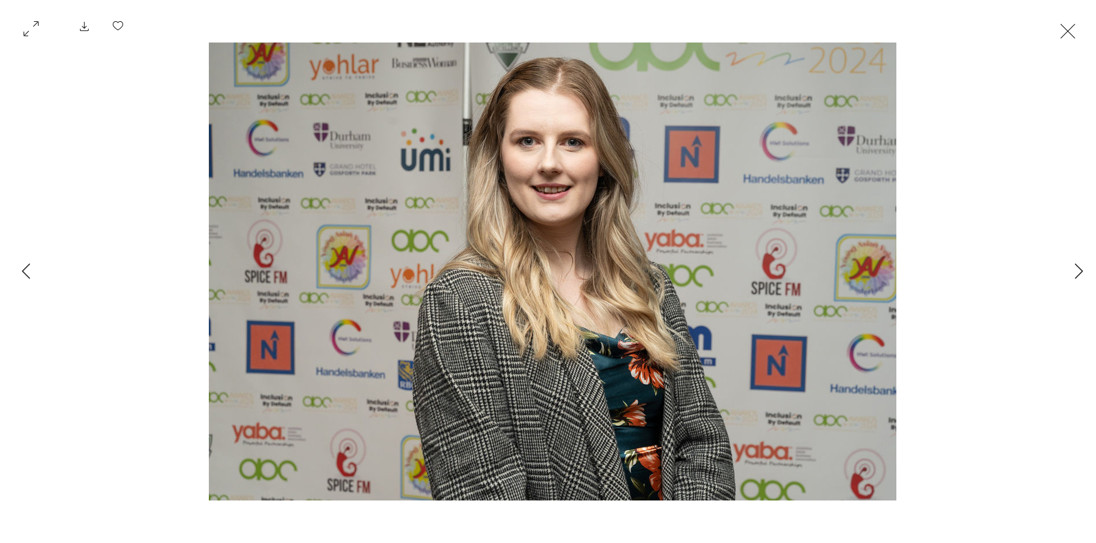
click at [1061, 32] on button "Exit expand mode" at bounding box center [1067, 29] width 22 height 25
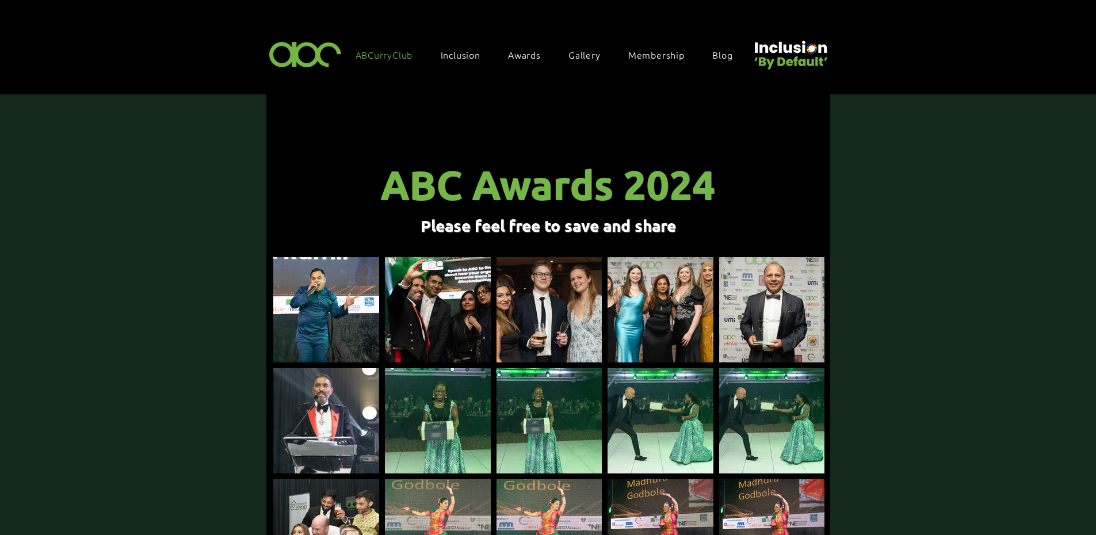
click at [380, 48] on link "ABCurryClub" at bounding box center [390, 55] width 81 height 24
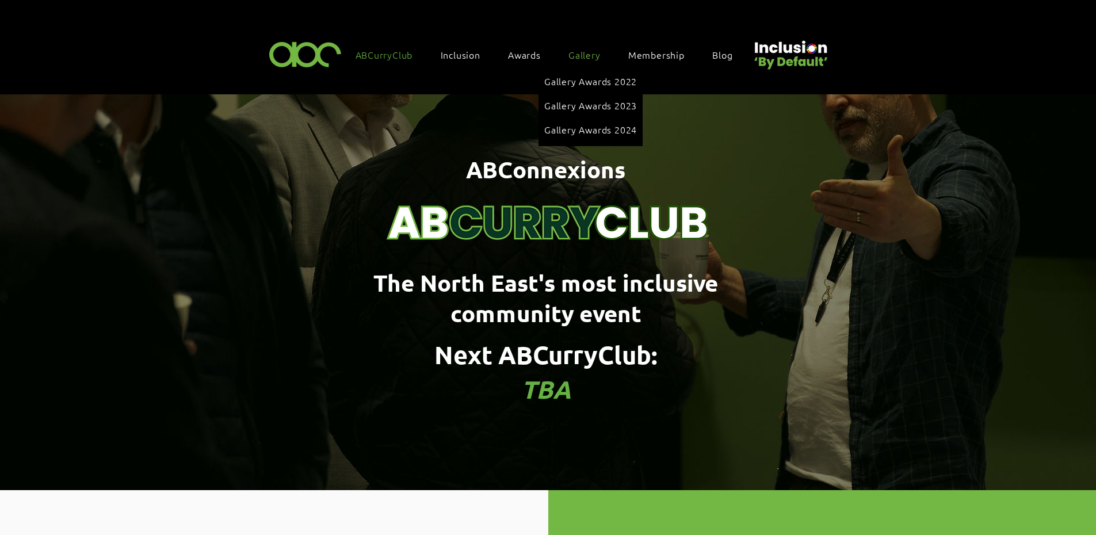
click at [577, 54] on span "Gallery" at bounding box center [584, 54] width 32 height 13
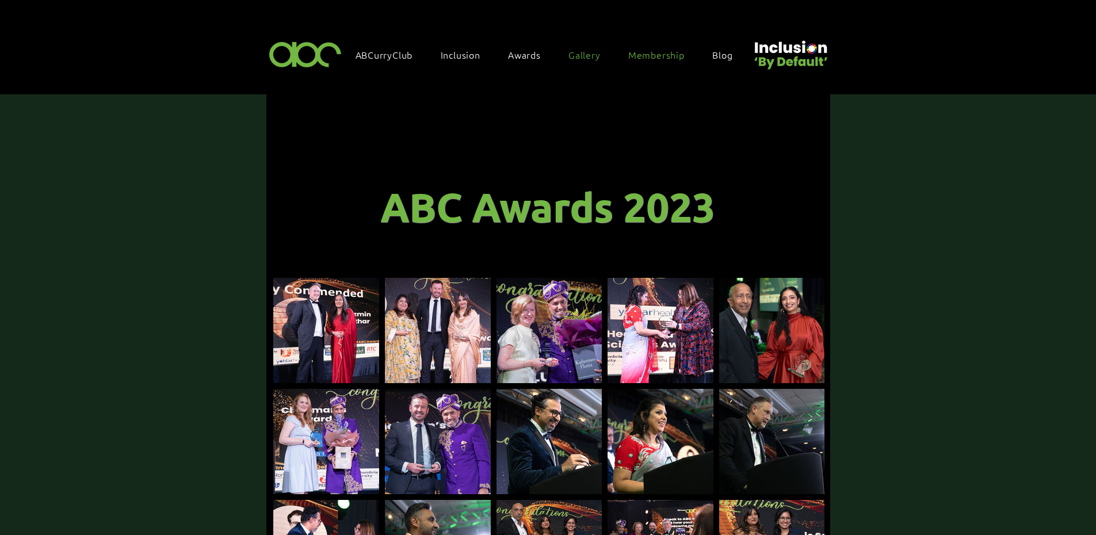
click at [652, 53] on span "Membership" at bounding box center [656, 54] width 56 height 13
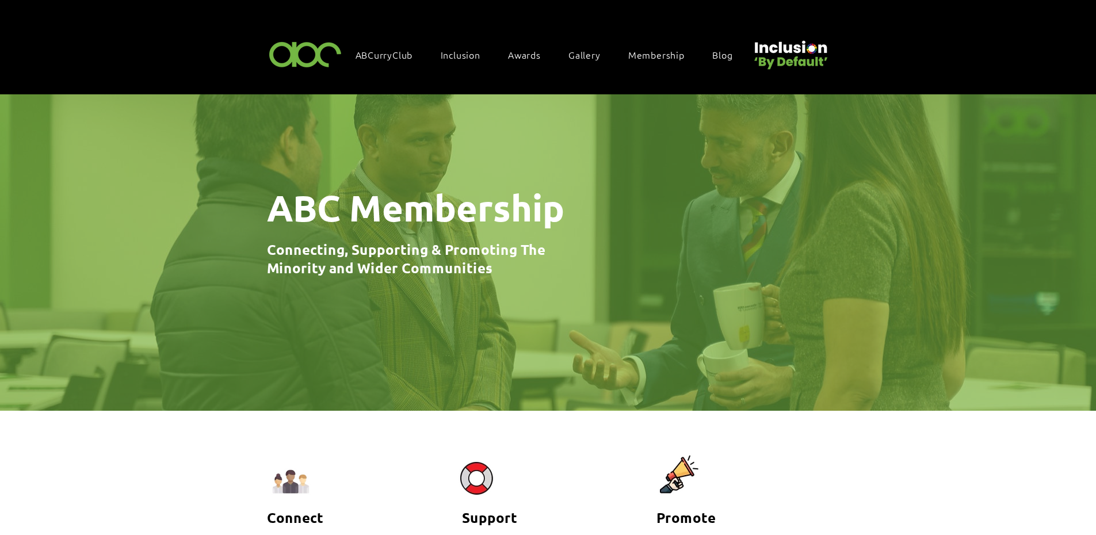
click at [277, 51] on img at bounding box center [305, 54] width 79 height 34
